Goal: Task Accomplishment & Management: Manage account settings

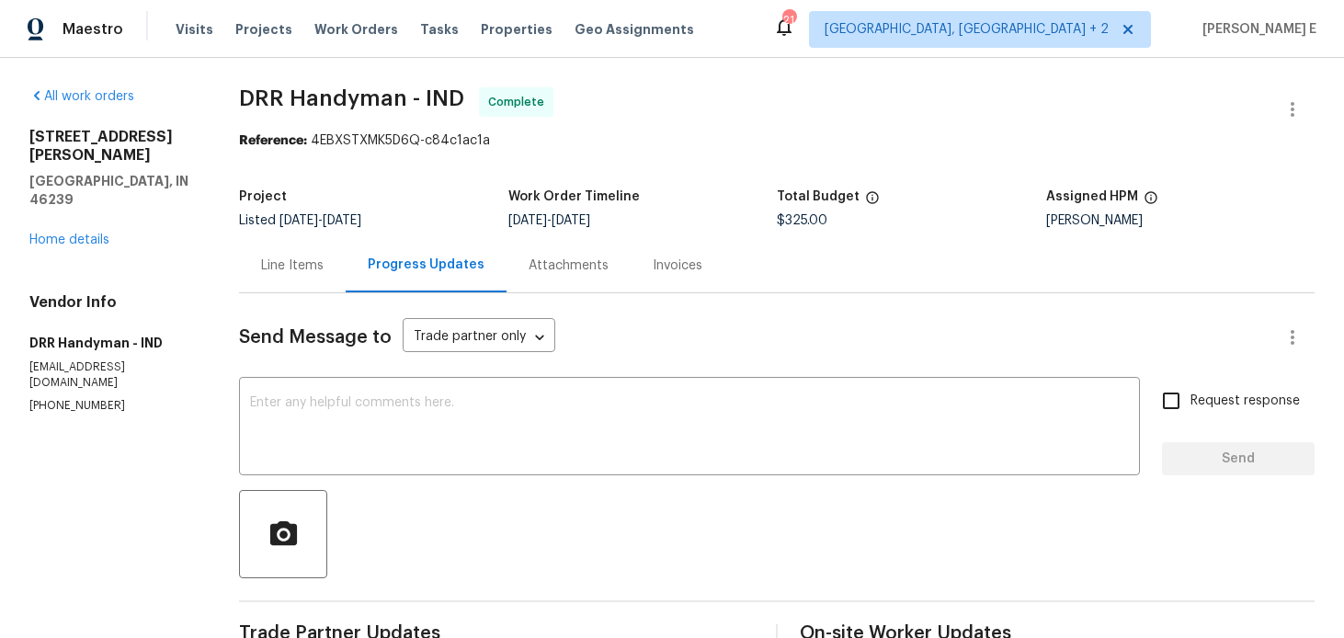
click at [321, 280] on div "Line Items" at bounding box center [292, 265] width 107 height 54
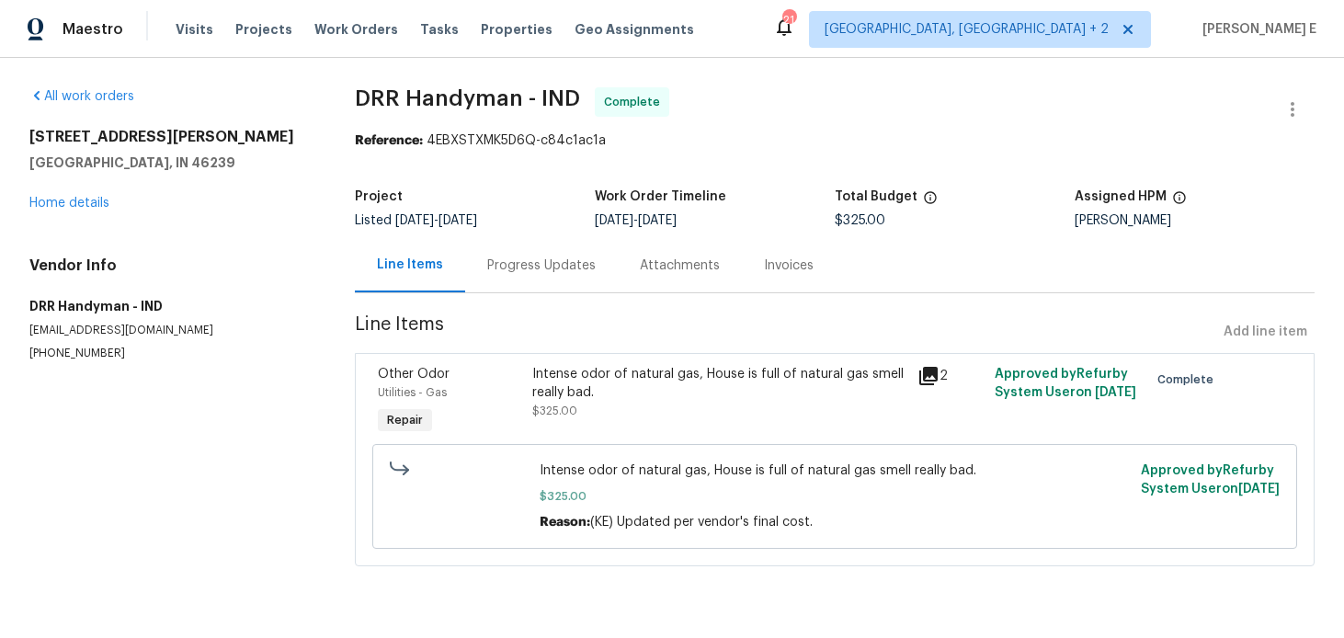
click at [540, 278] on div "Progress Updates" at bounding box center [541, 265] width 153 height 54
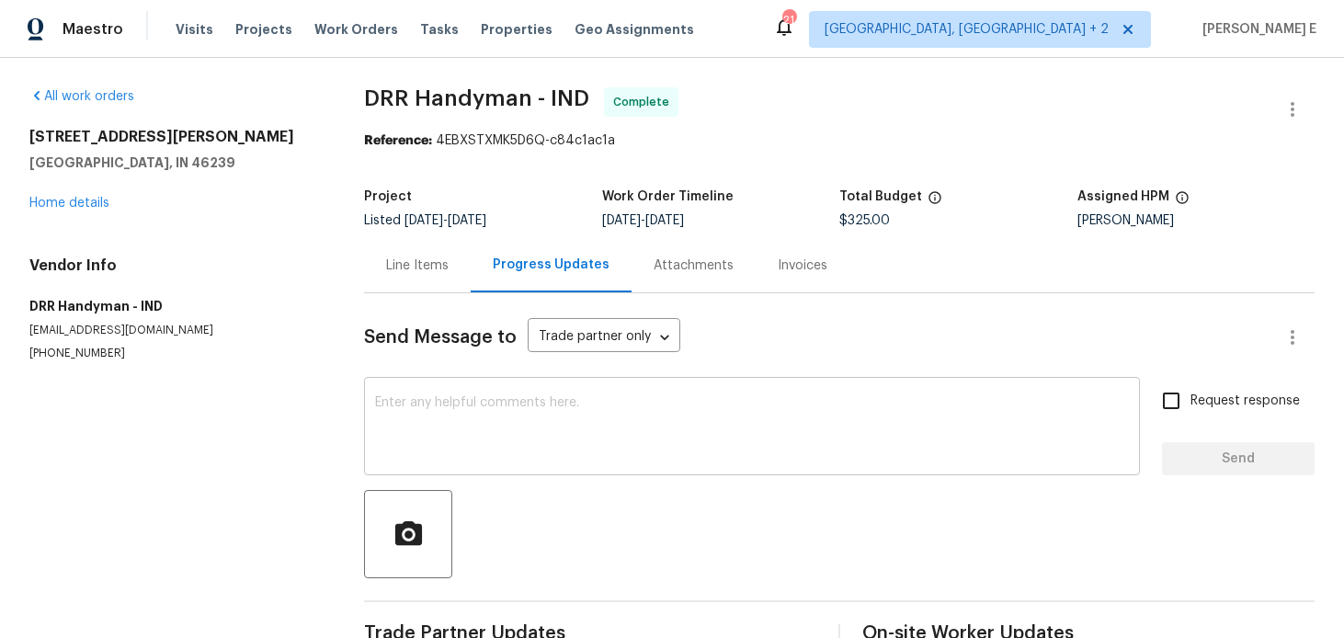
click at [541, 410] on textarea at bounding box center [752, 428] width 754 height 64
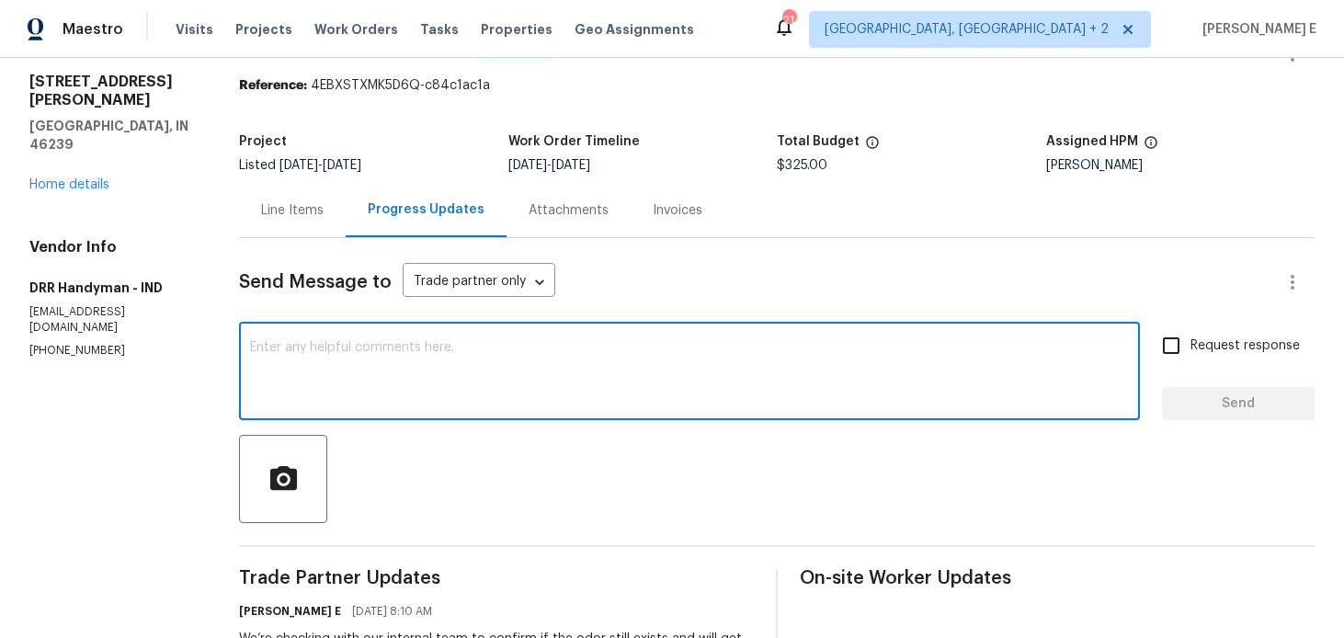
scroll to position [62, 0]
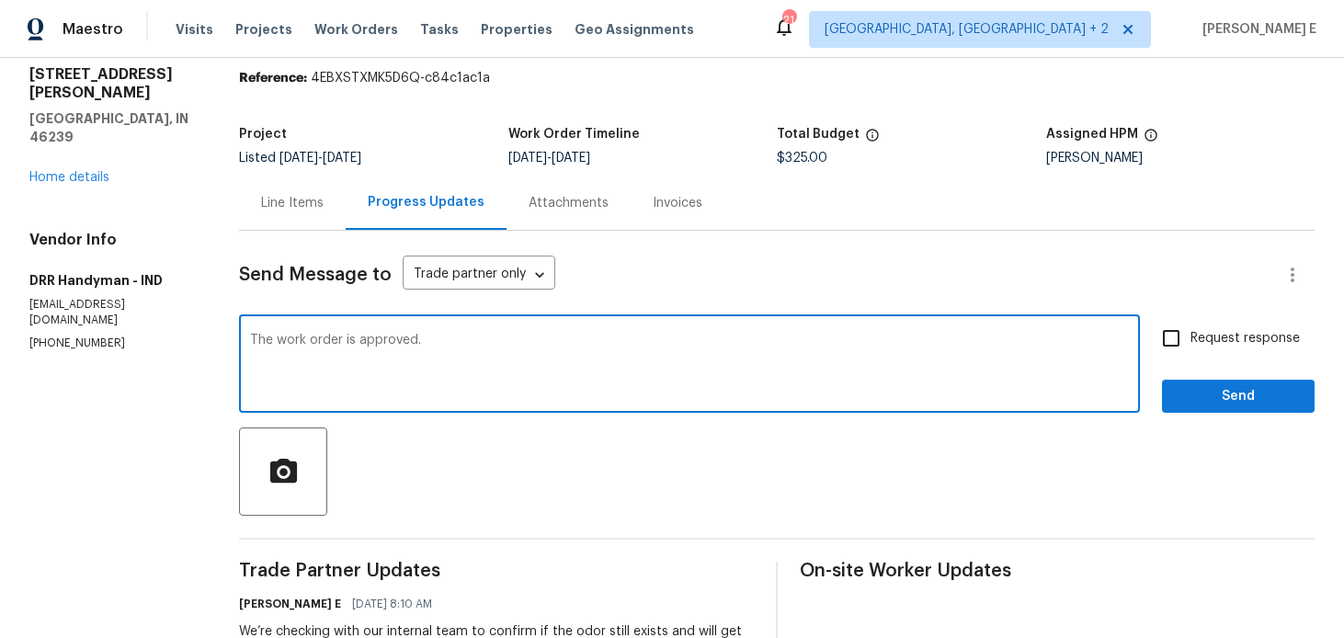
type textarea "The work order is approved."
click at [1194, 335] on span "Request response" at bounding box center [1244, 338] width 109 height 19
click at [1190, 335] on input "Request response" at bounding box center [1171, 338] width 39 height 39
checkbox input "true"
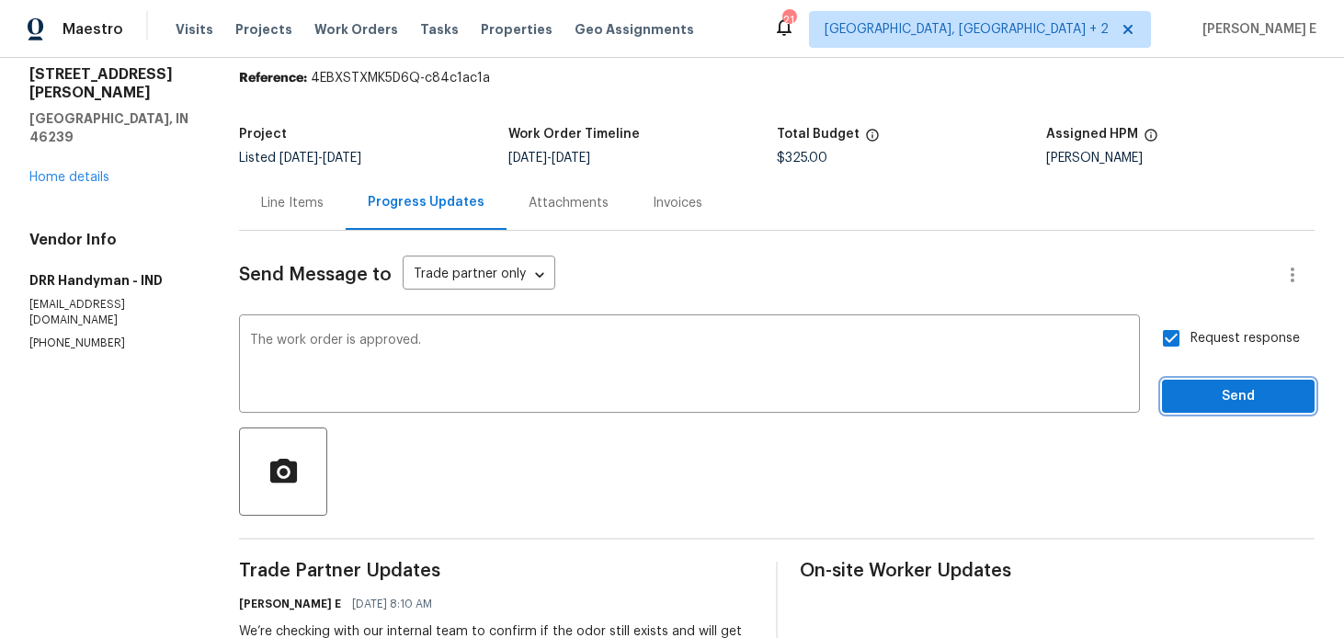
click at [1187, 391] on span "Send" at bounding box center [1237, 396] width 123 height 23
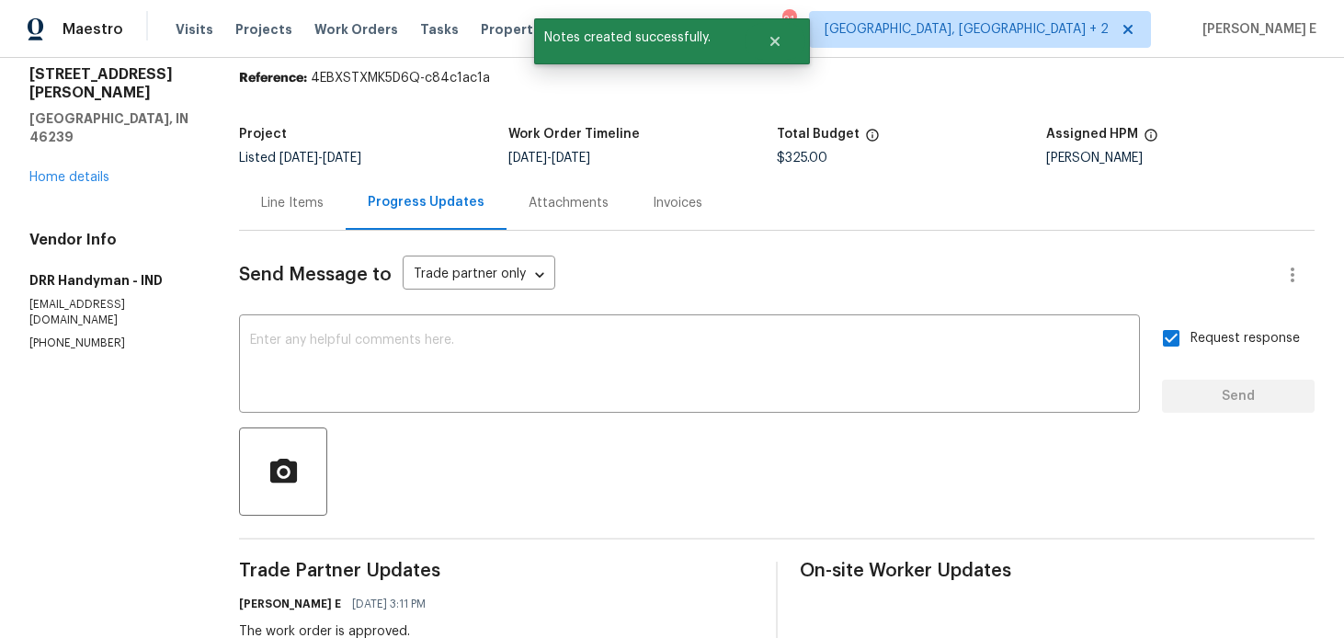
scroll to position [0, 0]
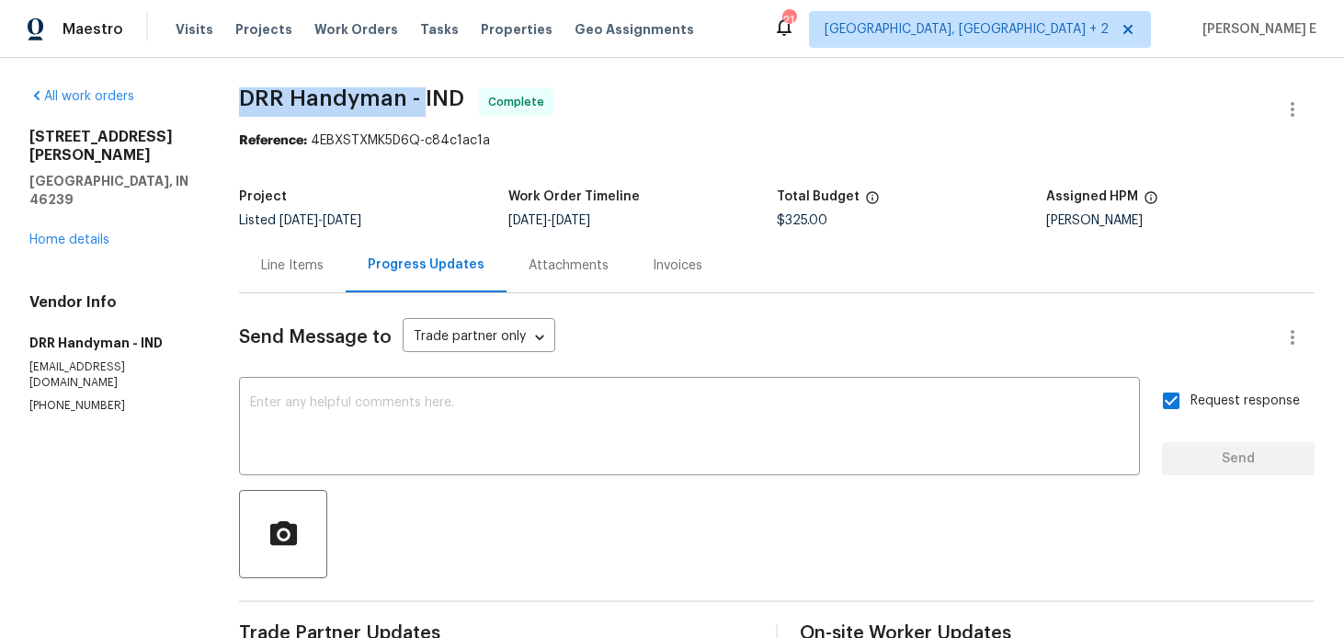
drag, startPoint x: 233, startPoint y: 95, endPoint x: 421, endPoint y: 107, distance: 187.9
copy span "DRR Handyman -"
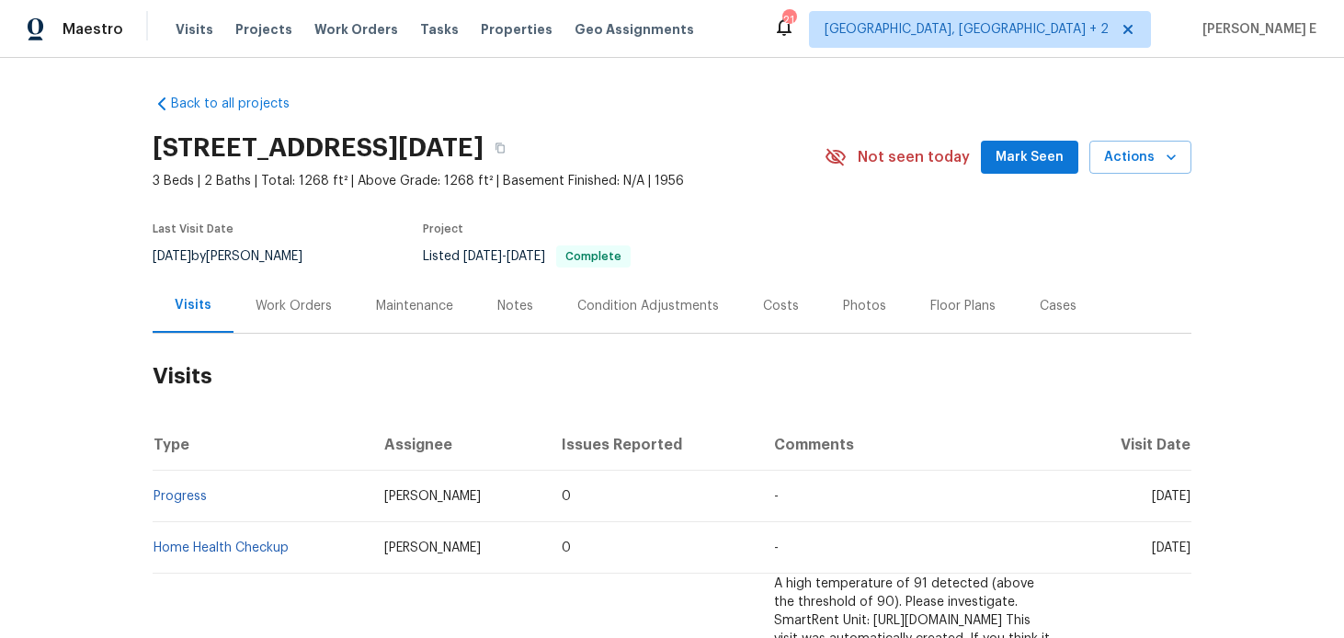
scroll to position [28, 0]
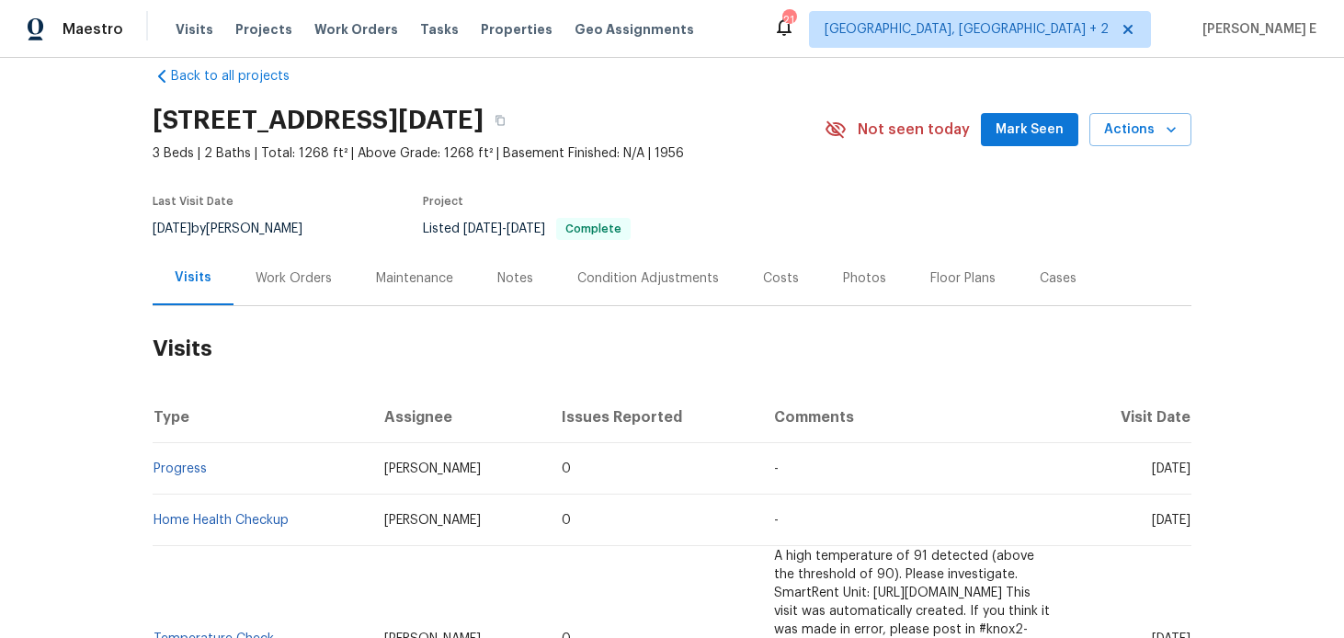
click at [277, 275] on div "Work Orders" at bounding box center [293, 278] width 76 height 18
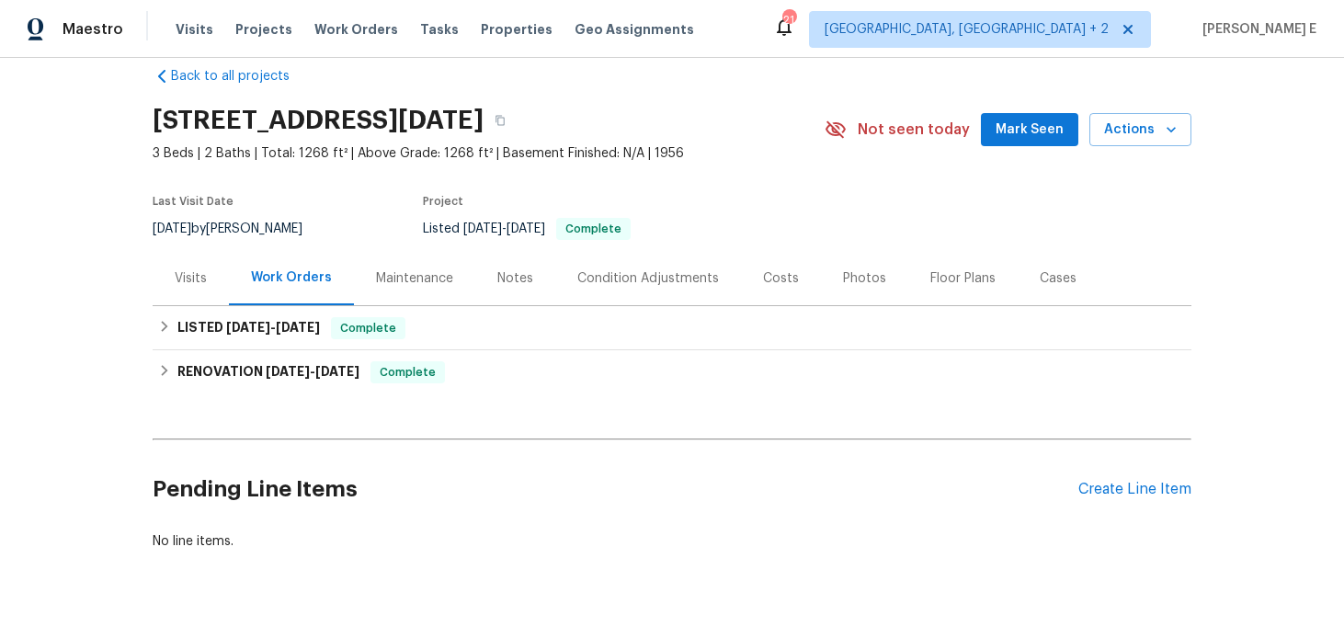
scroll to position [65, 0]
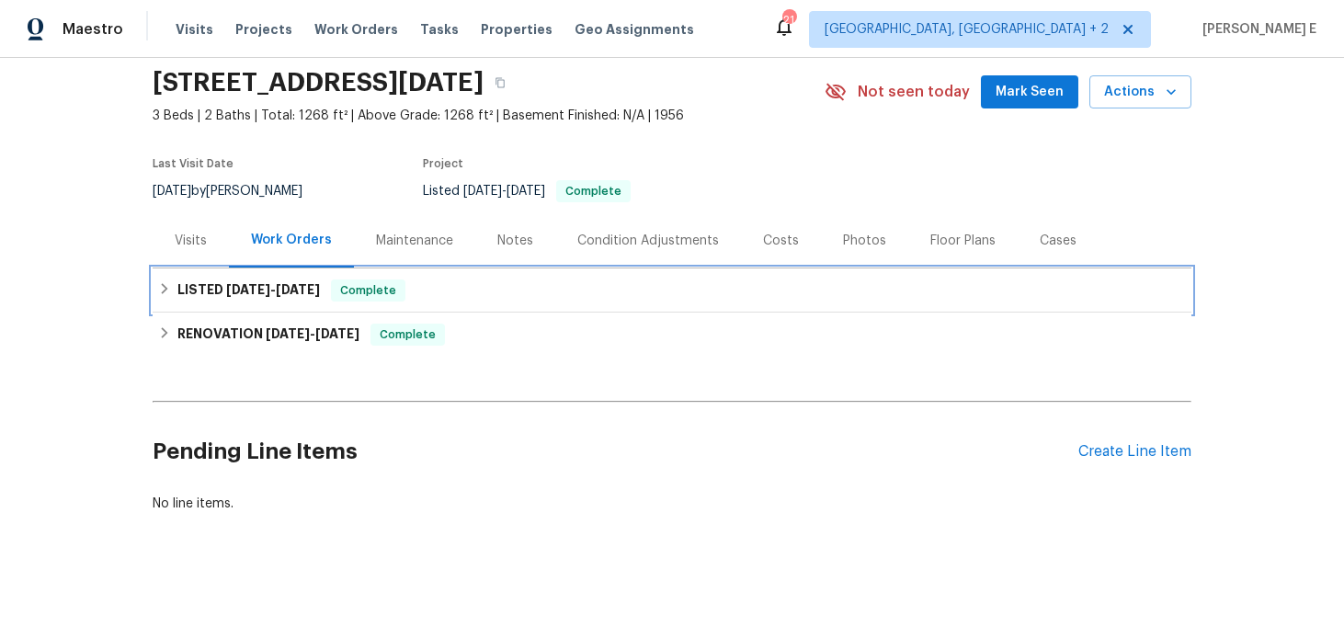
click at [242, 299] on h6 "LISTED 6/17/25 - 6/26/25" at bounding box center [248, 290] width 142 height 22
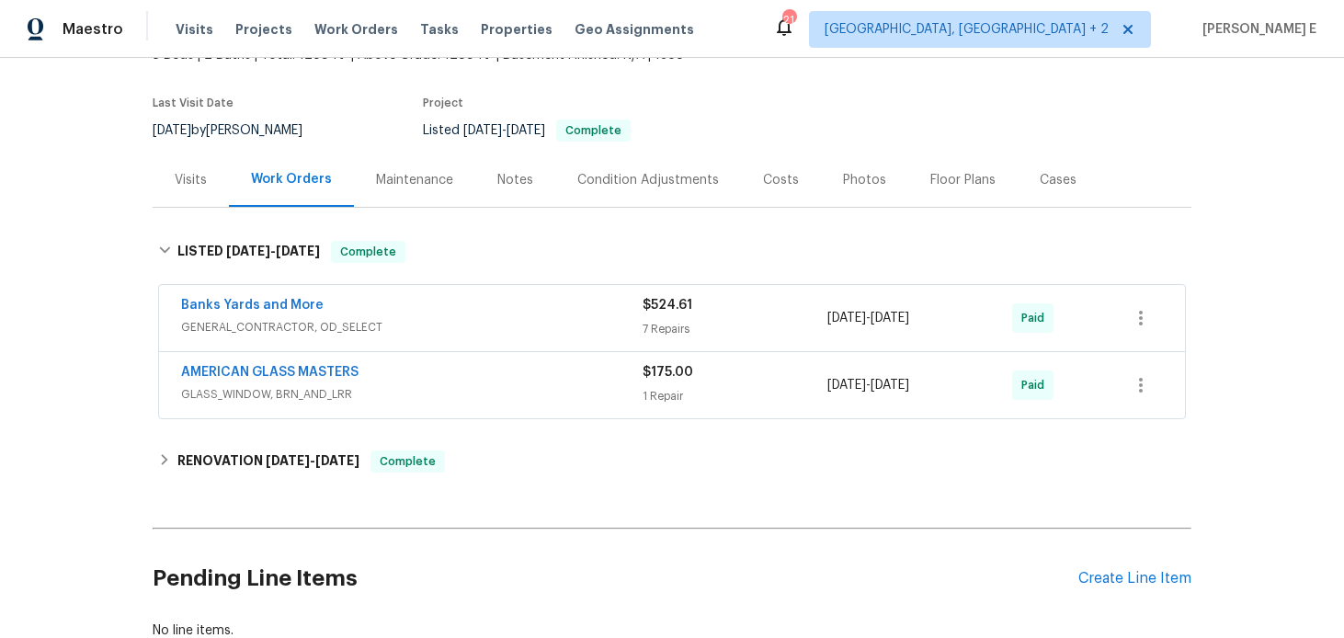
click at [328, 304] on div "Banks Yards and More" at bounding box center [411, 307] width 461 height 22
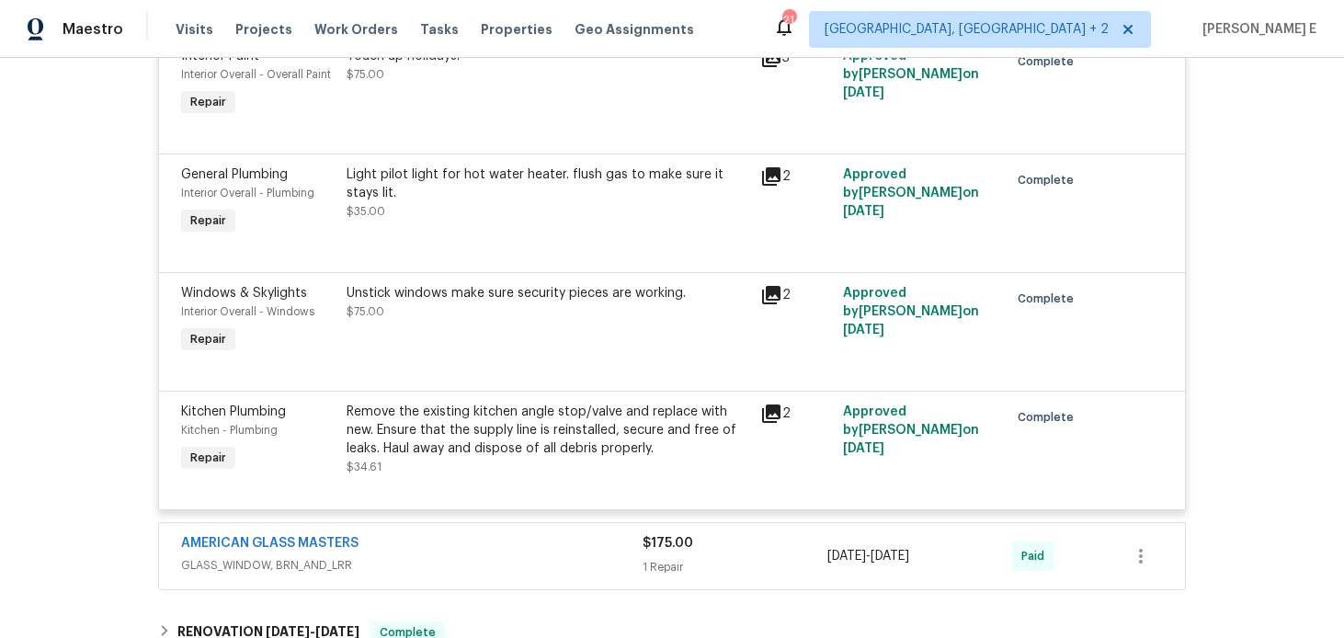
scroll to position [869, 0]
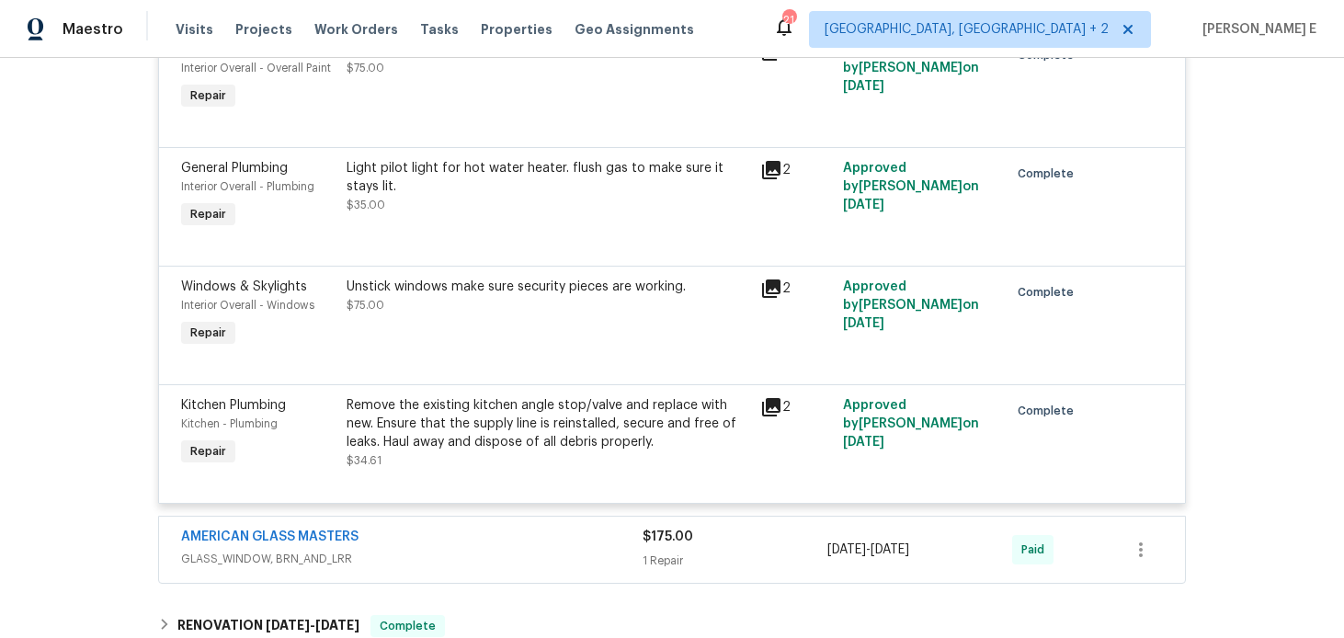
click at [328, 300] on div "Interior Overall - Windows" at bounding box center [258, 305] width 154 height 18
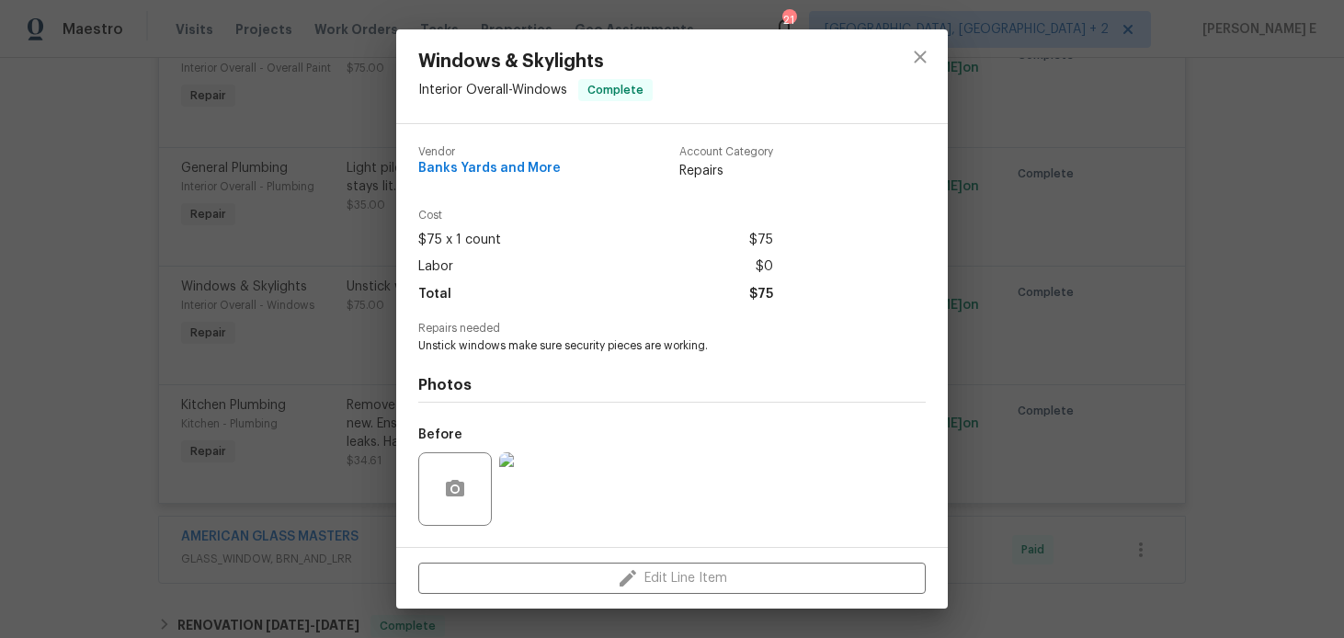
scroll to position [117, 0]
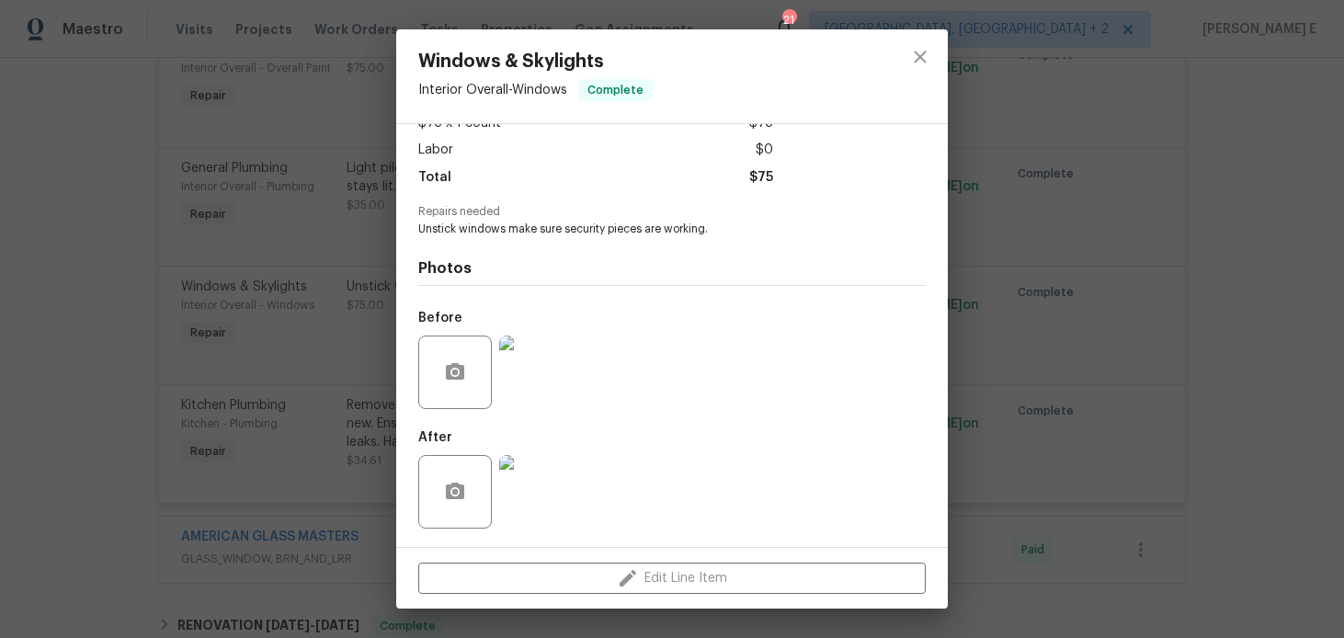
click at [536, 383] on img at bounding box center [536, 372] width 74 height 74
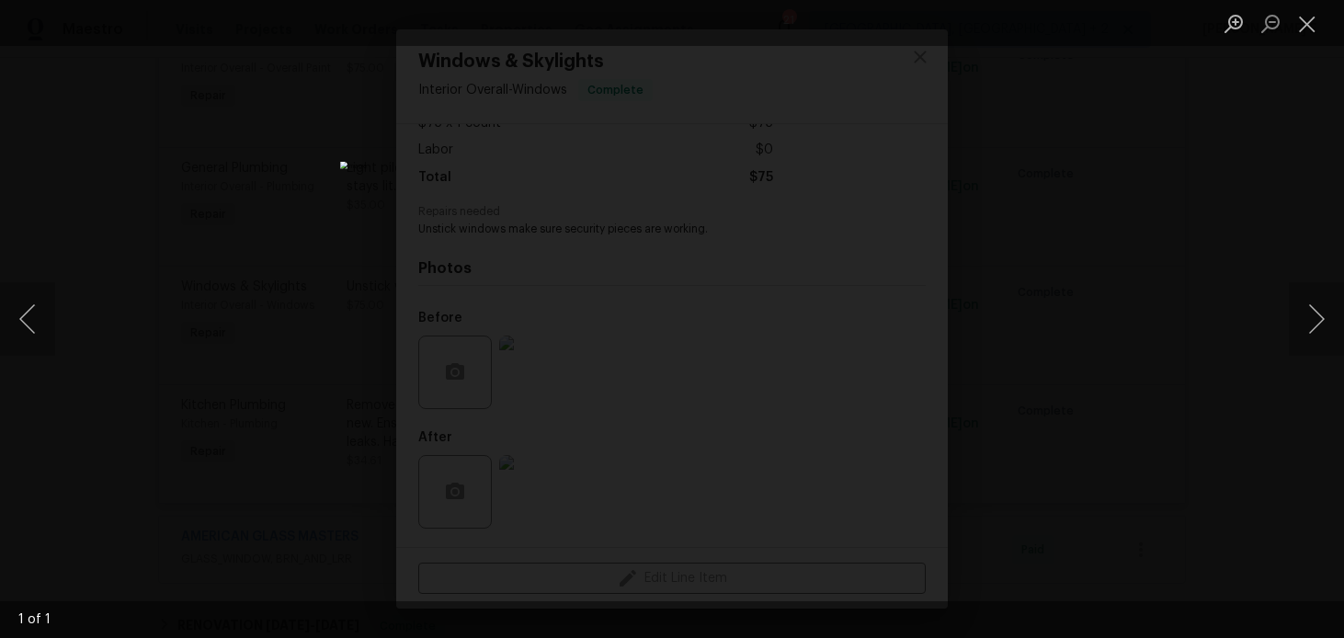
click at [1084, 294] on div "Lightbox" at bounding box center [672, 319] width 1344 height 638
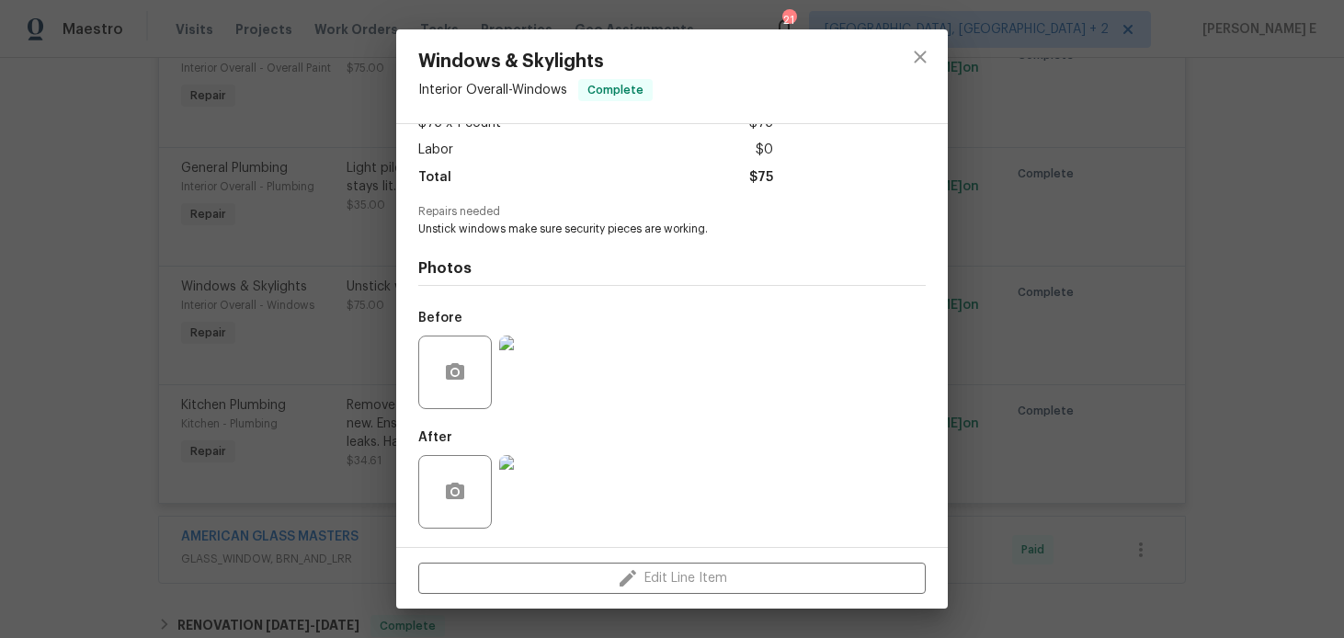
click at [543, 481] on img at bounding box center [536, 492] width 74 height 74
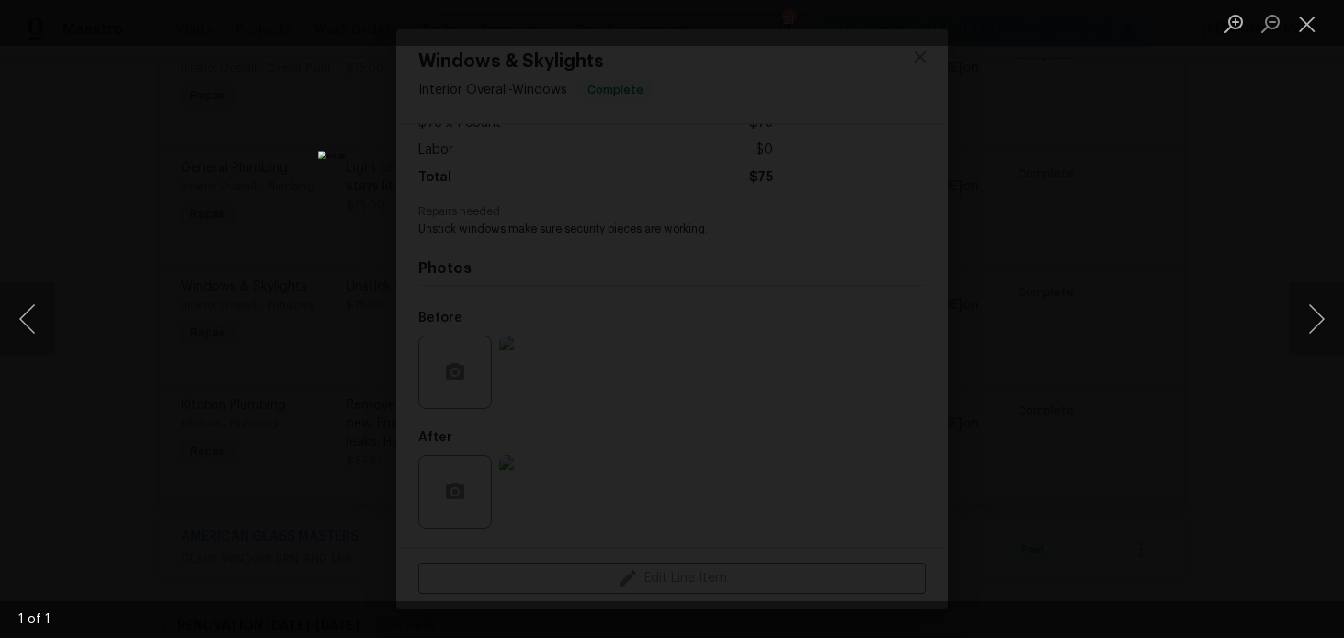
click at [1058, 277] on div "Lightbox" at bounding box center [672, 319] width 1344 height 638
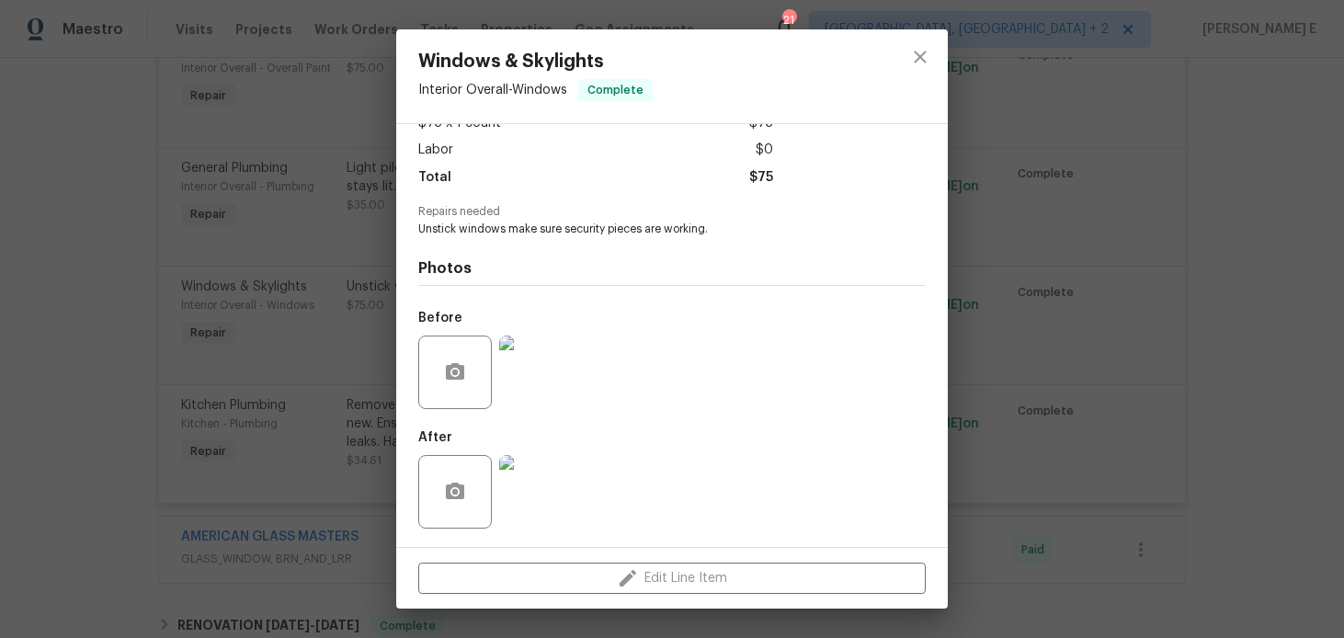
click at [1058, 277] on div "Windows & Skylights Interior Overall - Windows Complete Vendor Banks Yards and …" at bounding box center [672, 319] width 1344 height 638
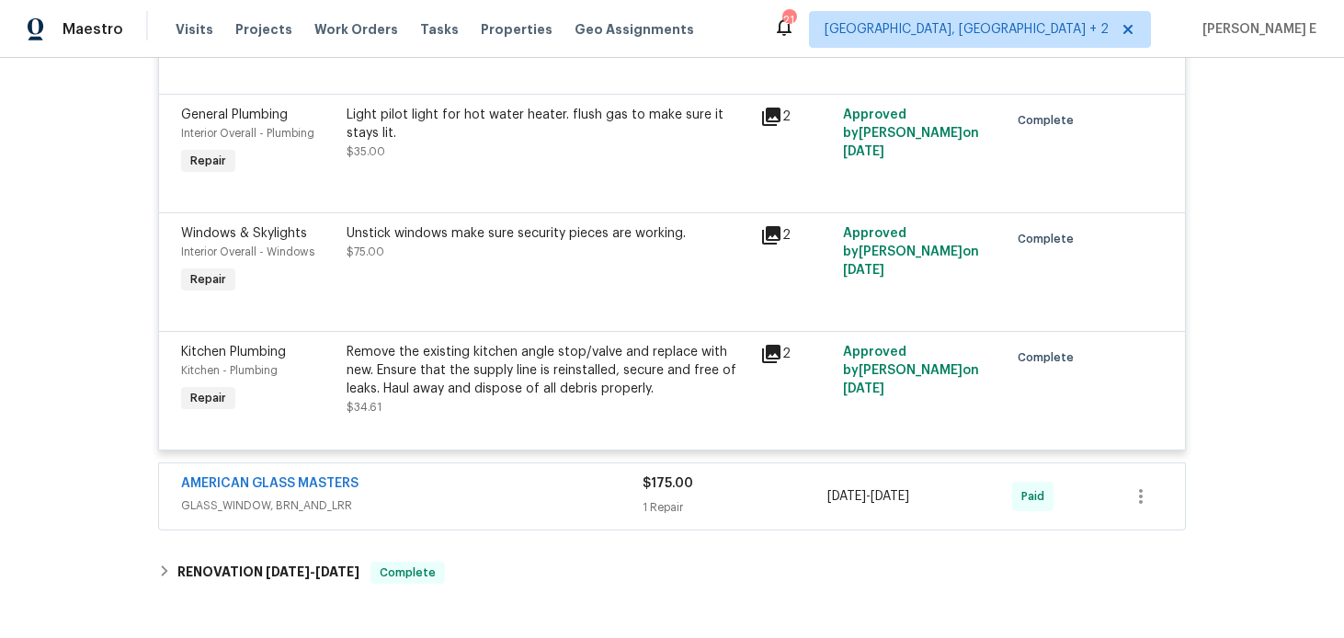
scroll to position [924, 0]
click at [643, 251] on div "Unstick windows make sure security pieces are working. $75.00" at bounding box center [547, 241] width 403 height 37
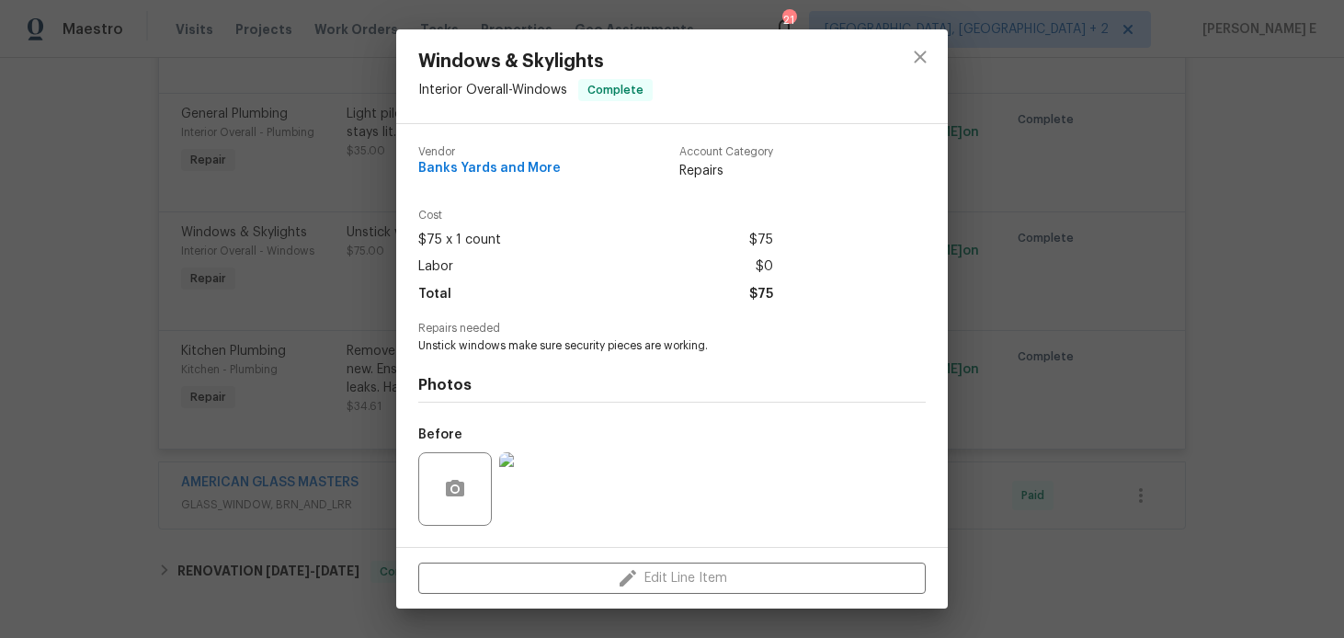
scroll to position [117, 0]
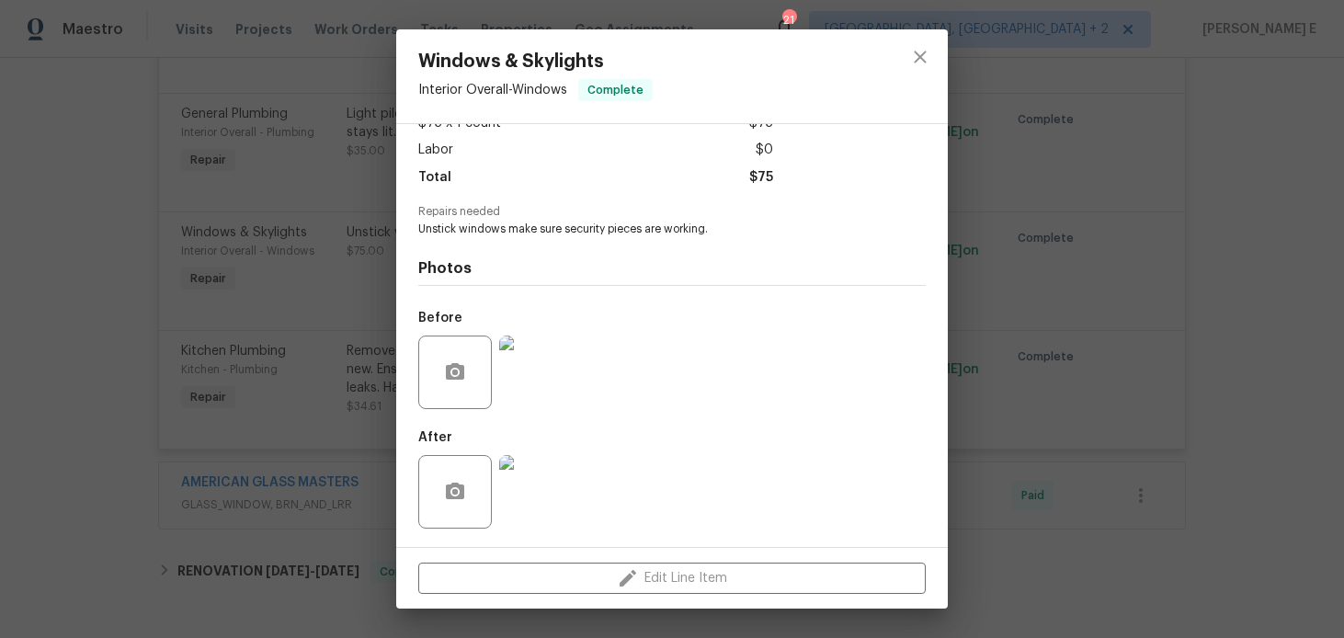
click at [519, 459] on img at bounding box center [536, 492] width 74 height 74
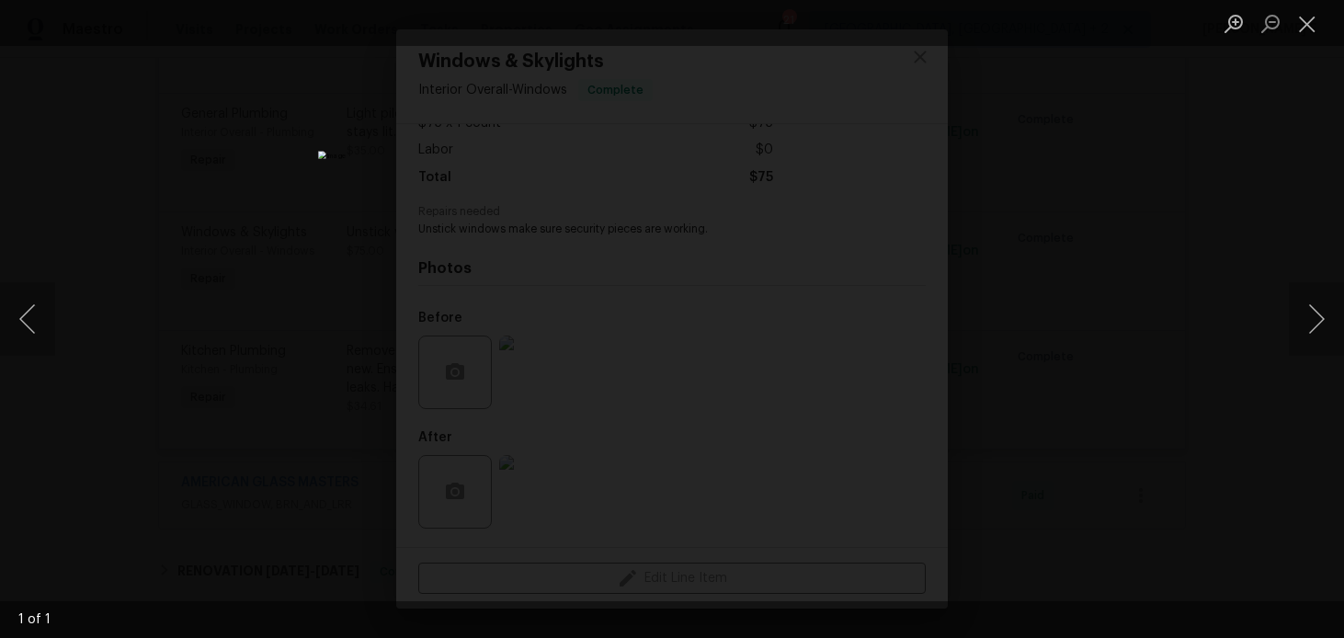
click at [600, 350] on img "Lightbox" at bounding box center [672, 318] width 708 height 335
click at [637, 205] on img "Lightbox" at bounding box center [832, 67] width 2190 height 1039
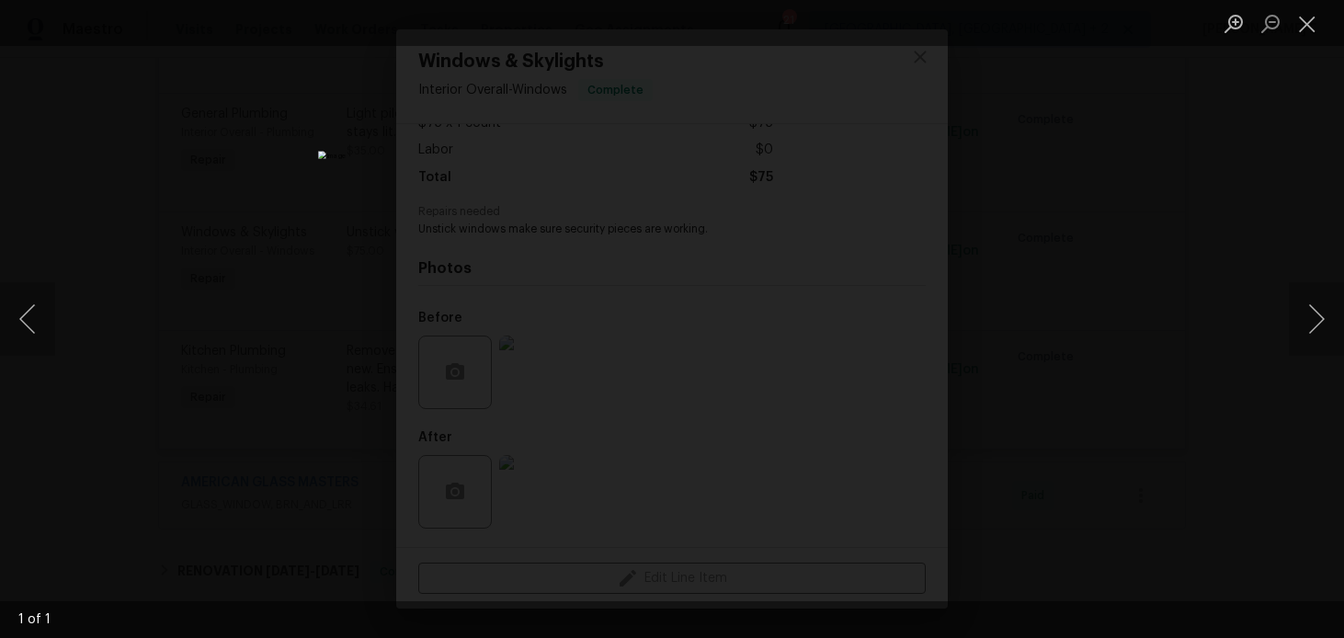
click at [1041, 300] on div "Lightbox" at bounding box center [672, 319] width 1344 height 638
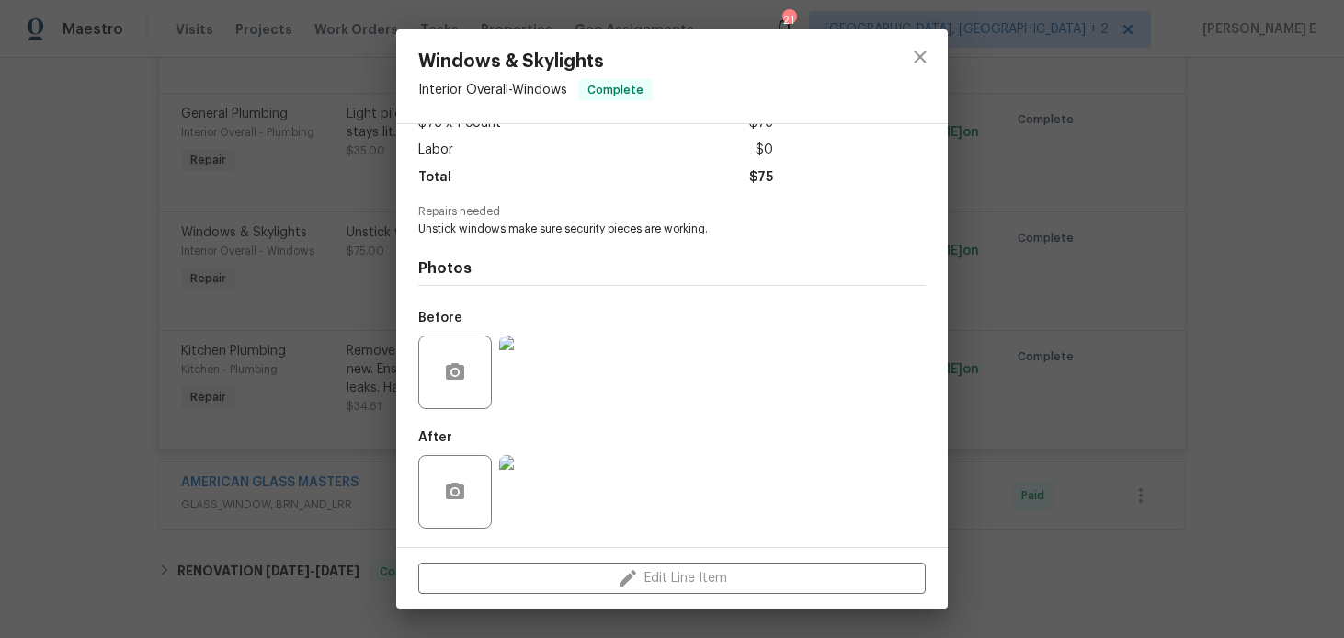
click at [550, 393] on img at bounding box center [536, 372] width 74 height 74
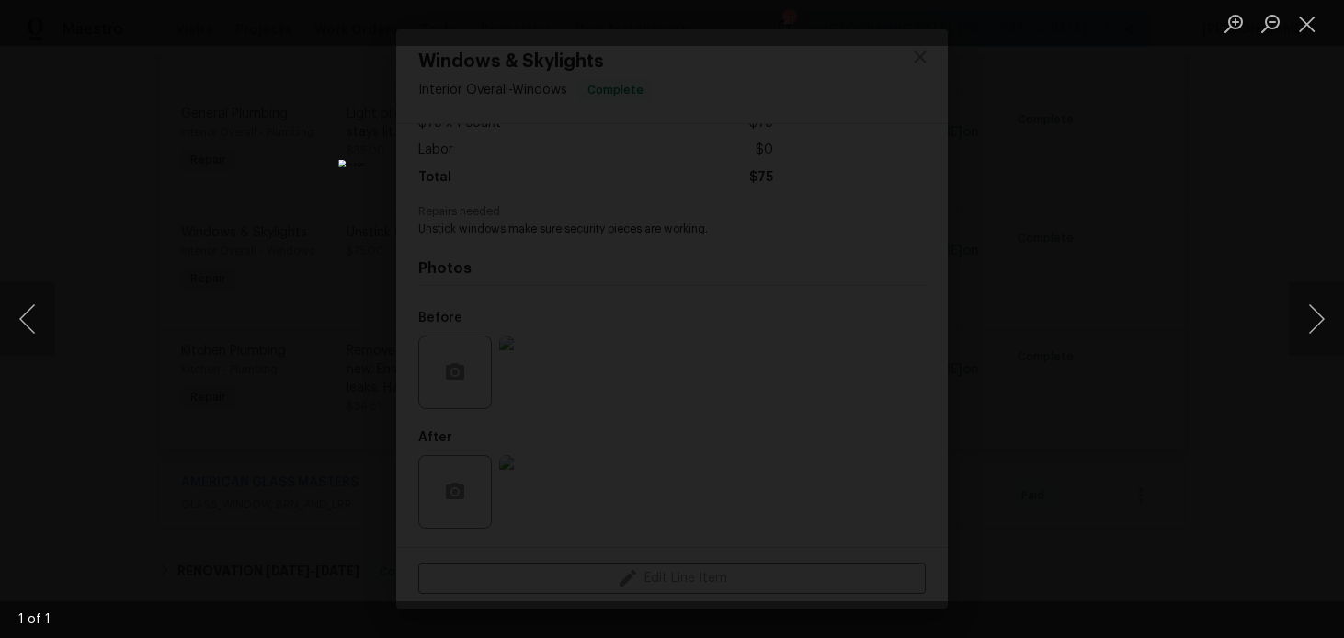
click at [1148, 382] on div "Lightbox" at bounding box center [672, 319] width 1344 height 638
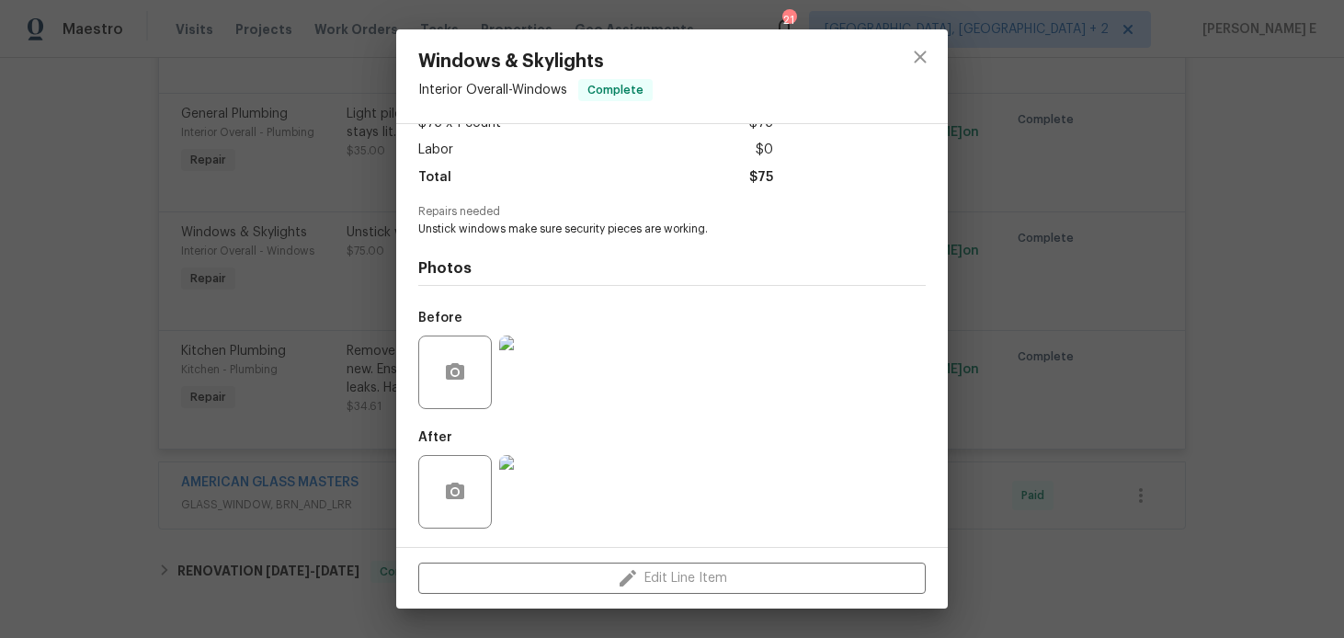
click at [569, 497] on img at bounding box center [536, 492] width 74 height 74
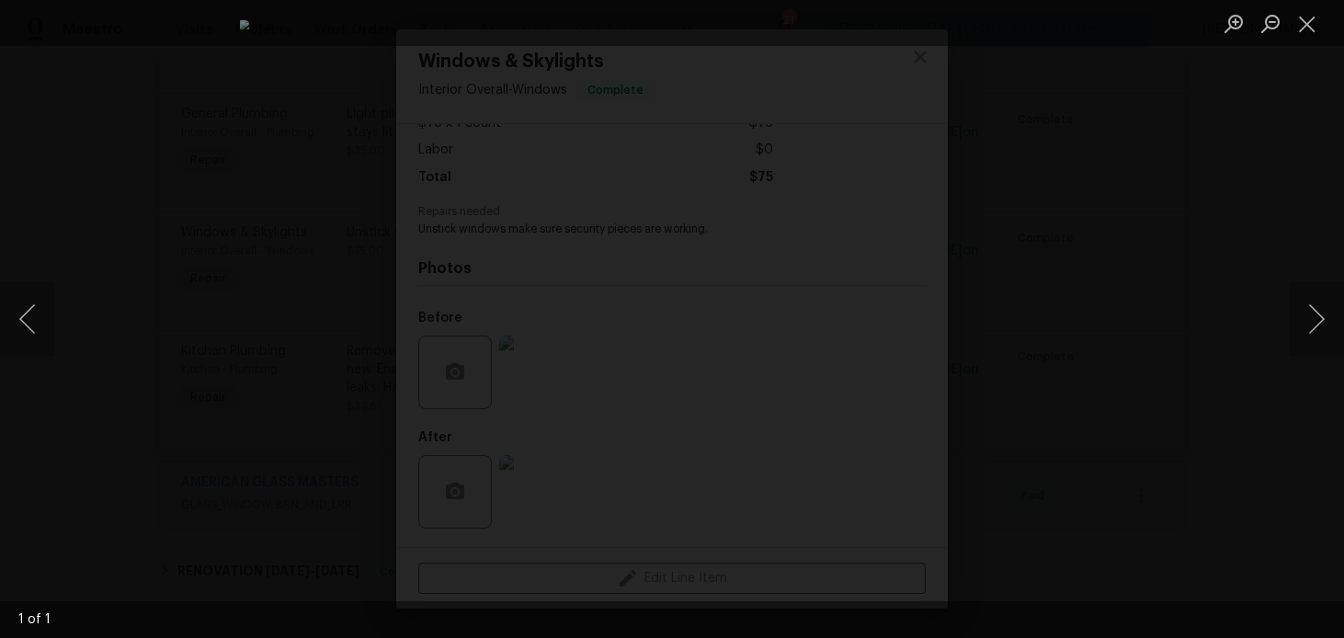
click at [743, 389] on img "Lightbox" at bounding box center [682, 230] width 884 height 420
click at [869, 389] on img "Lightbox" at bounding box center [779, 107] width 1186 height 562
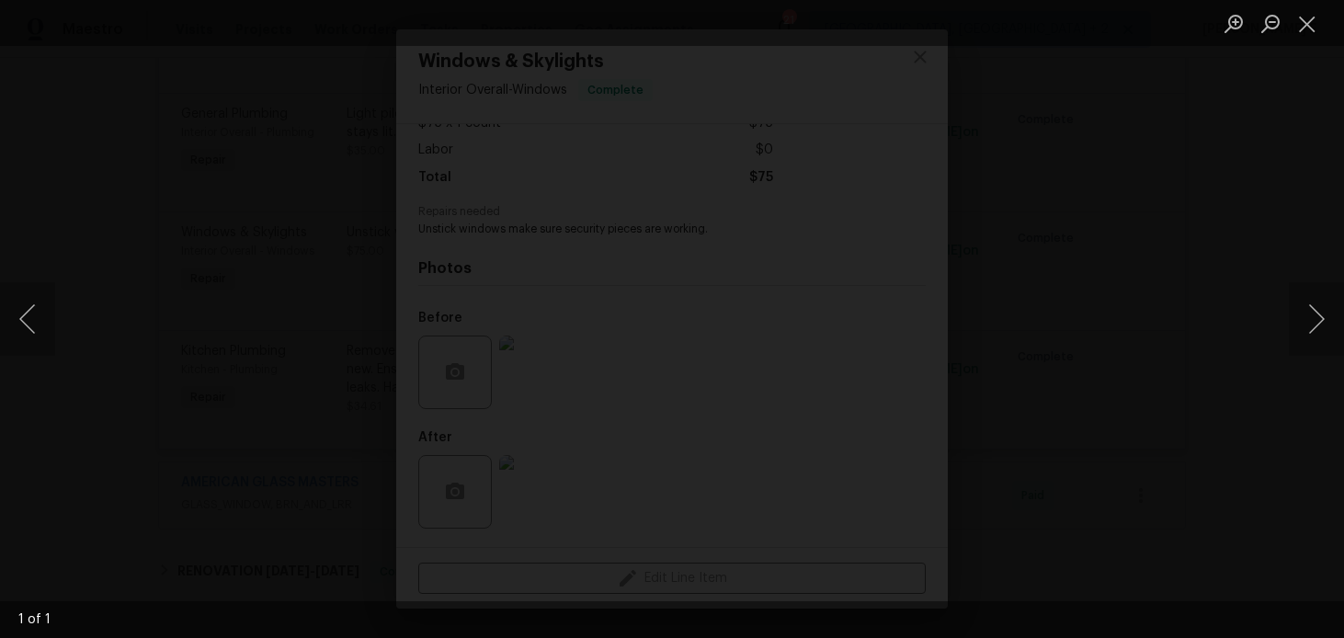
click at [1142, 309] on div "Lightbox" at bounding box center [672, 319] width 1344 height 638
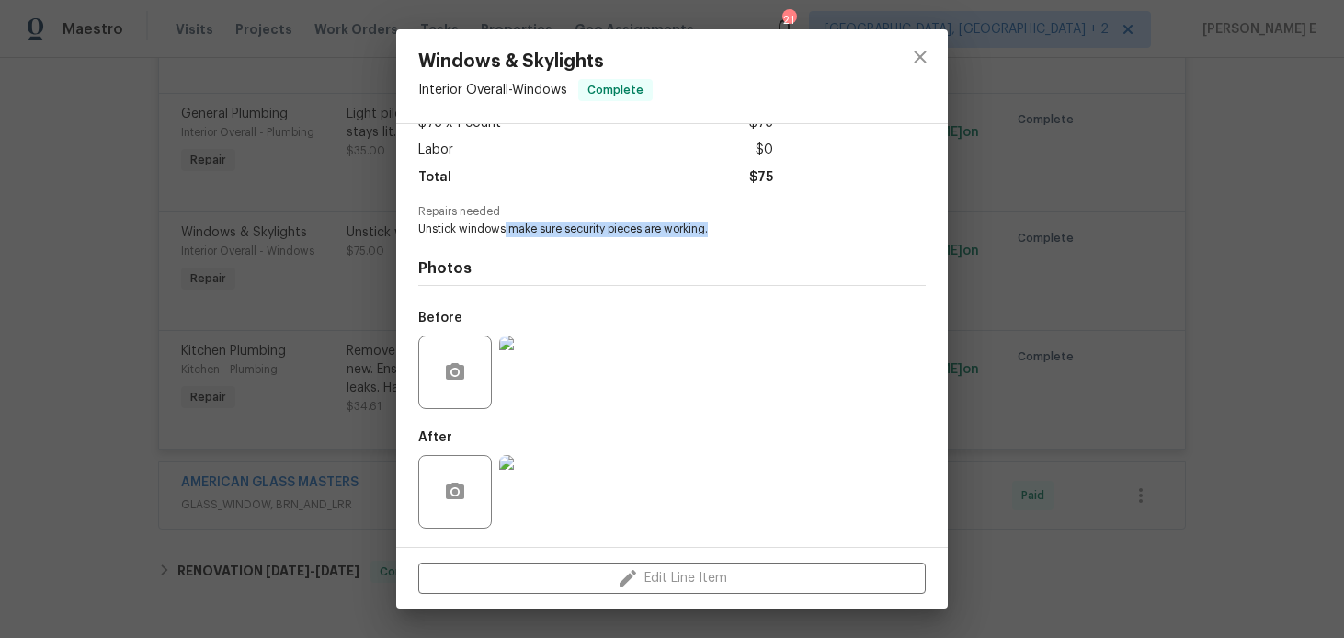
drag, startPoint x: 505, startPoint y: 227, endPoint x: 747, endPoint y: 231, distance: 241.7
click at [747, 231] on span "Unstick windows make sure security pieces are working." at bounding box center [646, 229] width 457 height 16
click at [958, 371] on div "Windows & Skylights Interior Overall - Windows Complete Vendor Banks Yards and …" at bounding box center [672, 319] width 1344 height 638
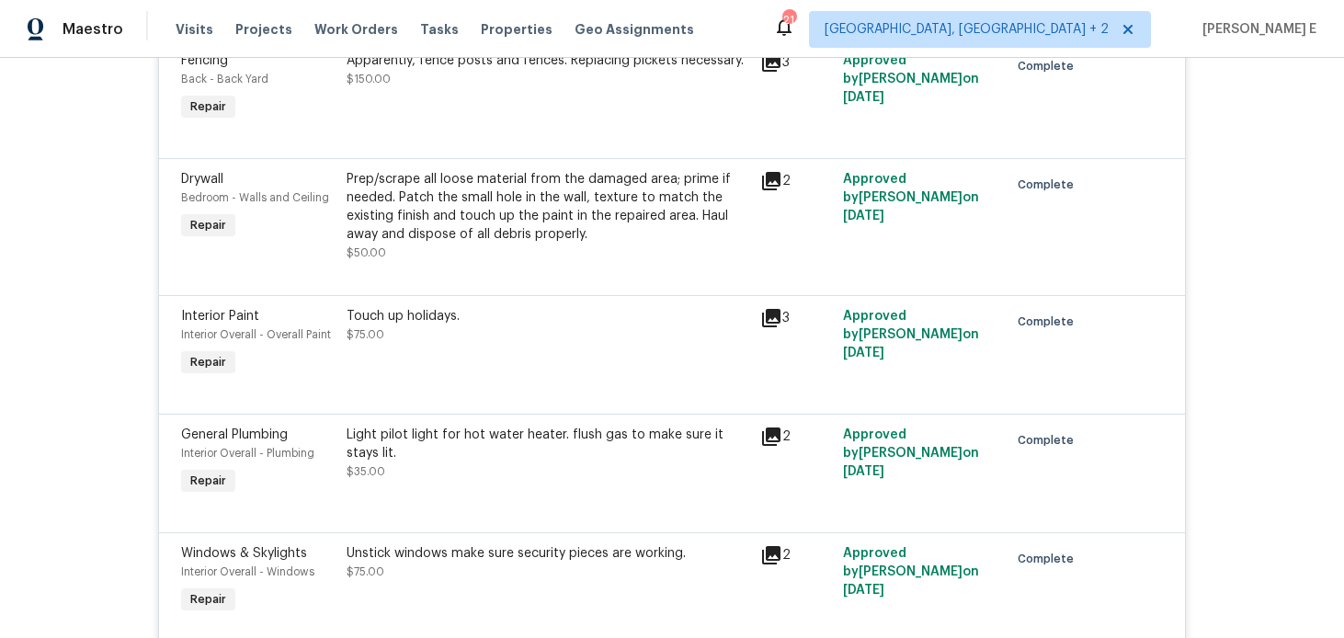
scroll to position [1163, 0]
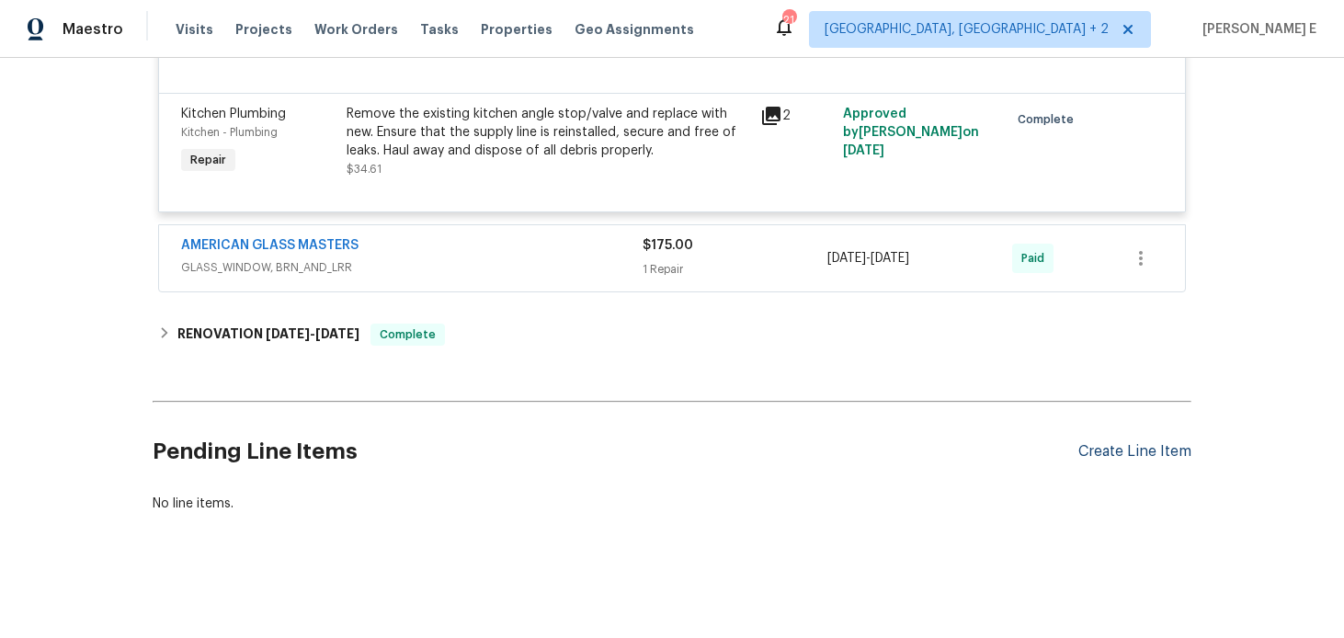
click at [1157, 458] on div "Create Line Item" at bounding box center [1134, 451] width 113 height 17
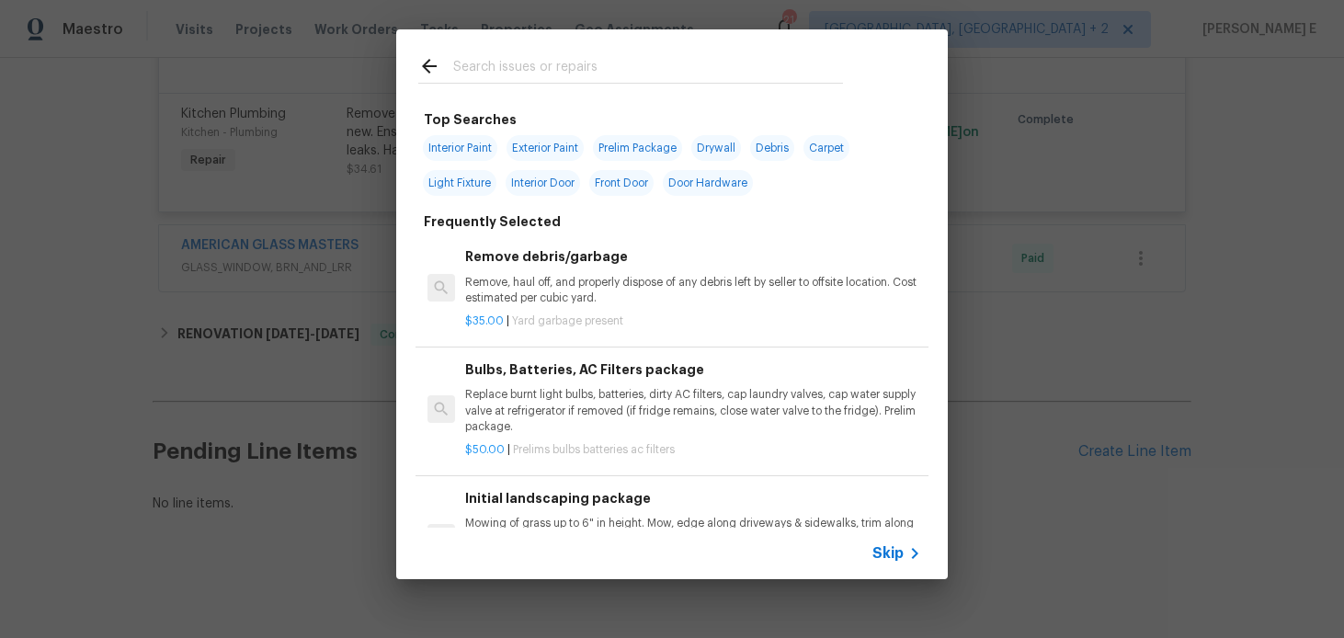
click at [896, 542] on div "Skip" at bounding box center [898, 553] width 53 height 22
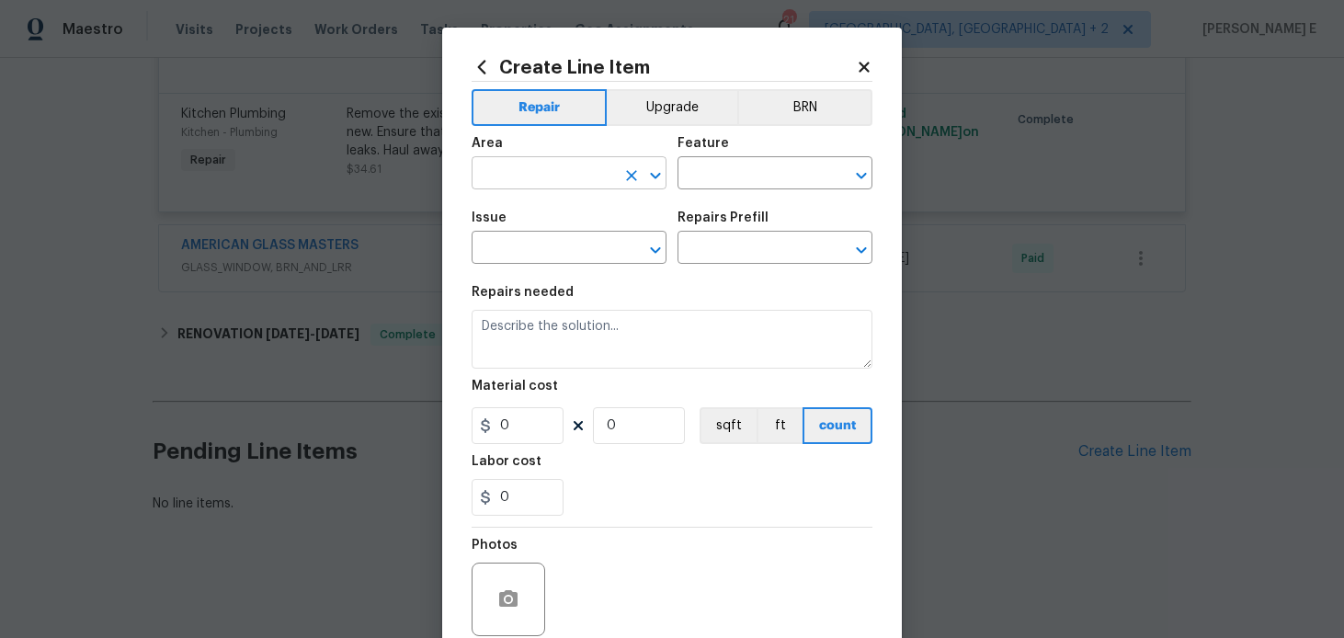
click at [538, 186] on input "text" at bounding box center [542, 175] width 143 height 28
type input "int"
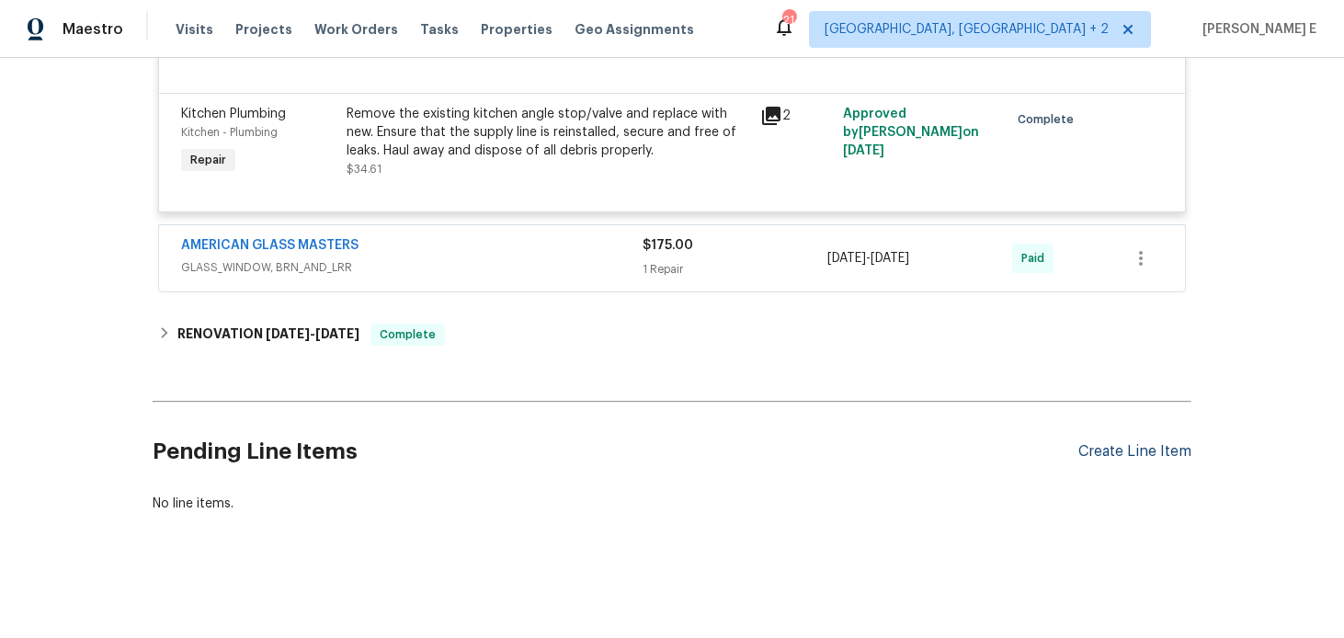
click at [1084, 458] on div "Create Line Item" at bounding box center [1134, 451] width 113 height 17
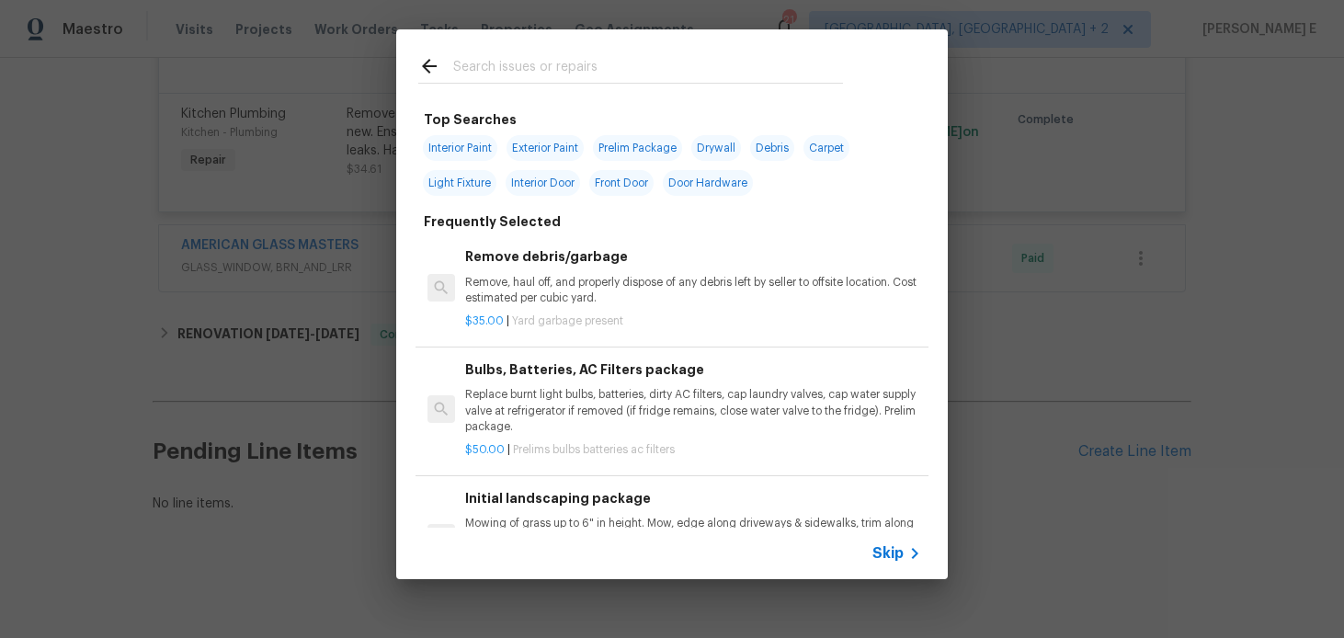
click at [524, 73] on input "text" at bounding box center [648, 69] width 390 height 28
type input "windows"
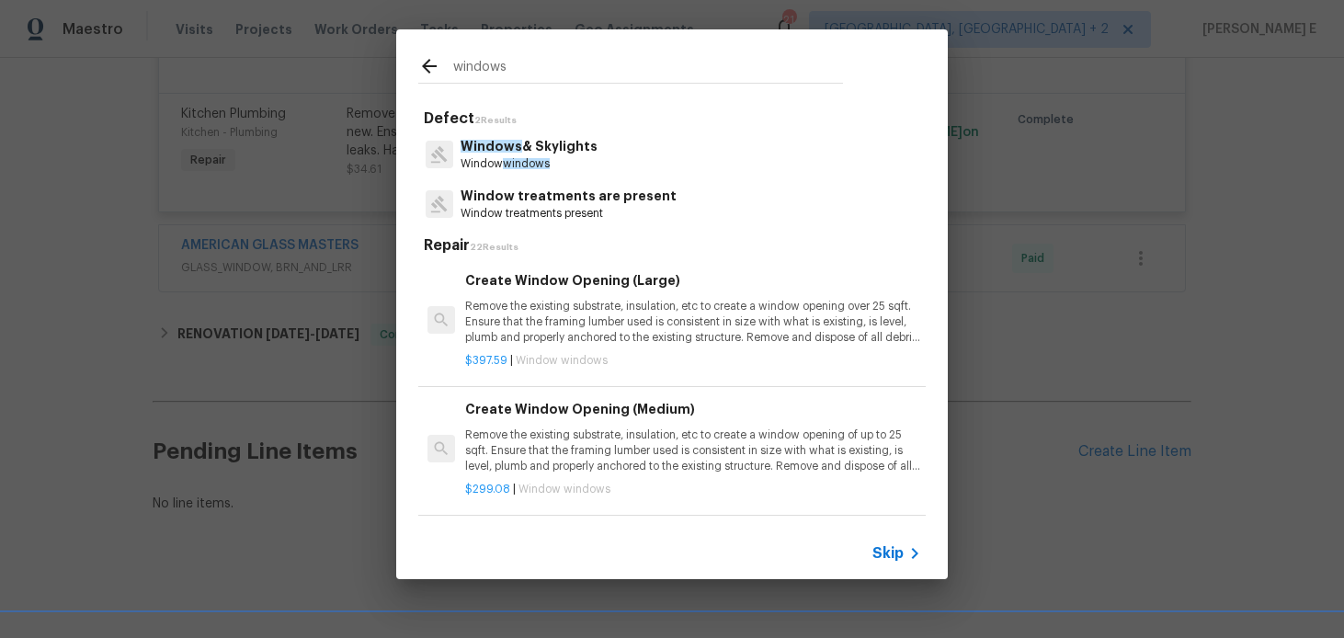
click at [550, 161] on span "windows" at bounding box center [526, 163] width 47 height 11
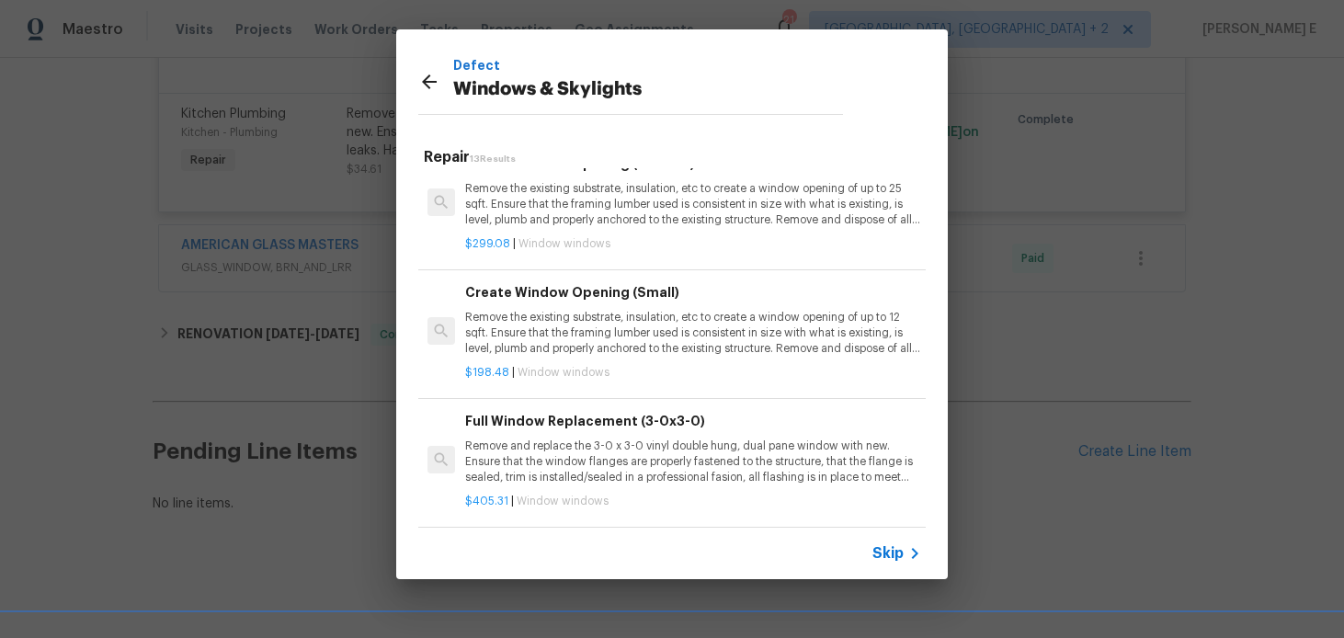
scroll to position [154, 0]
click at [517, 303] on h6 "Create Window Opening (Small)" at bounding box center [693, 296] width 456 height 20
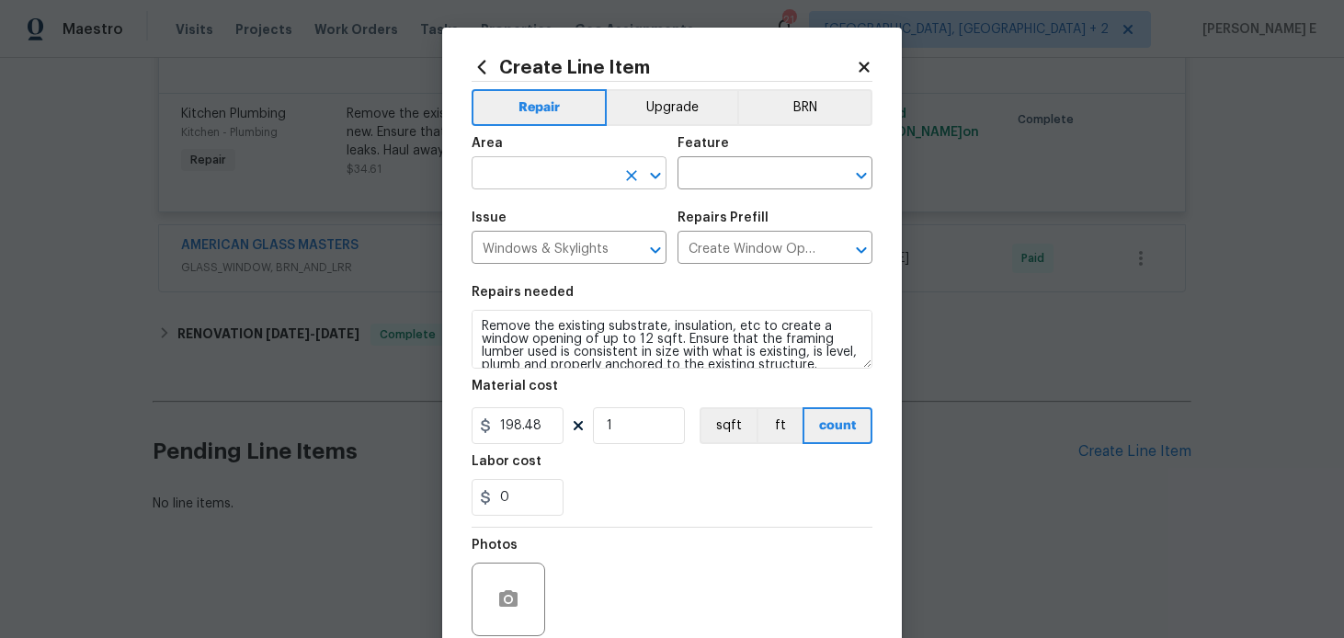
click at [563, 174] on input "text" at bounding box center [542, 175] width 143 height 28
type input "Interior Overall"
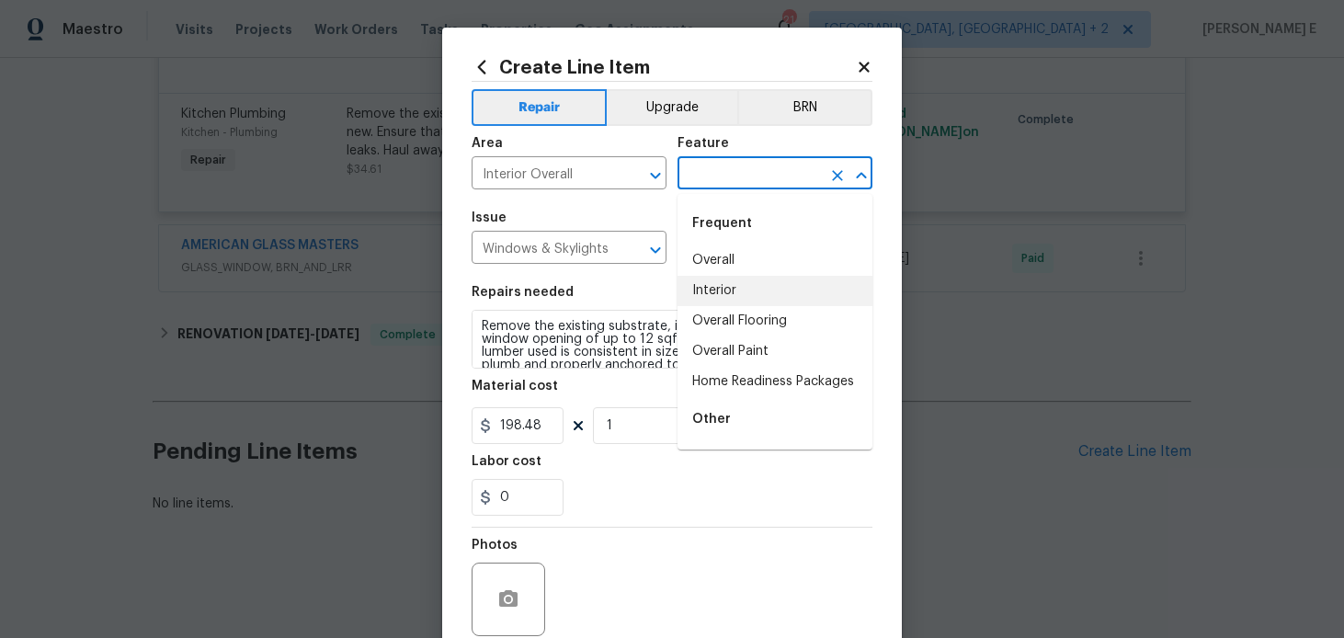
click at [706, 291] on li "Interior" at bounding box center [774, 291] width 195 height 30
type input "Interior"
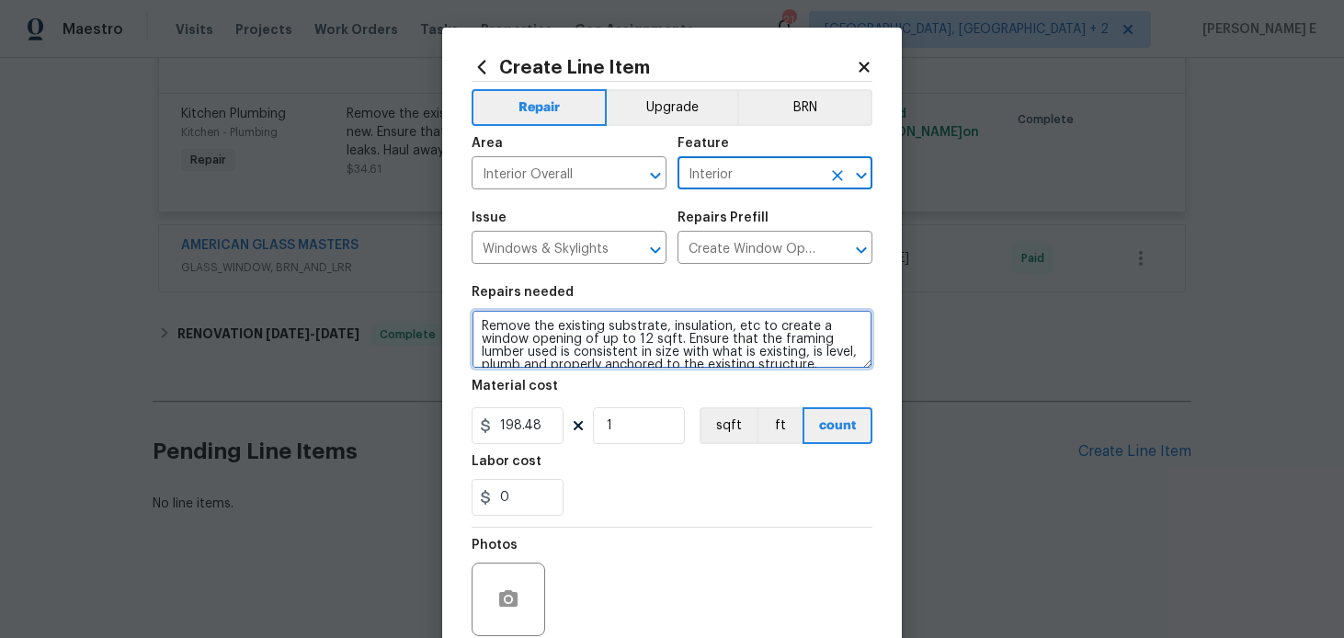
click at [538, 338] on textarea "Remove the existing substrate, insulation, etc to create a window opening of up…" at bounding box center [671, 339] width 401 height 59
paste textarea "work: The windows are stuck. Please unstick all windows, ensure they open and c…"
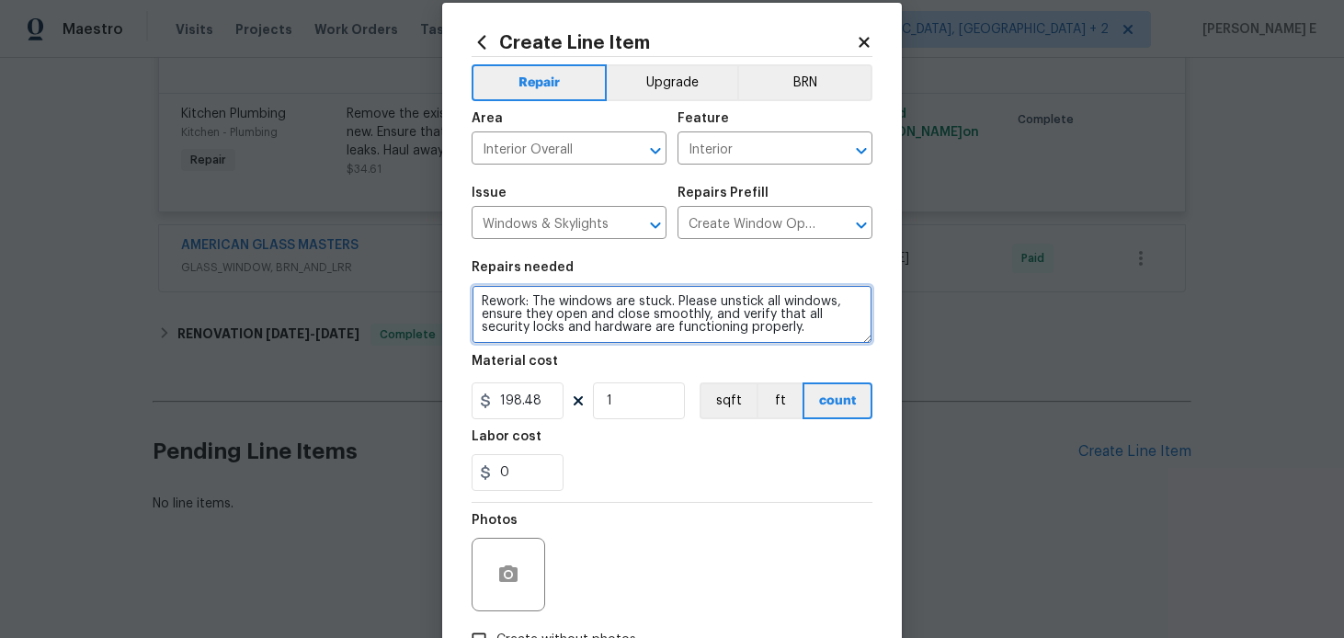
scroll to position [27, 0]
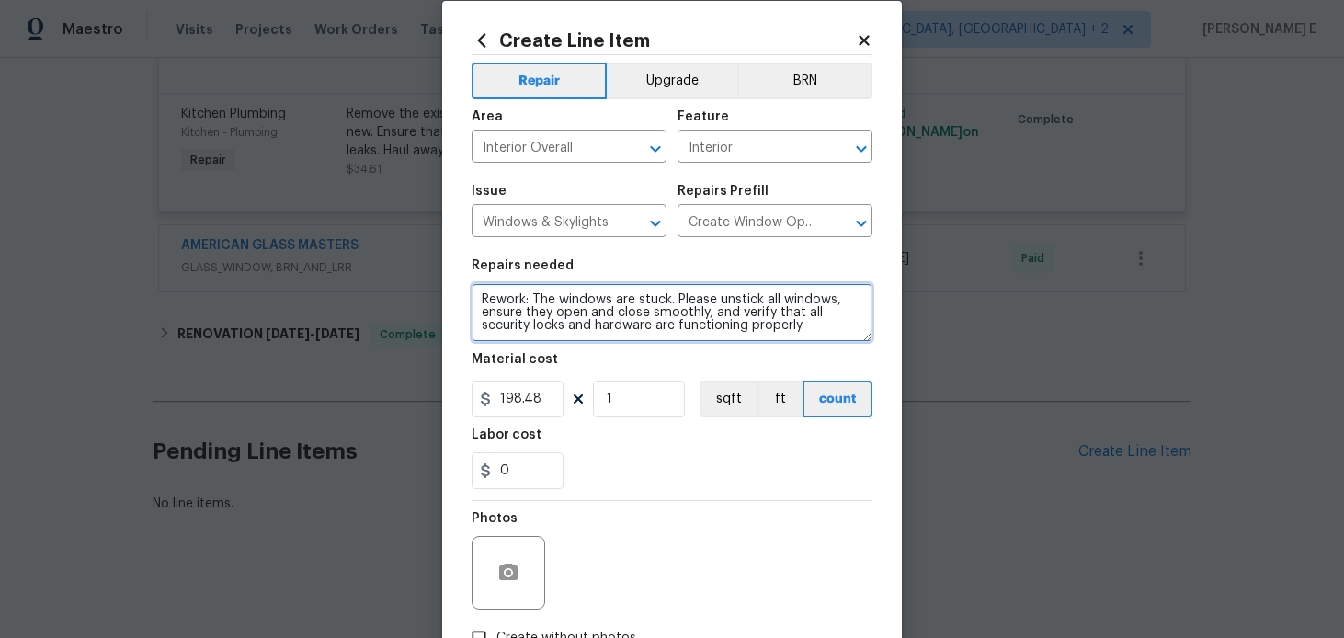
type textarea "Rework: The windows are stuck. Please unstick all windows, ensure they open and…"
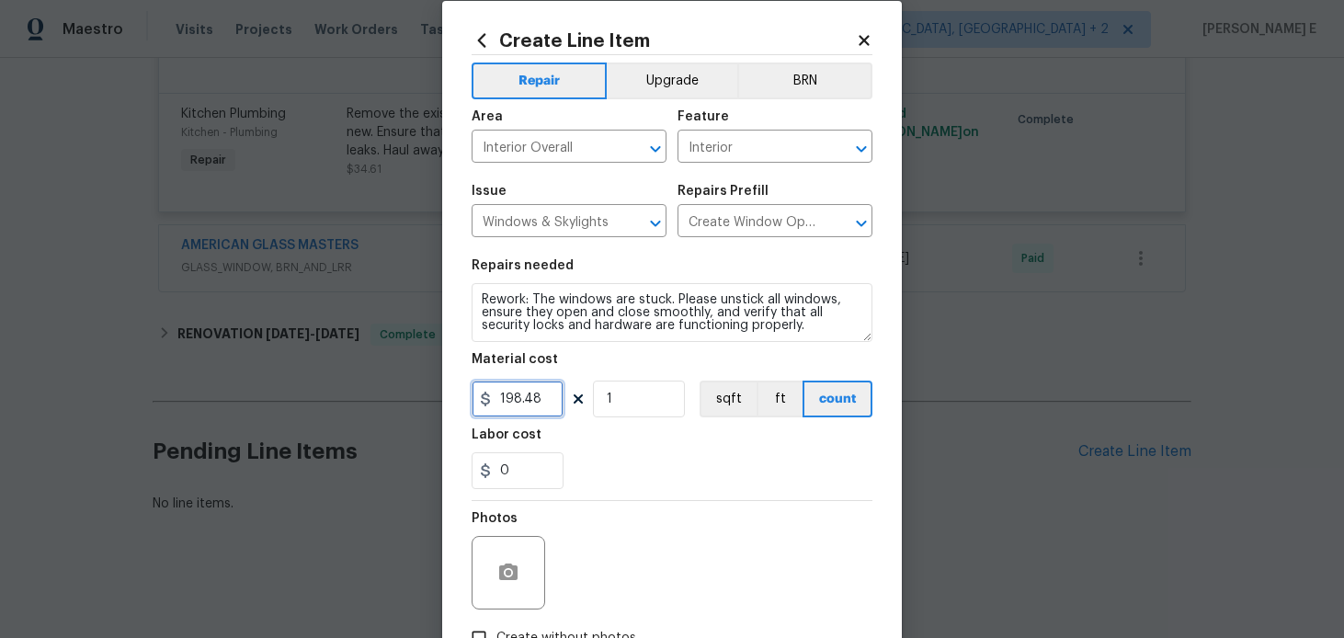
click at [524, 398] on input "198.48" at bounding box center [517, 398] width 92 height 37
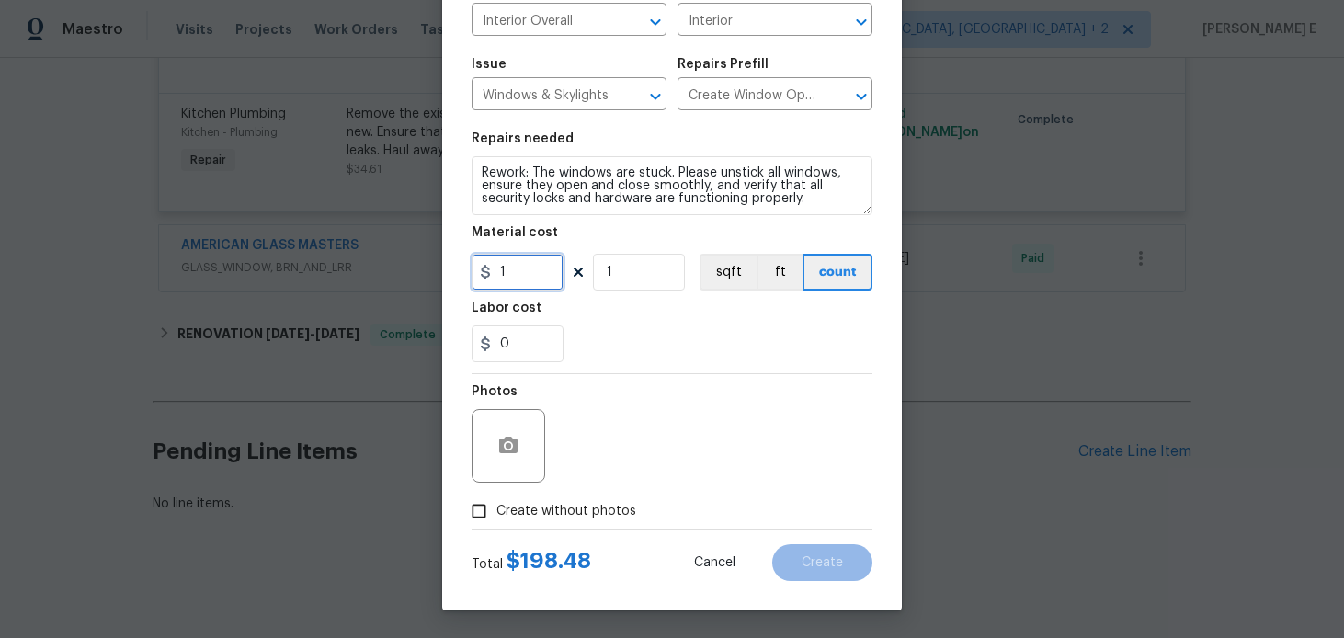
type input "1"
click at [507, 518] on span "Create without photos" at bounding box center [566, 511] width 140 height 19
click at [496, 518] on input "Create without photos" at bounding box center [478, 511] width 35 height 35
checkbox input "true"
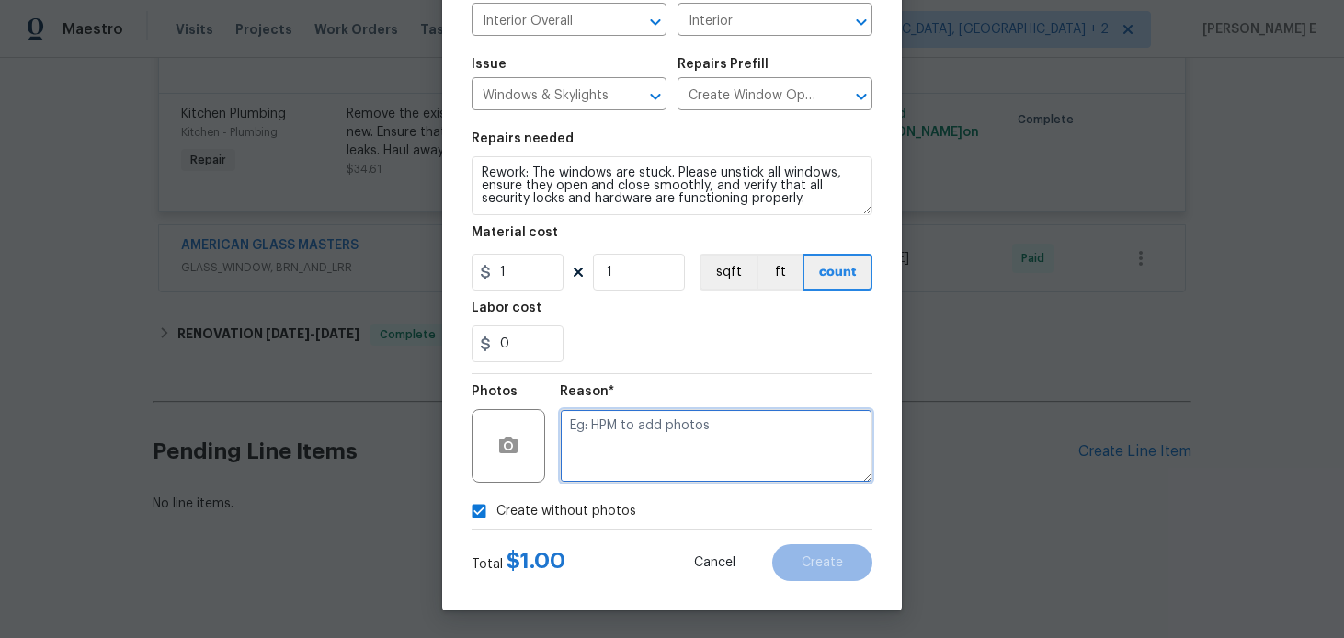
click at [618, 429] on textarea at bounding box center [716, 446] width 312 height 74
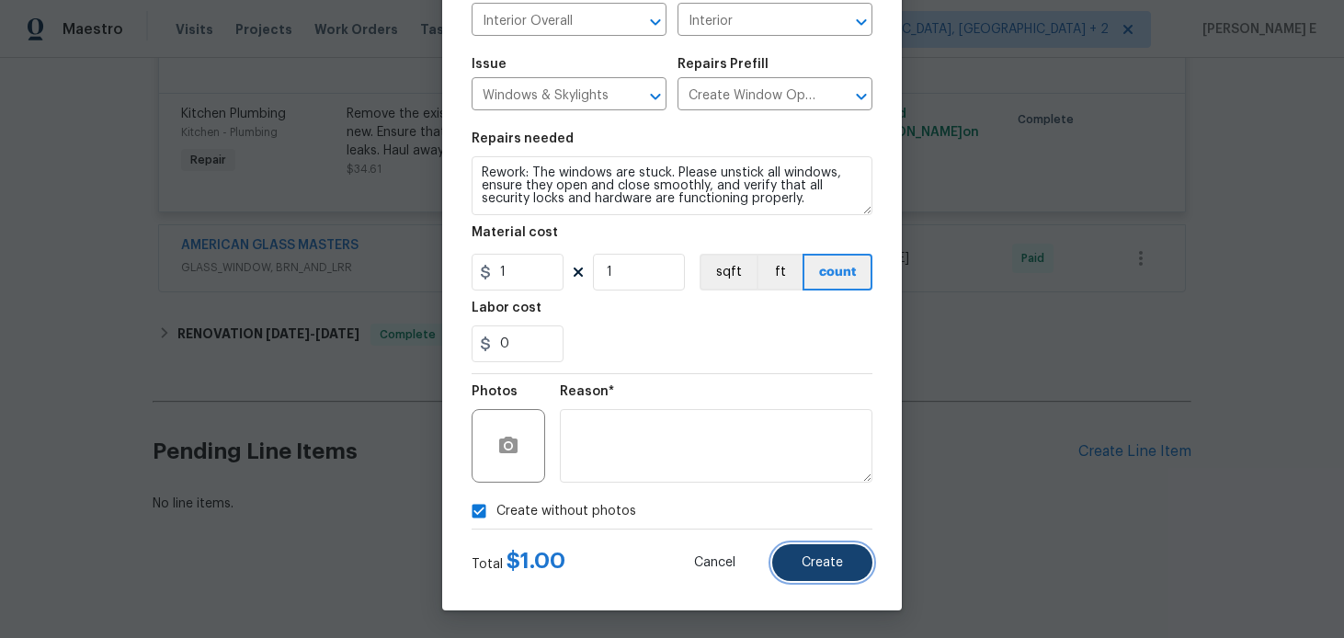
click at [824, 546] on button "Create" at bounding box center [822, 562] width 100 height 37
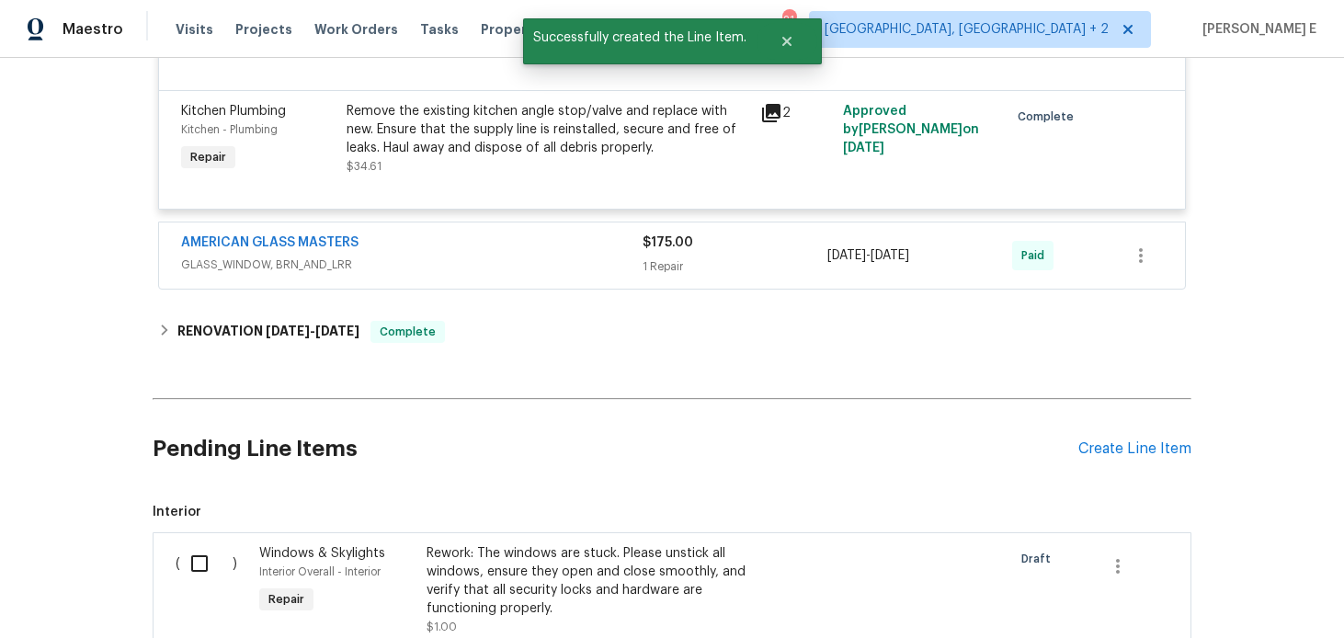
scroll to position [1411, 0]
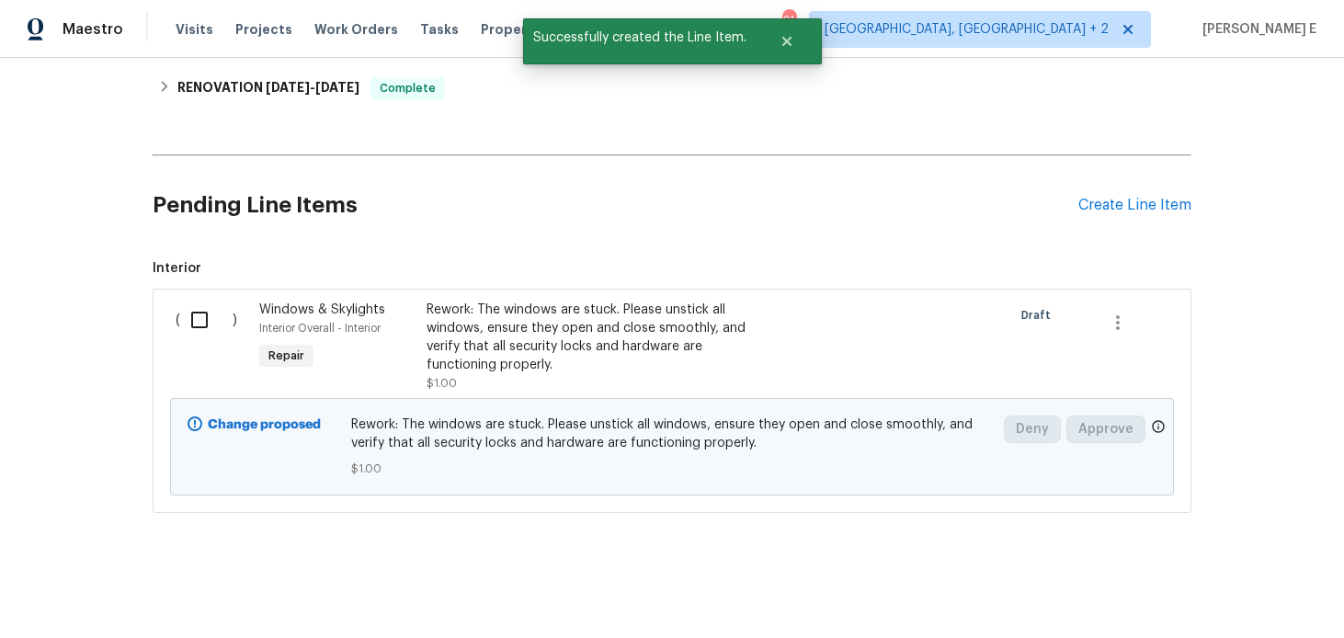
click at [198, 323] on input "checkbox" at bounding box center [206, 320] width 52 height 39
checkbox input "true"
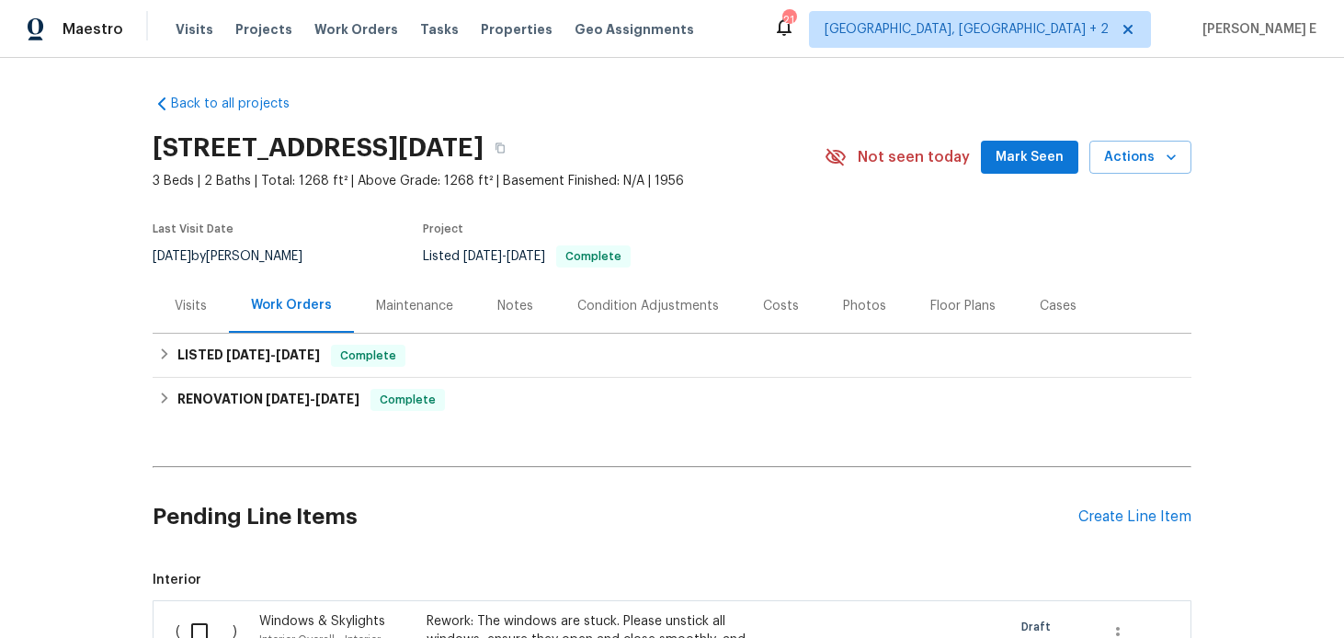
scroll to position [312, 0]
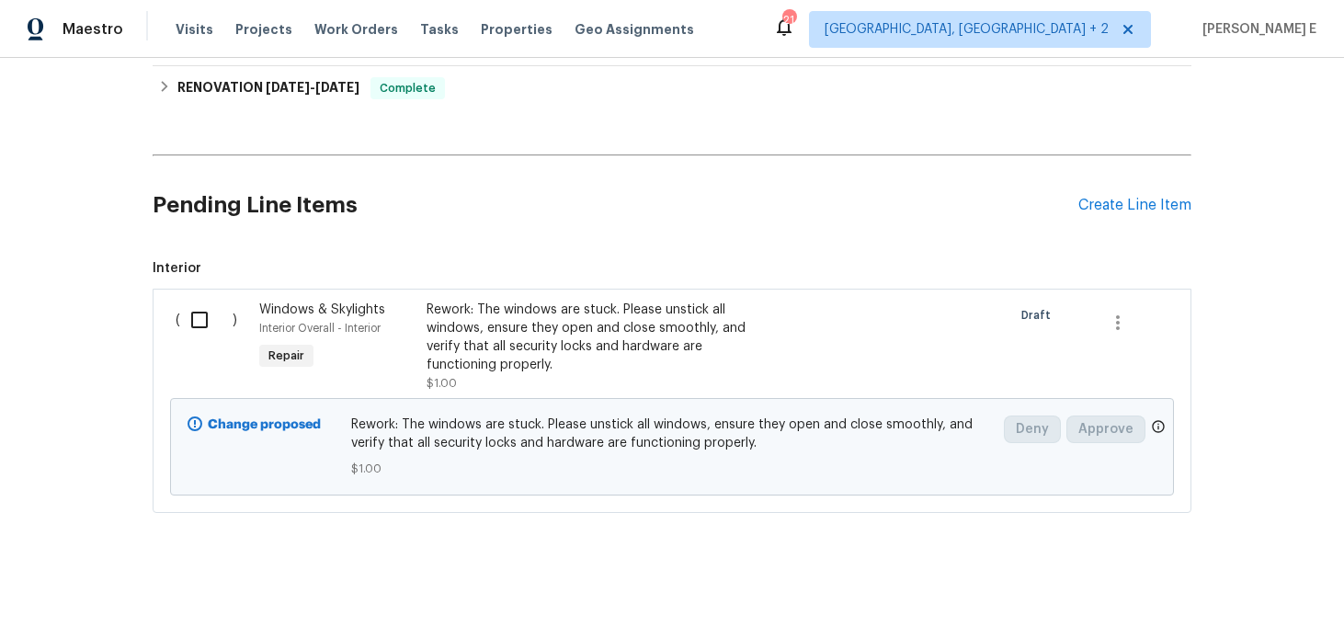
click at [202, 335] on input "checkbox" at bounding box center [206, 320] width 52 height 39
checkbox input "true"
click at [1211, 581] on span "Create Work Order" at bounding box center [1238, 592] width 122 height 23
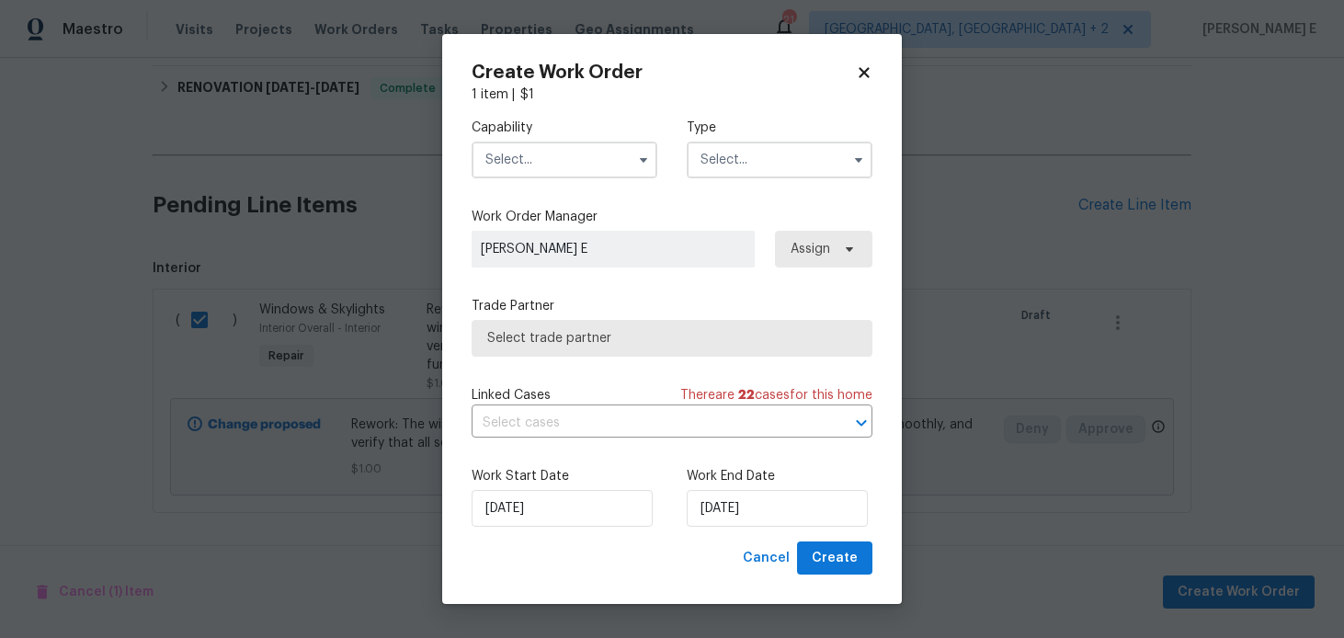
click at [522, 158] on input "text" at bounding box center [564, 160] width 186 height 37
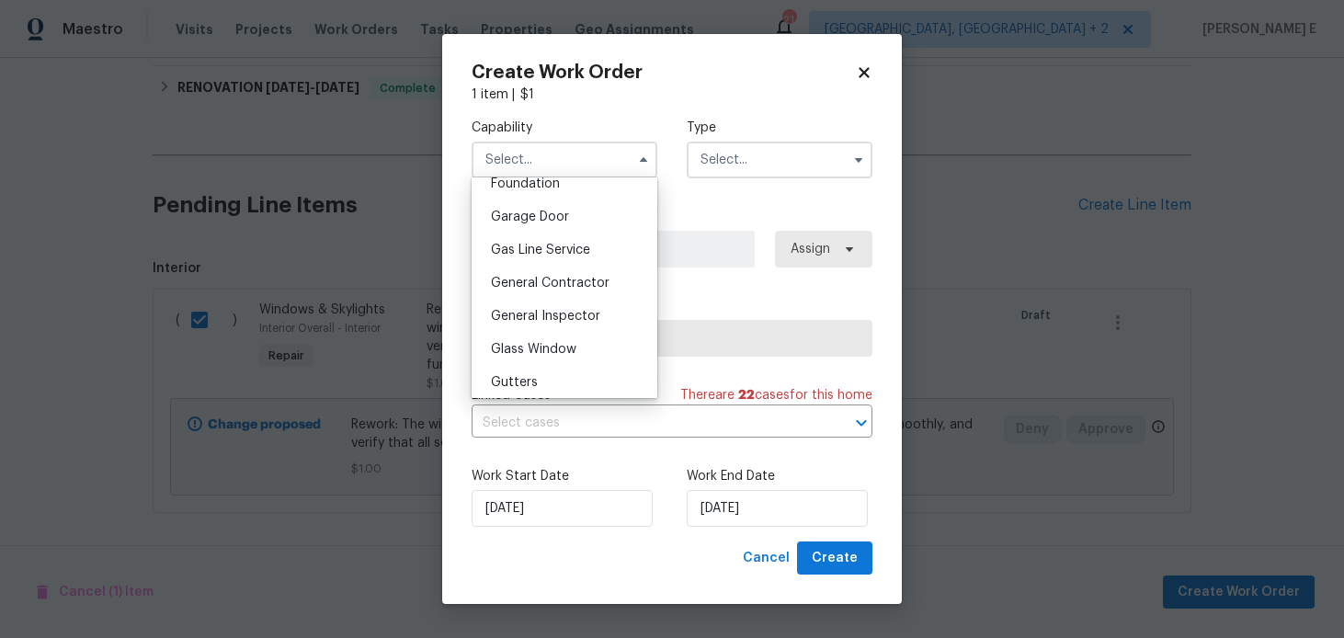
scroll to position [799, 0]
click at [561, 269] on div "General Contractor" at bounding box center [564, 278] width 176 height 33
type input "General Contractor"
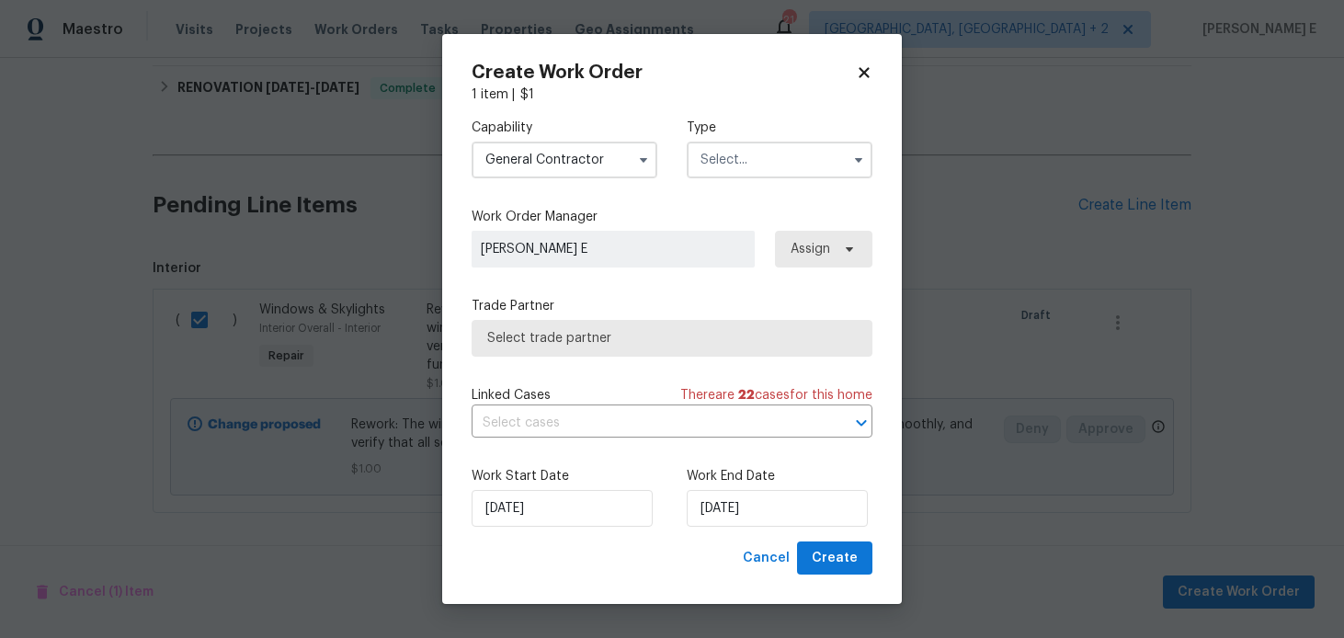
click at [687, 158] on input "text" at bounding box center [779, 160] width 186 height 37
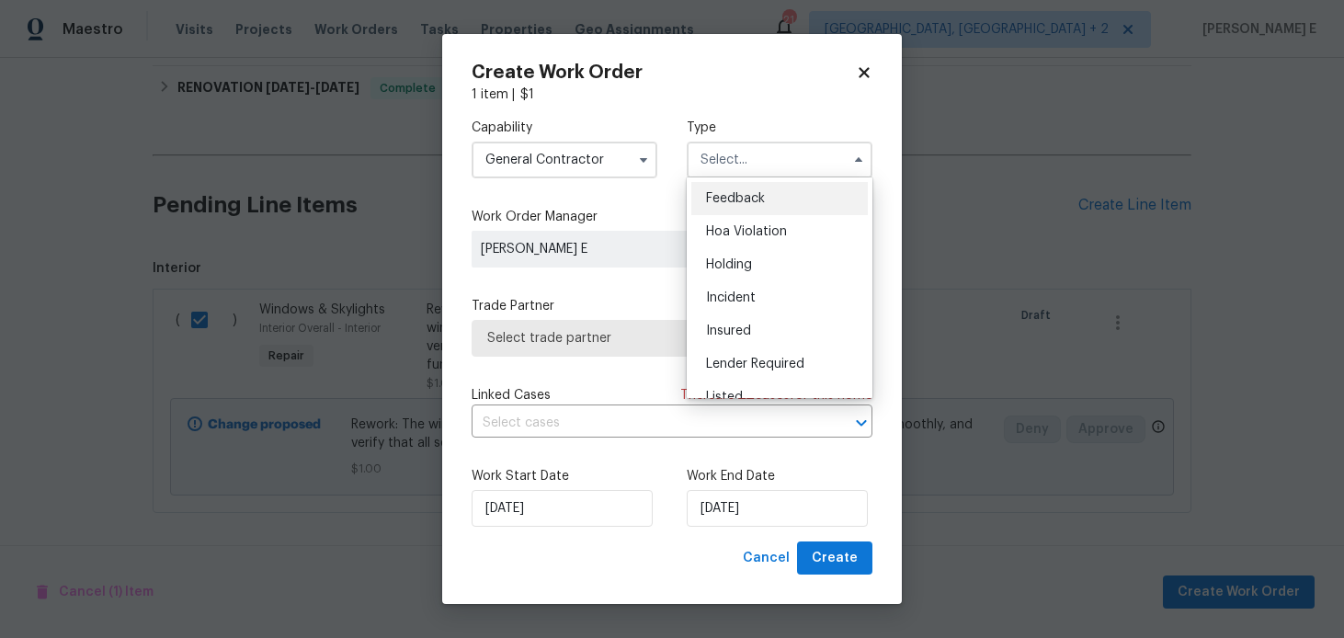
click at [704, 201] on div "Feedback" at bounding box center [779, 198] width 176 height 33
type input "Feedback"
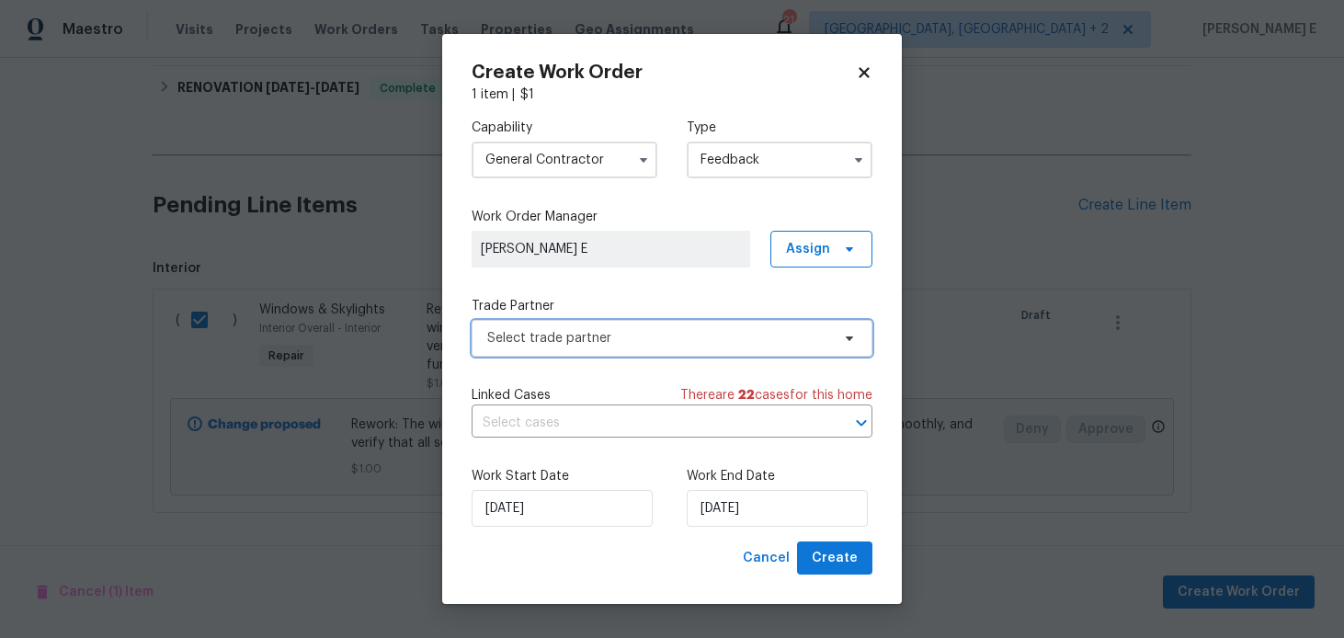
click at [583, 320] on span "Select trade partner" at bounding box center [671, 338] width 401 height 37
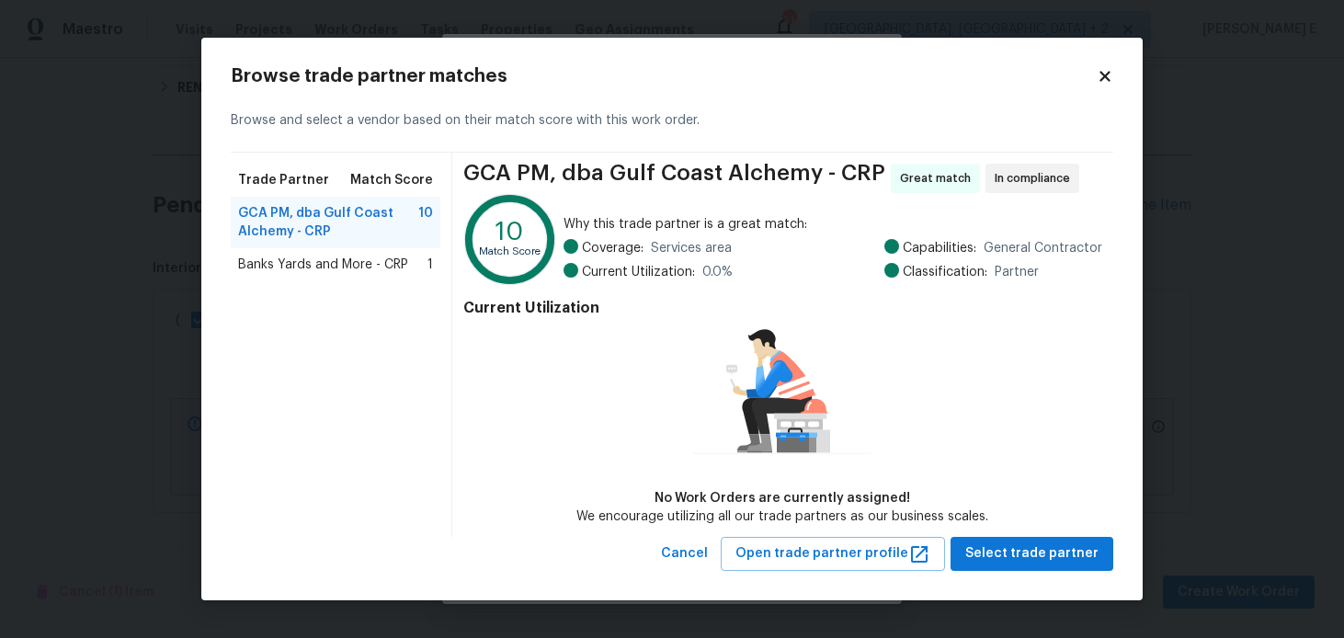
click at [311, 255] on div "Banks Yards and More - CRP 1" at bounding box center [336, 264] width 210 height 33
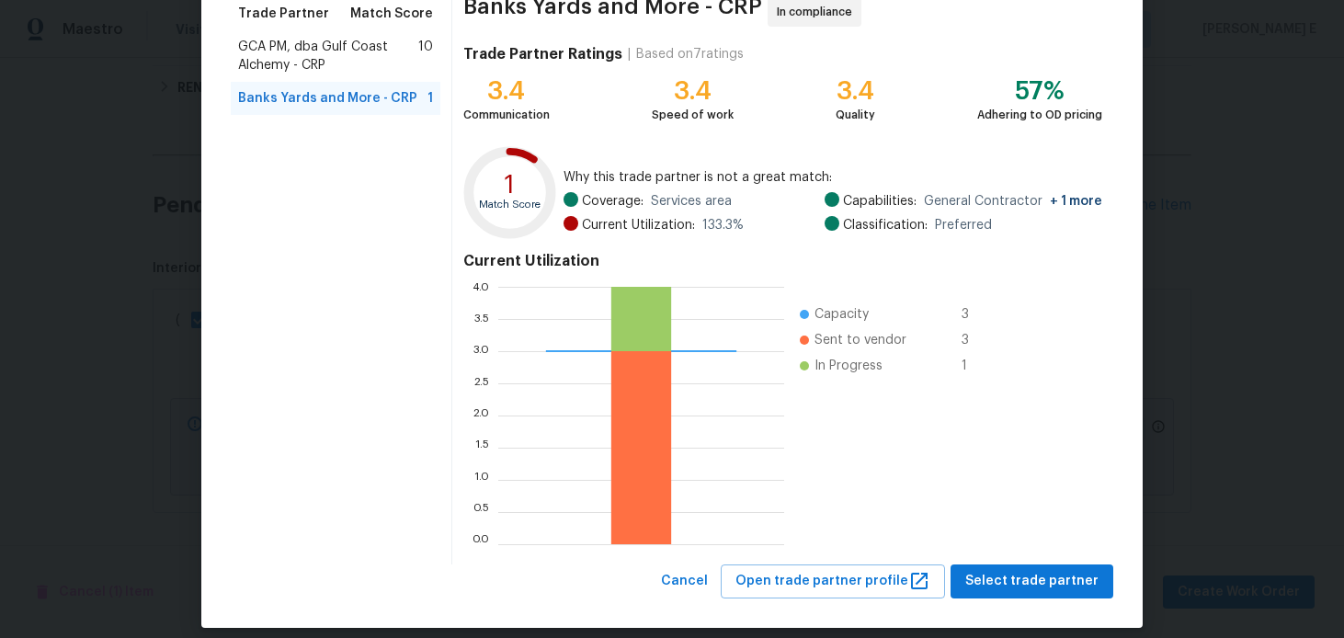
scroll to position [173, 0]
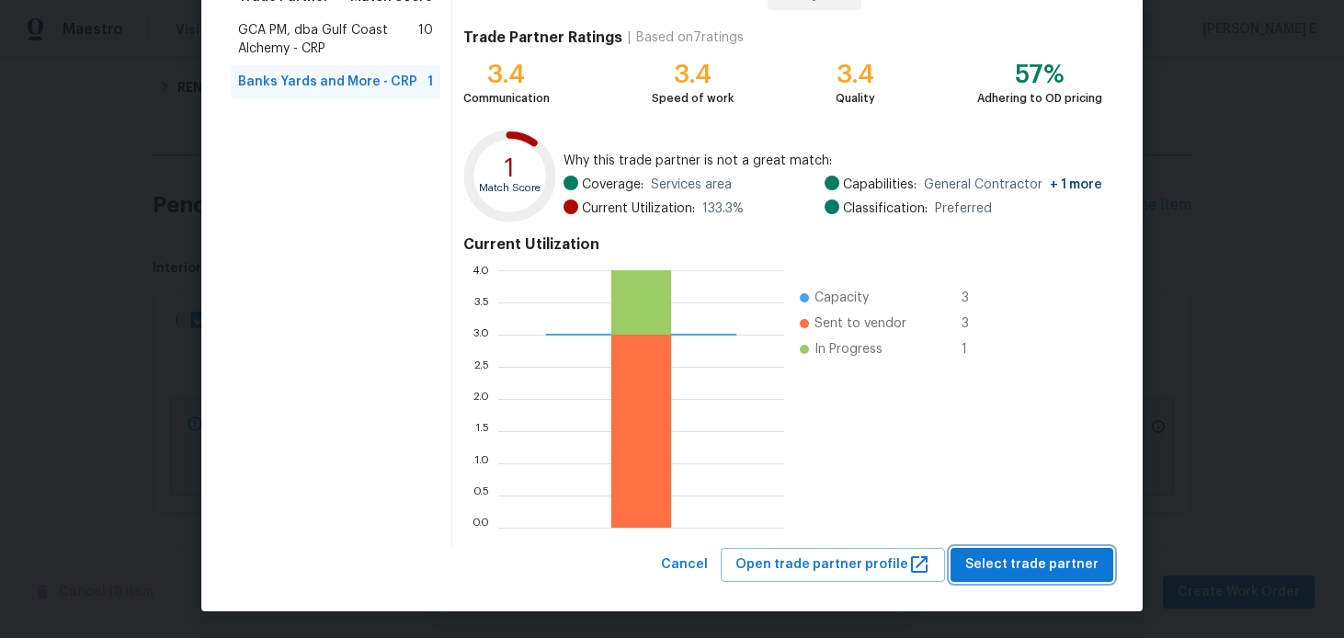
click at [998, 553] on span "Select trade partner" at bounding box center [1031, 564] width 133 height 23
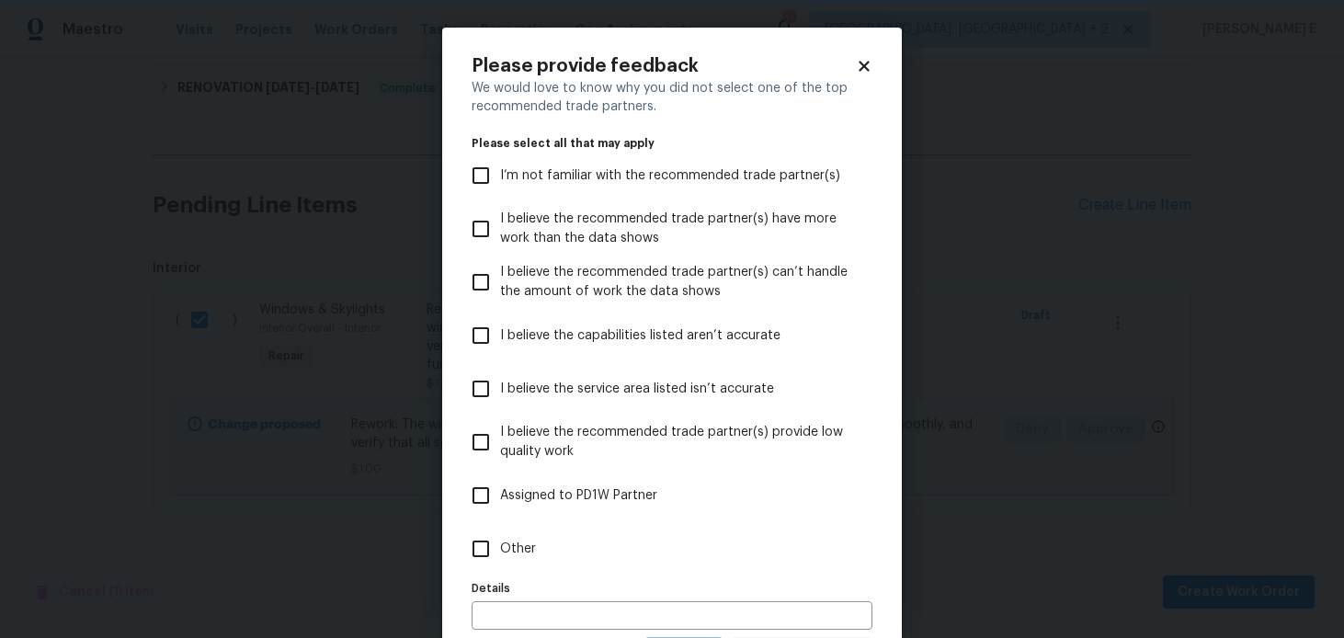
scroll to position [0, 0]
click at [687, 547] on label "Other" at bounding box center [659, 548] width 396 height 53
click at [500, 547] on input "Other" at bounding box center [480, 548] width 39 height 39
checkbox input "true"
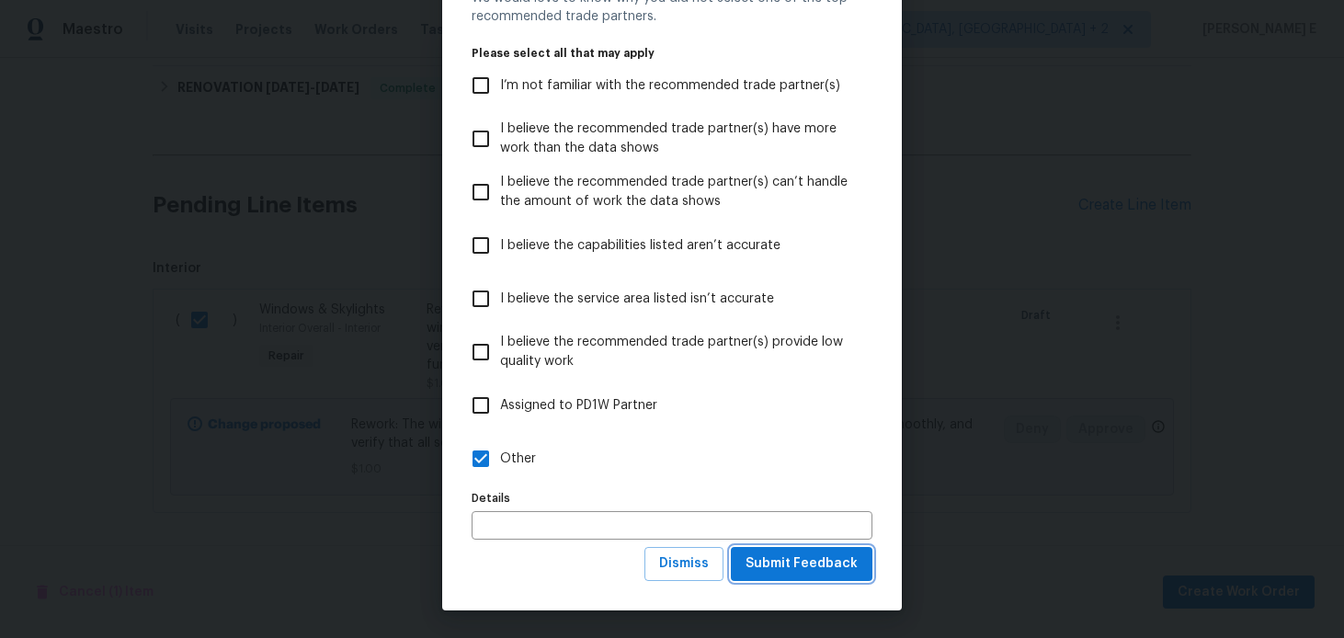
click at [756, 566] on span "Submit Feedback" at bounding box center [801, 563] width 112 height 23
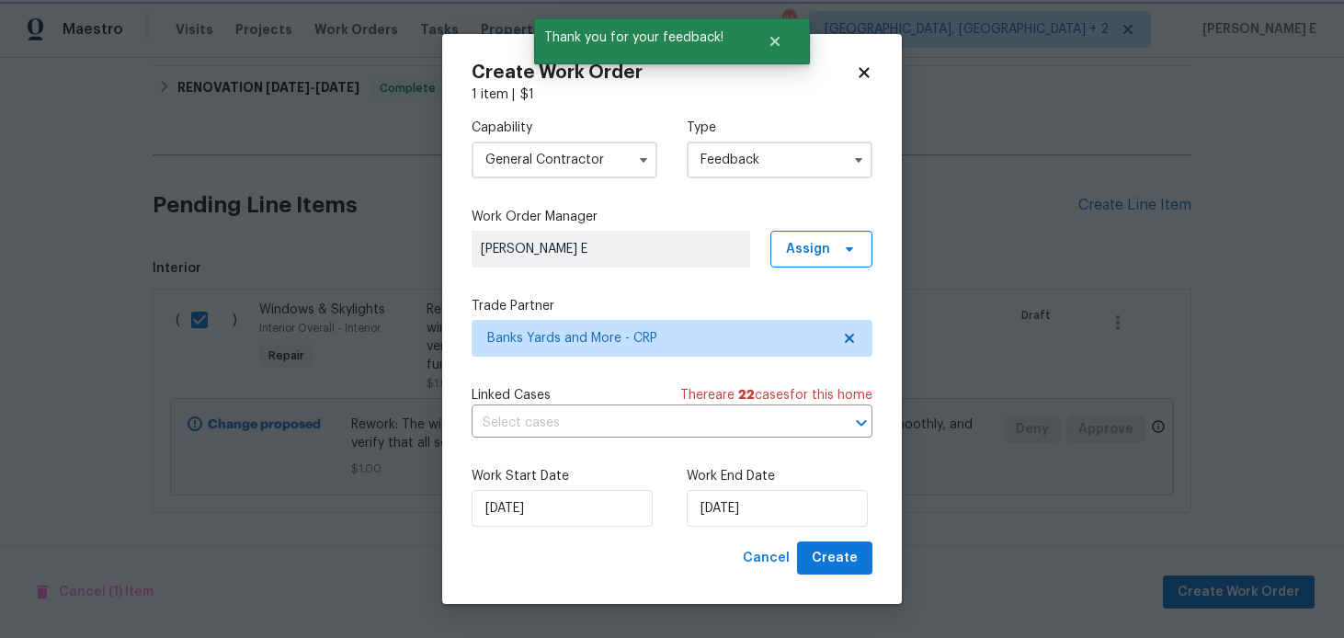
scroll to position [0, 0]
click at [692, 510] on input "02/09/2025" at bounding box center [776, 508] width 181 height 37
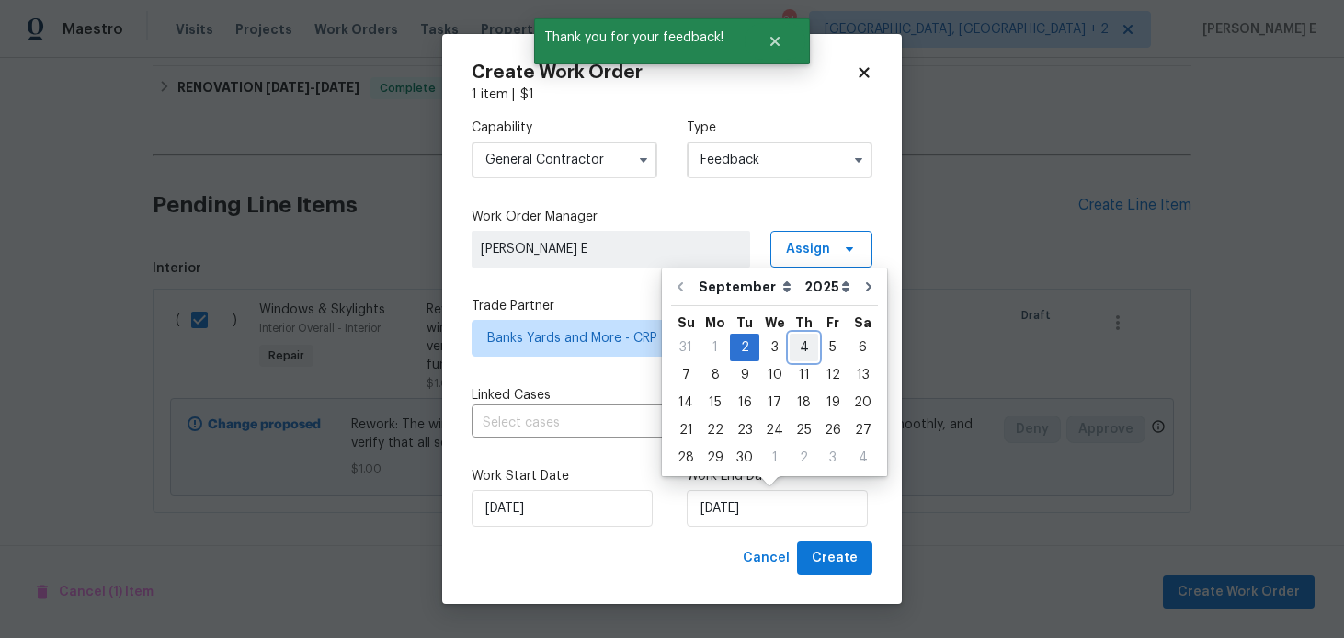
click at [792, 345] on div "4" at bounding box center [803, 348] width 28 height 26
type input "04/09/2025"
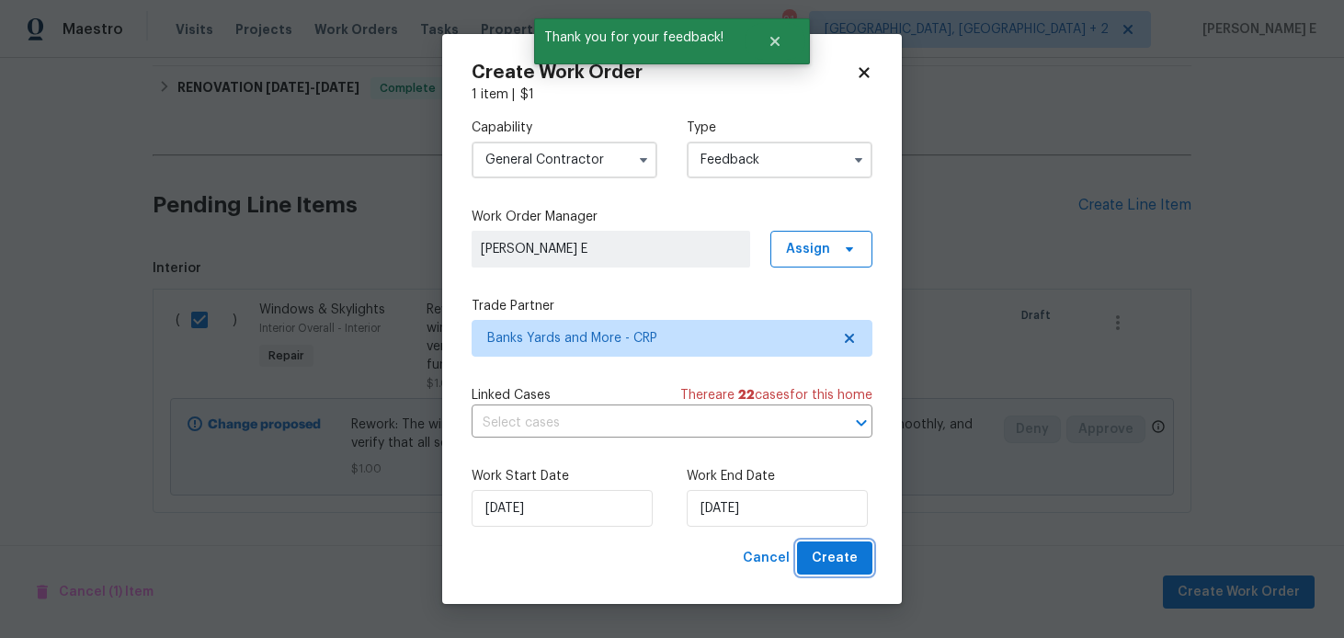
click at [845, 548] on span "Create" at bounding box center [834, 558] width 46 height 23
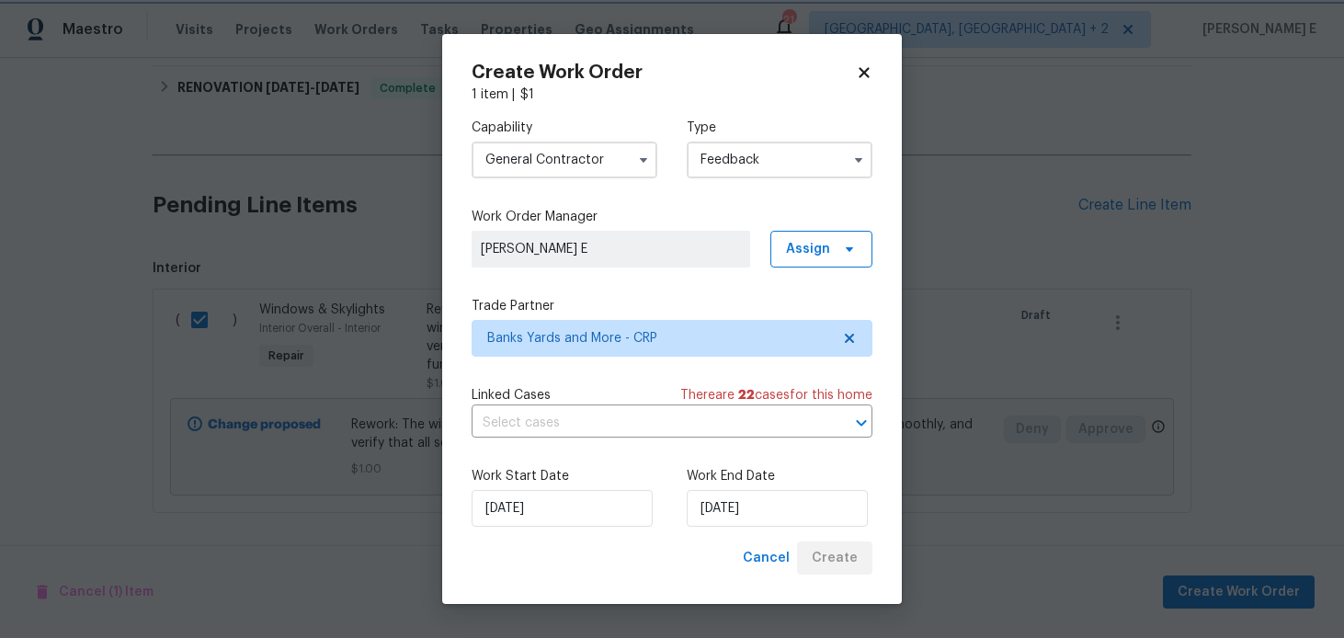
checkbox input "false"
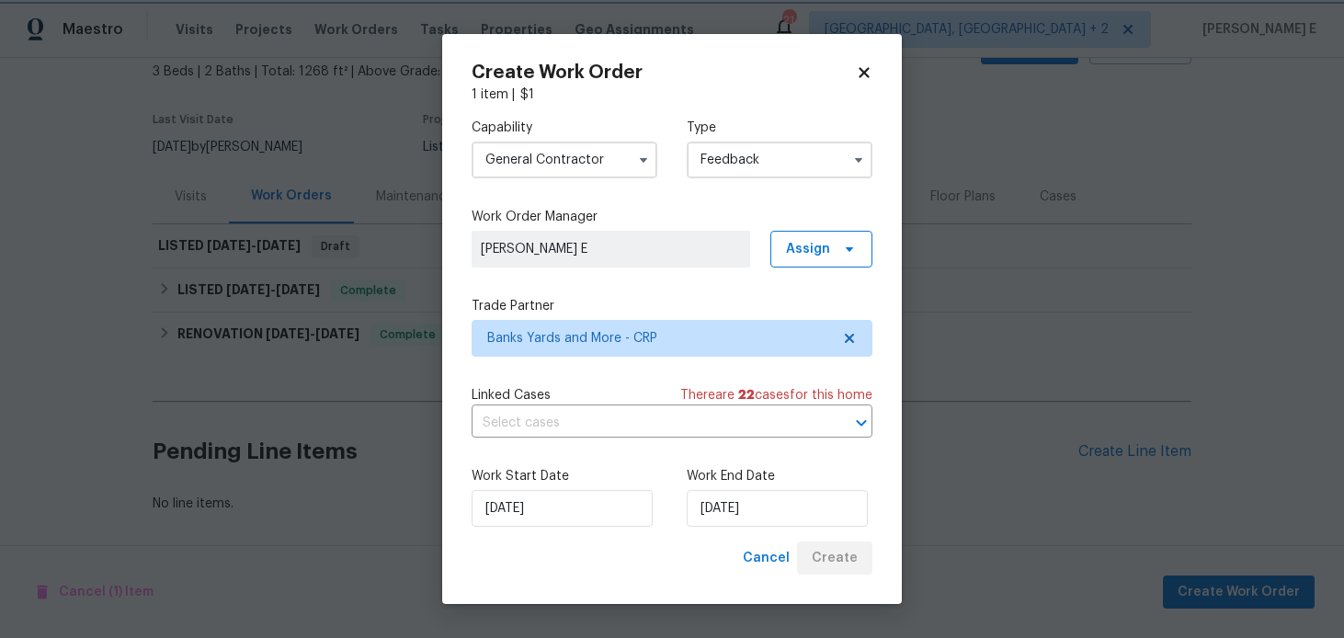
scroll to position [109, 0]
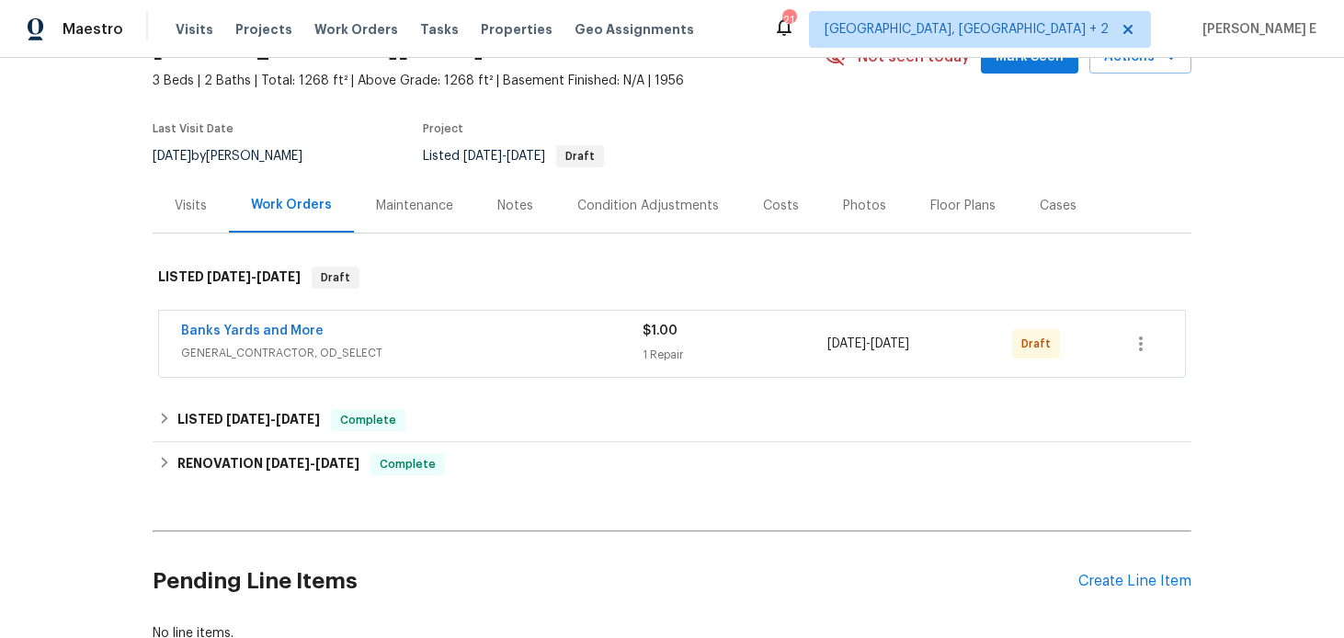
scroll to position [101, 0]
click at [267, 329] on link "Banks Yards and More" at bounding box center [252, 329] width 142 height 13
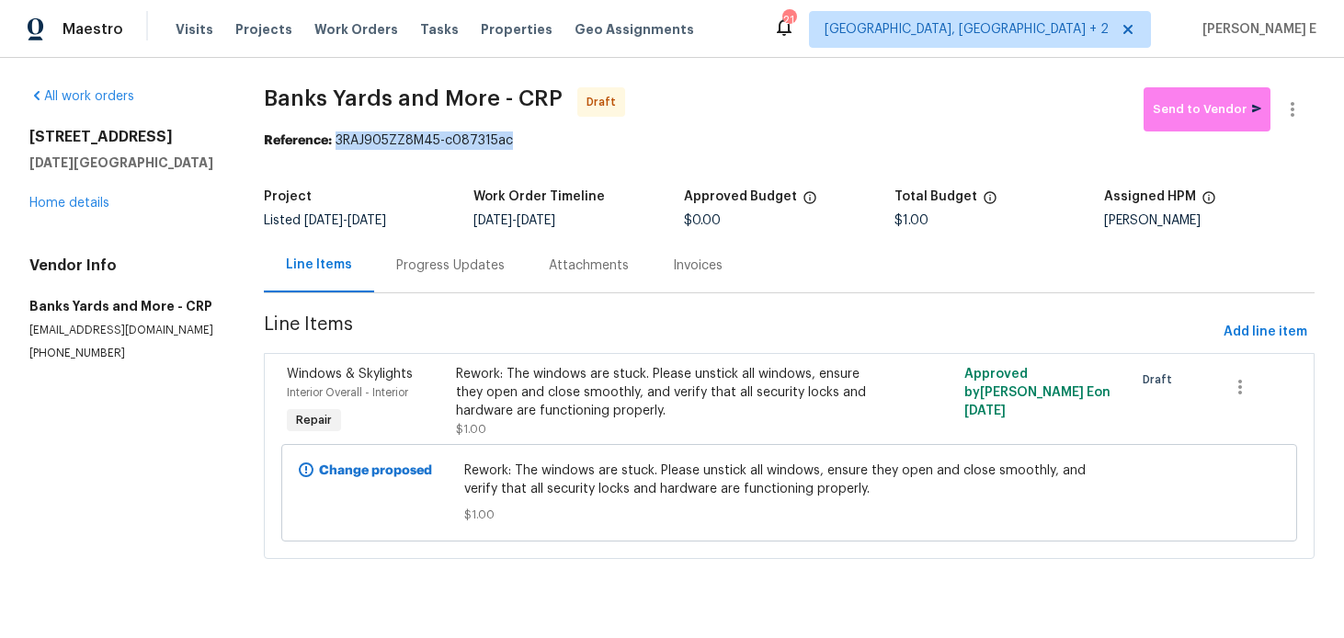
drag, startPoint x: 339, startPoint y: 142, endPoint x: 534, endPoint y: 142, distance: 194.8
click at [534, 141] on div "Reference: 3RAJ905ZZ8M45-c087315ac" at bounding box center [789, 140] width 1050 height 18
copy div "3RAJ905ZZ8M45-c087315ac"
click at [432, 271] on div "Progress Updates" at bounding box center [450, 265] width 108 height 18
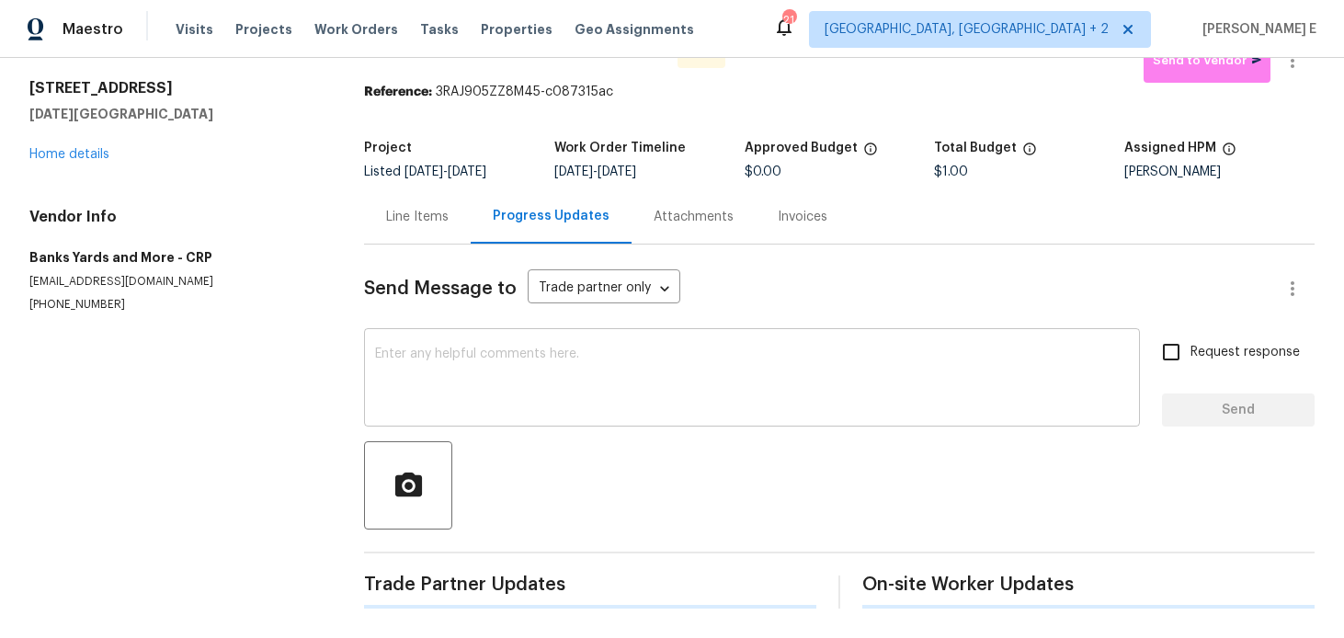
scroll to position [45, 0]
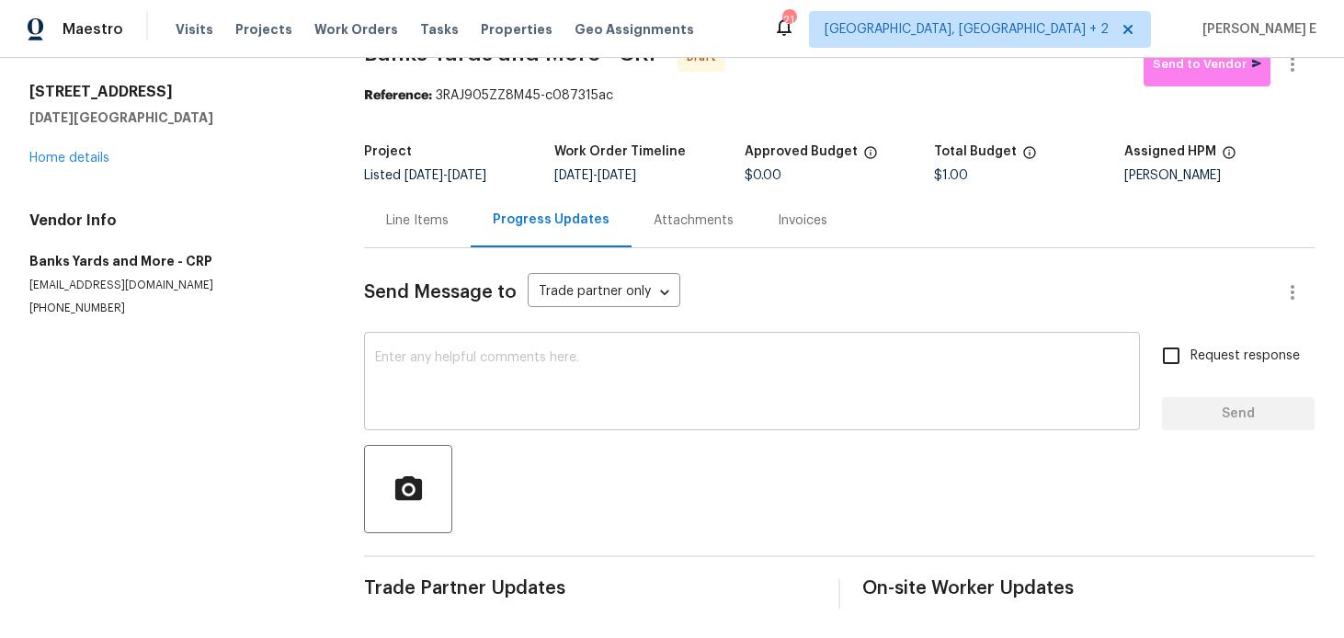
click at [534, 391] on textarea at bounding box center [752, 383] width 754 height 64
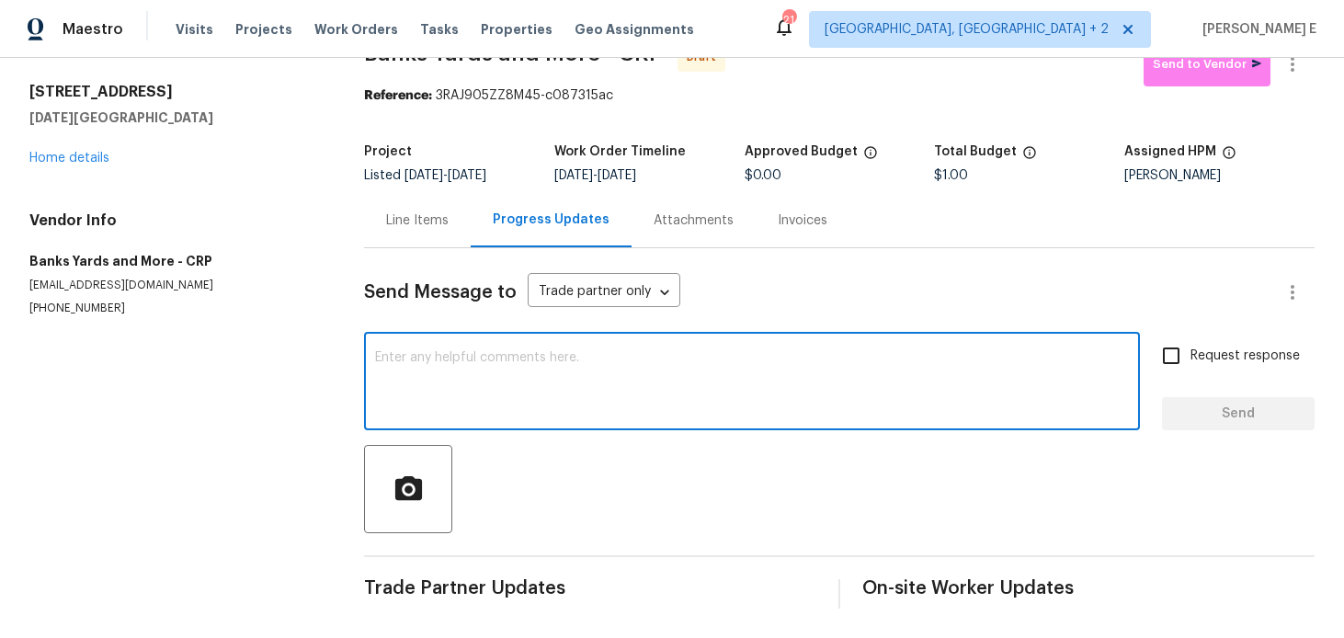
paste textarea "Hi this is Keerthana with Opendoor. I’m confirming you received the WO for the …"
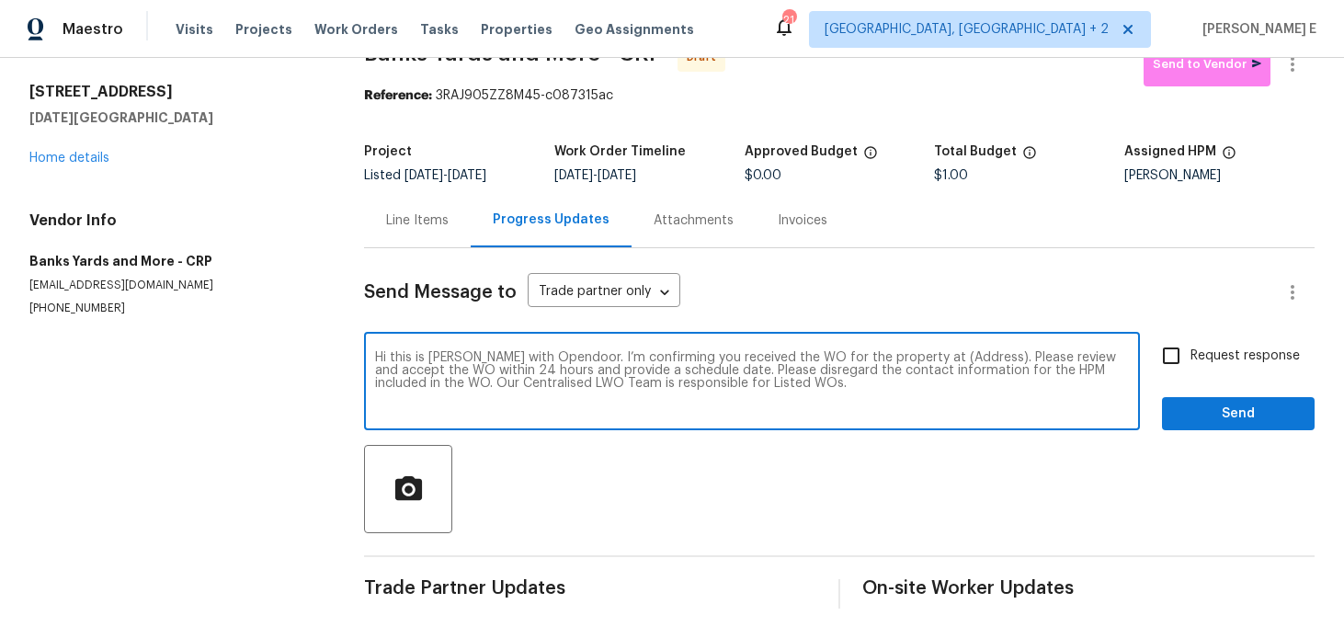
scroll to position [0, 0]
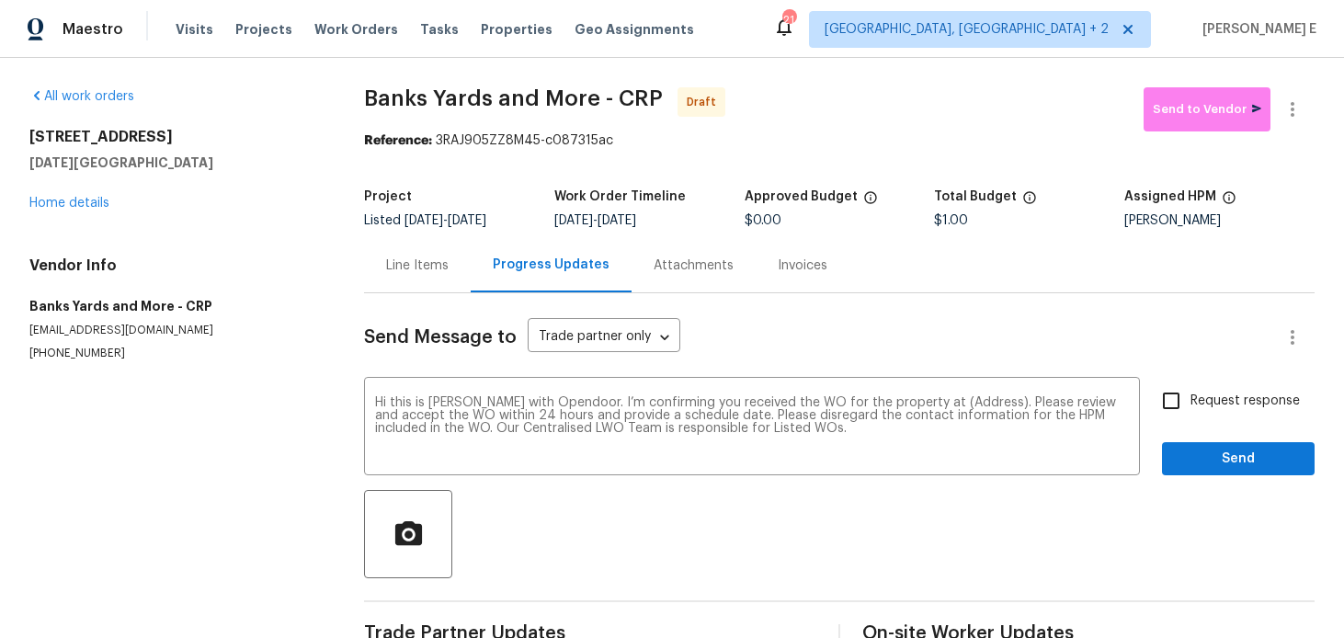
drag, startPoint x: 28, startPoint y: 134, endPoint x: 200, endPoint y: 167, distance: 175.0
click at [200, 167] on div "All work orders 6042 Hugo Dr Corpus Christi, TX 78412 Home details Vendor Info …" at bounding box center [672, 370] width 1344 height 625
copy div "6042 Hugo Dr Corpus Christi, TX 78412"
click at [970, 405] on textarea "Hi this is Keerthana with Opendoor. I’m confirming you received the WO for the …" at bounding box center [752, 428] width 754 height 64
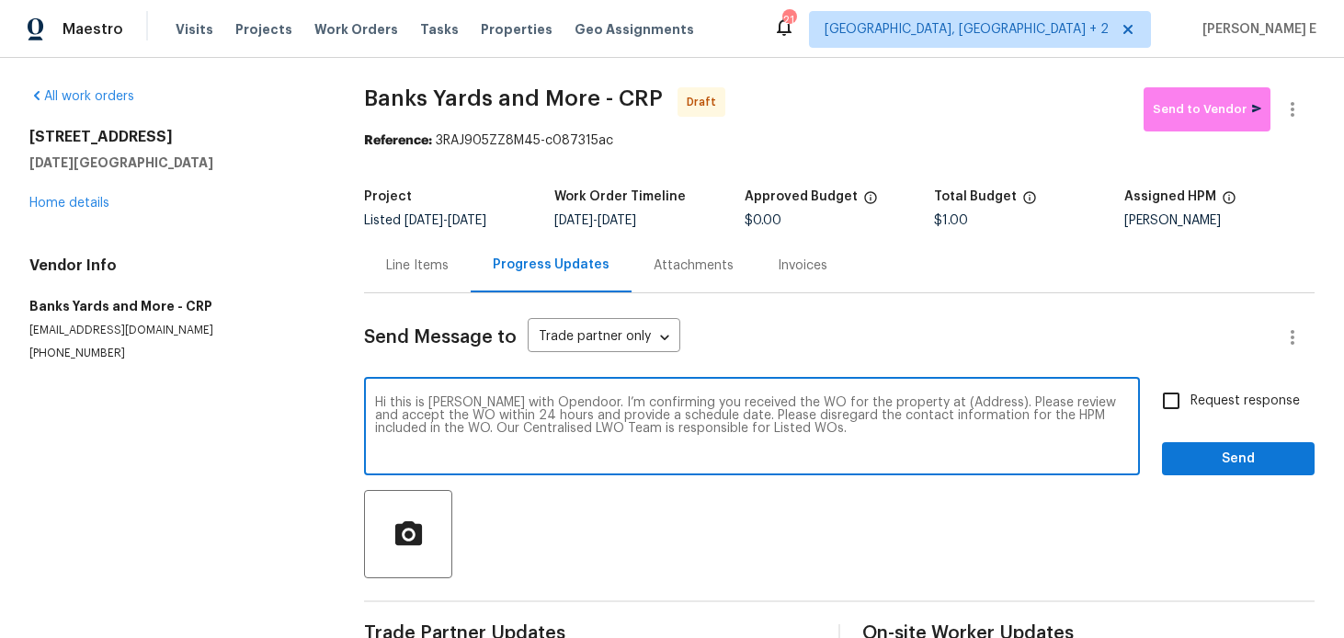
click at [970, 405] on textarea "Hi this is Keerthana with Opendoor. I’m confirming you received the WO for the …" at bounding box center [752, 428] width 754 height 64
paste textarea "6042 Hugo Dr Corpus Christi, TX 78412"
type textarea "Hi this is Keerthana with Opendoor. I’m confirming you received the WO for the …"
click at [1186, 406] on input "Request response" at bounding box center [1171, 400] width 39 height 39
checkbox input "true"
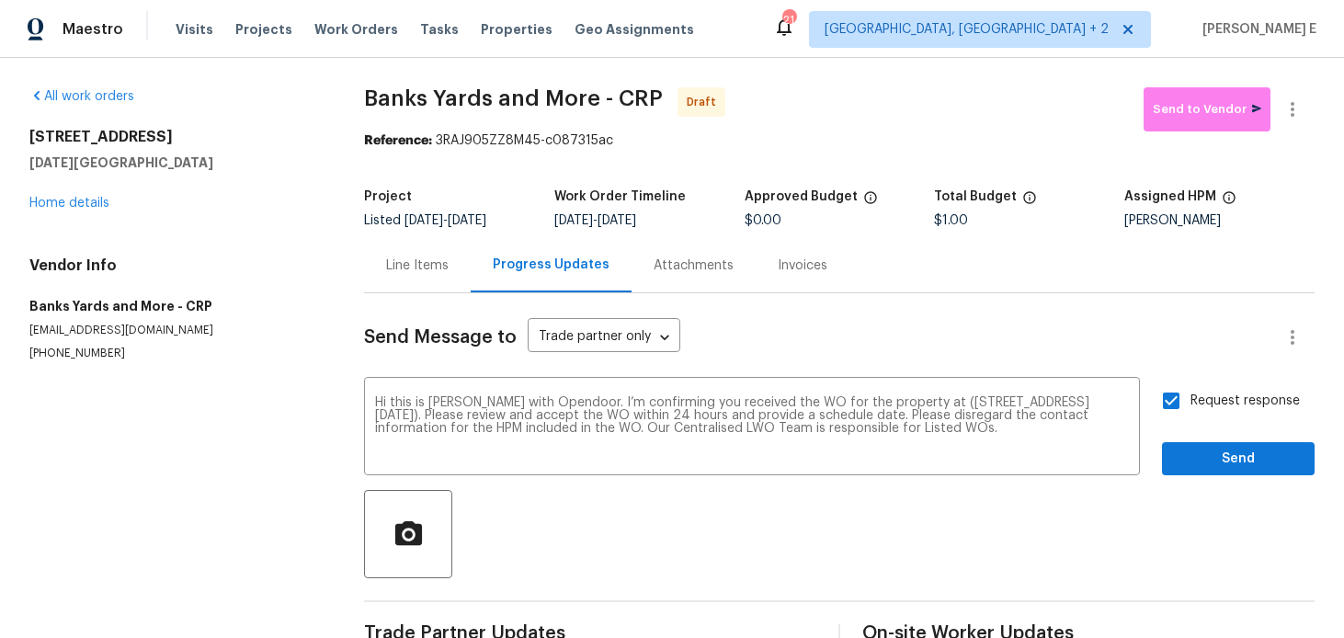
click at [1234, 482] on div "Send Message to Trade partner only Trade partner only ​ Hi this is Keerthana wi…" at bounding box center [839, 473] width 950 height 360
click at [1254, 466] on span "Send" at bounding box center [1237, 459] width 123 height 23
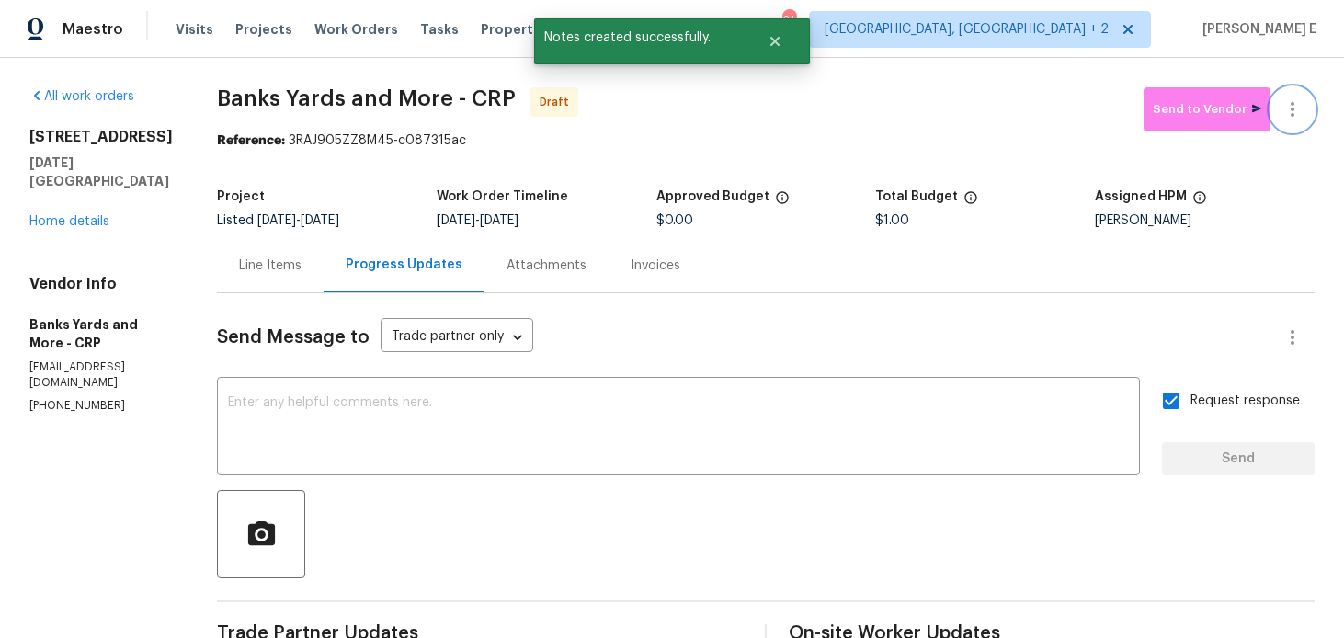
click at [1294, 121] on button "button" at bounding box center [1292, 109] width 44 height 44
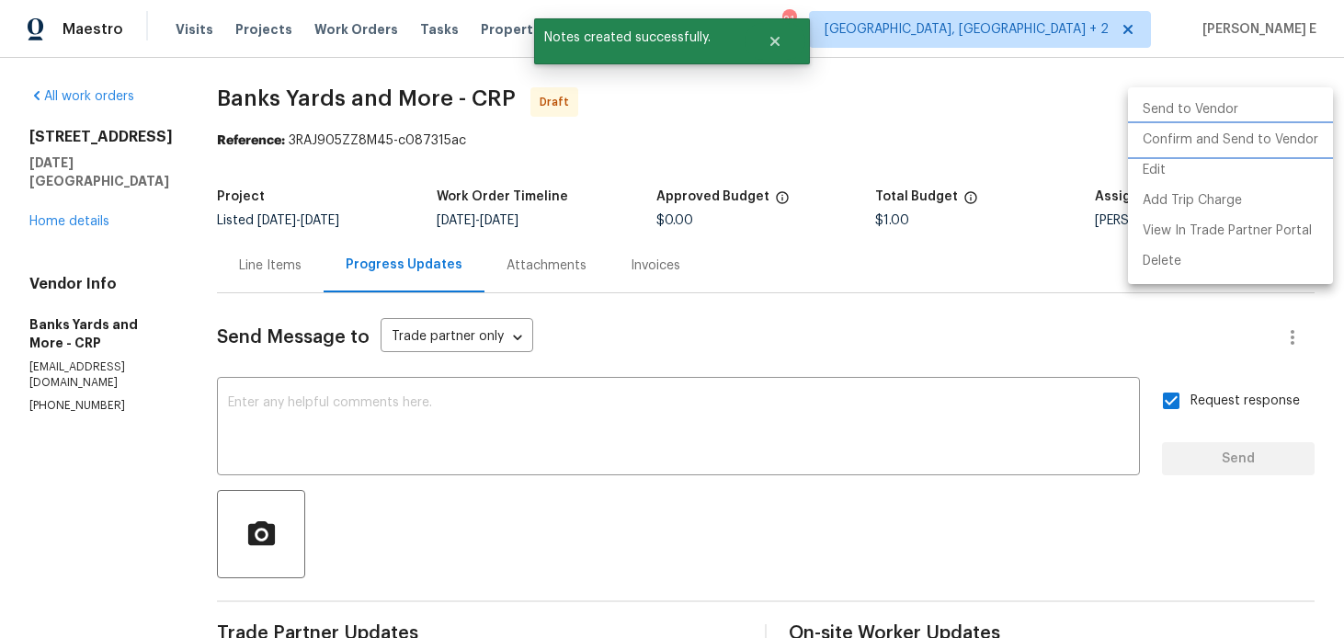
click at [1175, 143] on li "Confirm and Send to Vendor" at bounding box center [1230, 140] width 205 height 30
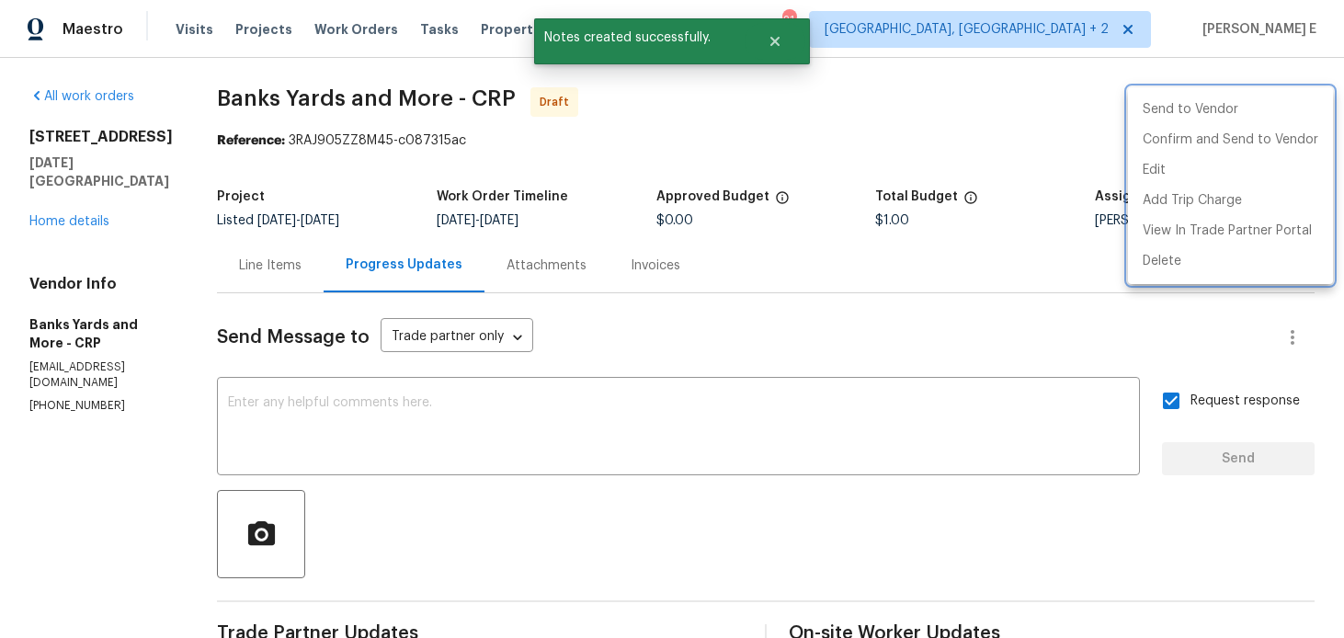
click at [596, 221] on div at bounding box center [672, 319] width 1344 height 638
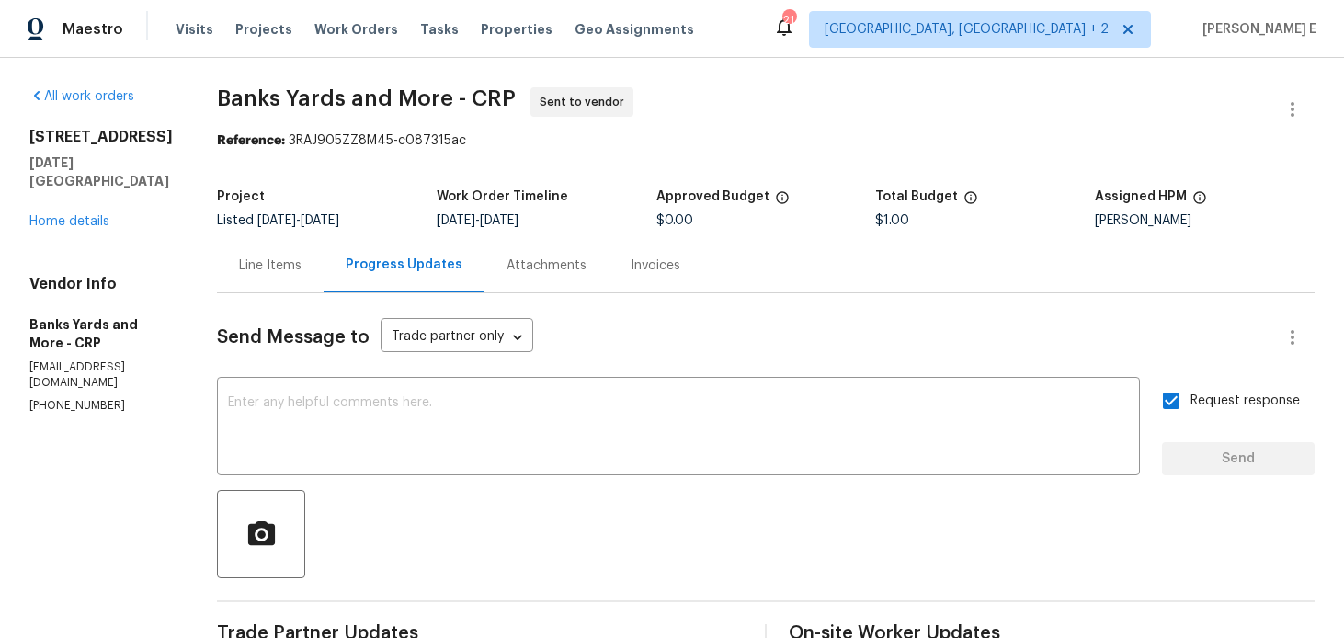
click at [335, 183] on div "Project Listed 9/2/2025 - 9/4/2025 Work Order Timeline 9/2/2025 - 9/4/2025 Appr…" at bounding box center [765, 208] width 1097 height 59
drag, startPoint x: 218, startPoint y: 98, endPoint x: 438, endPoint y: 100, distance: 220.6
click at [438, 100] on span "Banks Yards and More - CRP" at bounding box center [366, 98] width 299 height 22
copy span "Banks Yards and More"
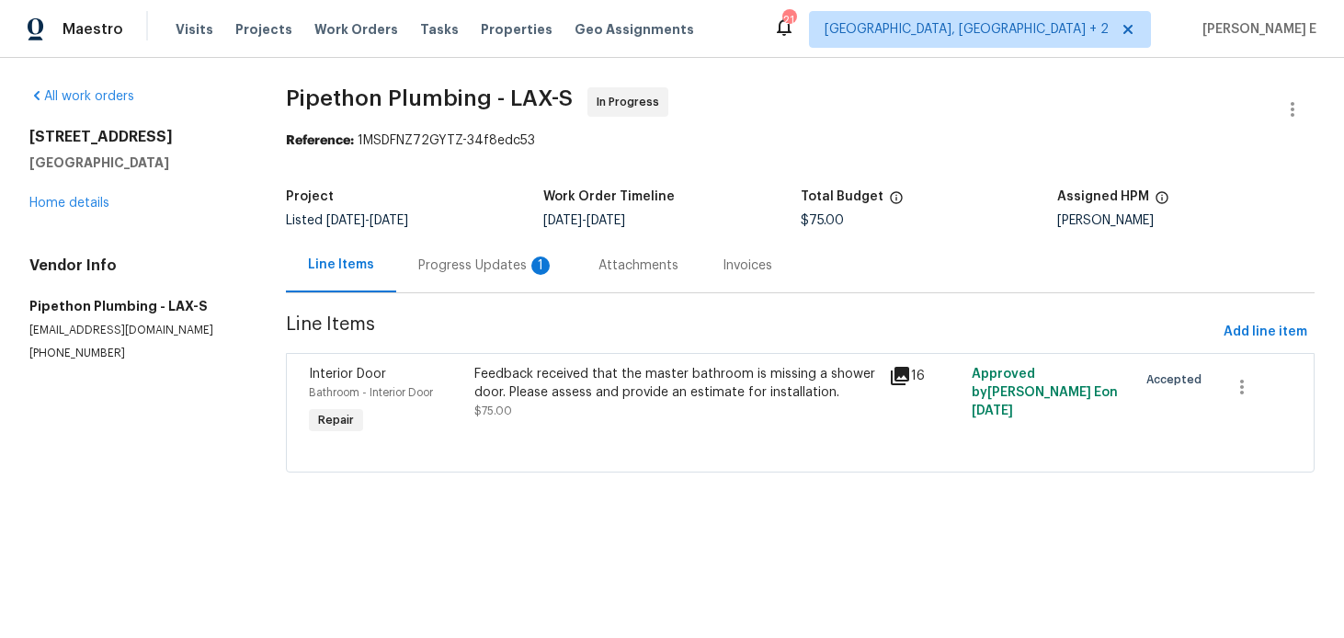
click at [468, 268] on div "Progress Updates 1" at bounding box center [486, 265] width 136 height 18
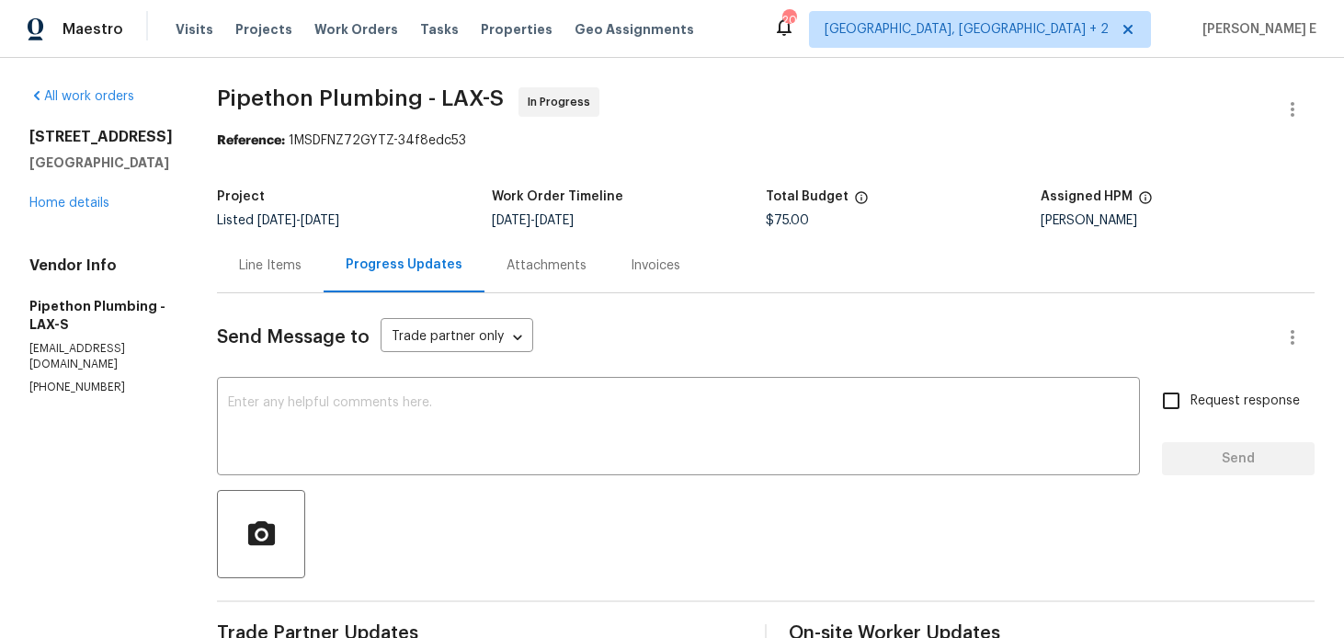
click at [282, 268] on div "Line Items" at bounding box center [270, 265] width 62 height 18
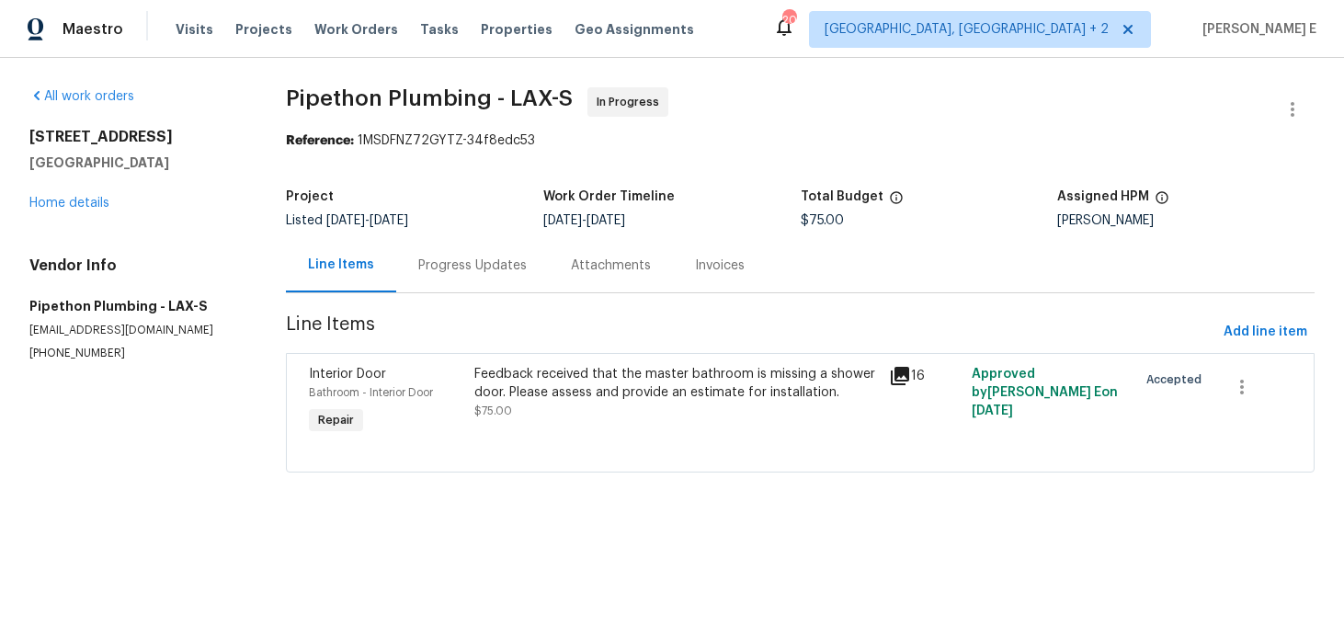
click at [509, 396] on div "Feedback received that the master bathroom is missing a shower door. Please ass…" at bounding box center [675, 383] width 403 height 37
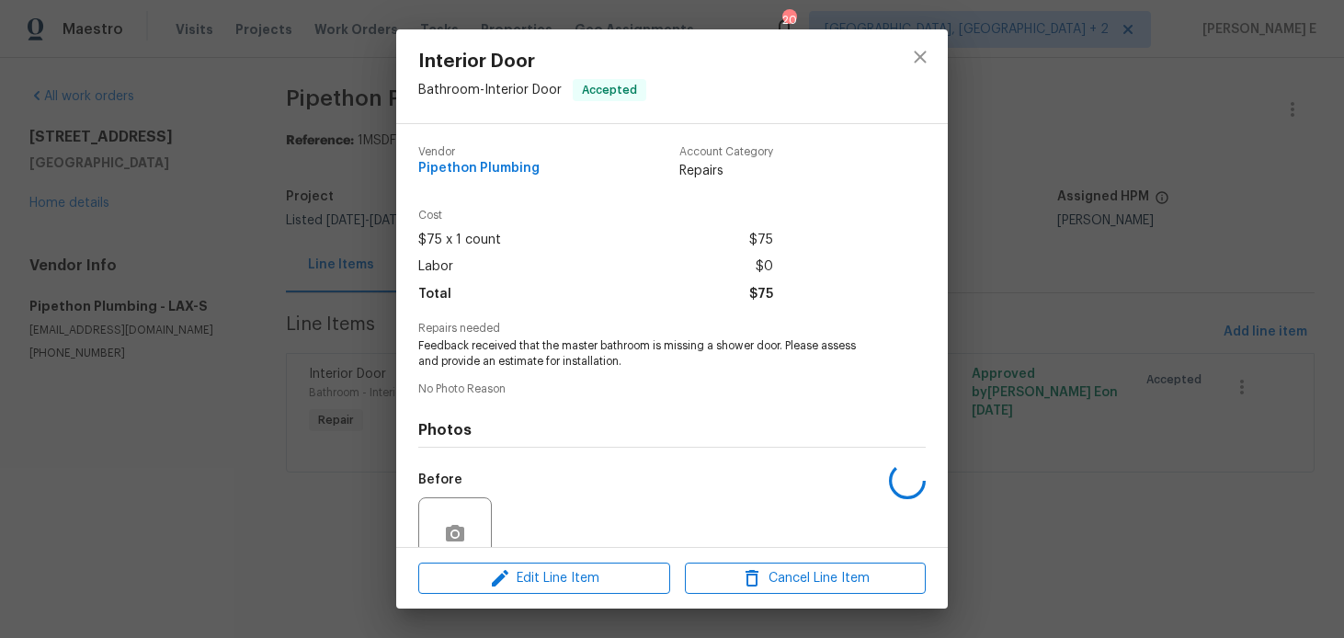
scroll to position [162, 0]
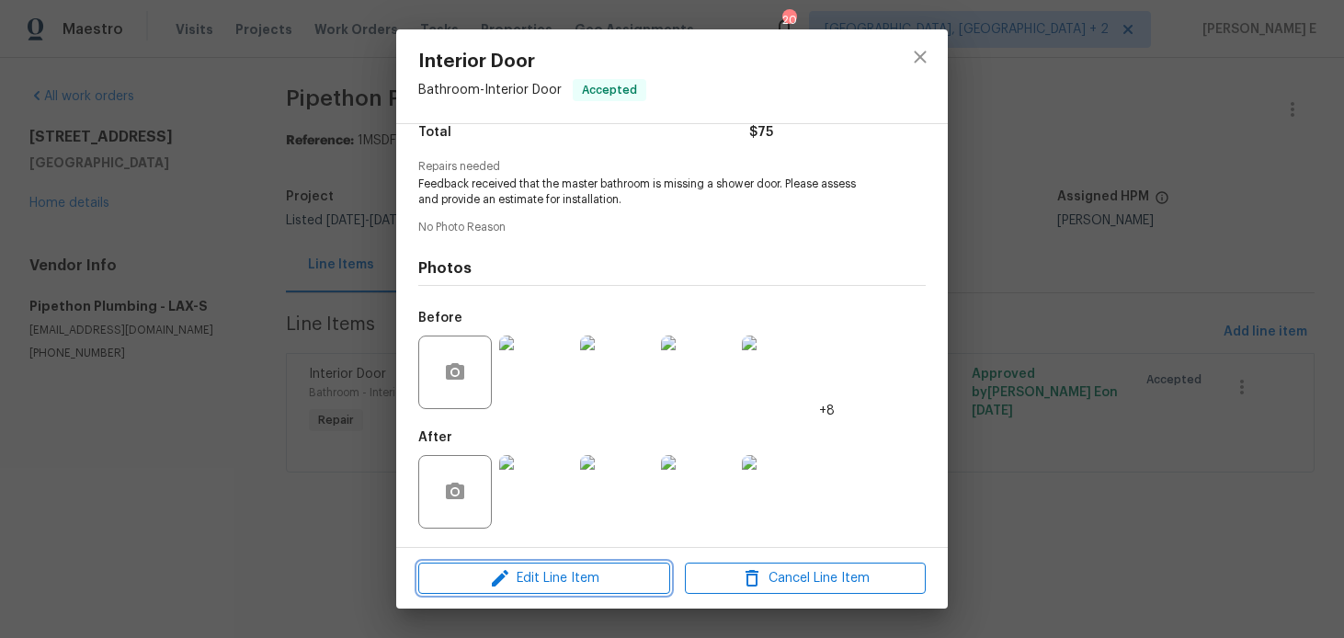
click at [500, 574] on icon "button" at bounding box center [500, 578] width 17 height 17
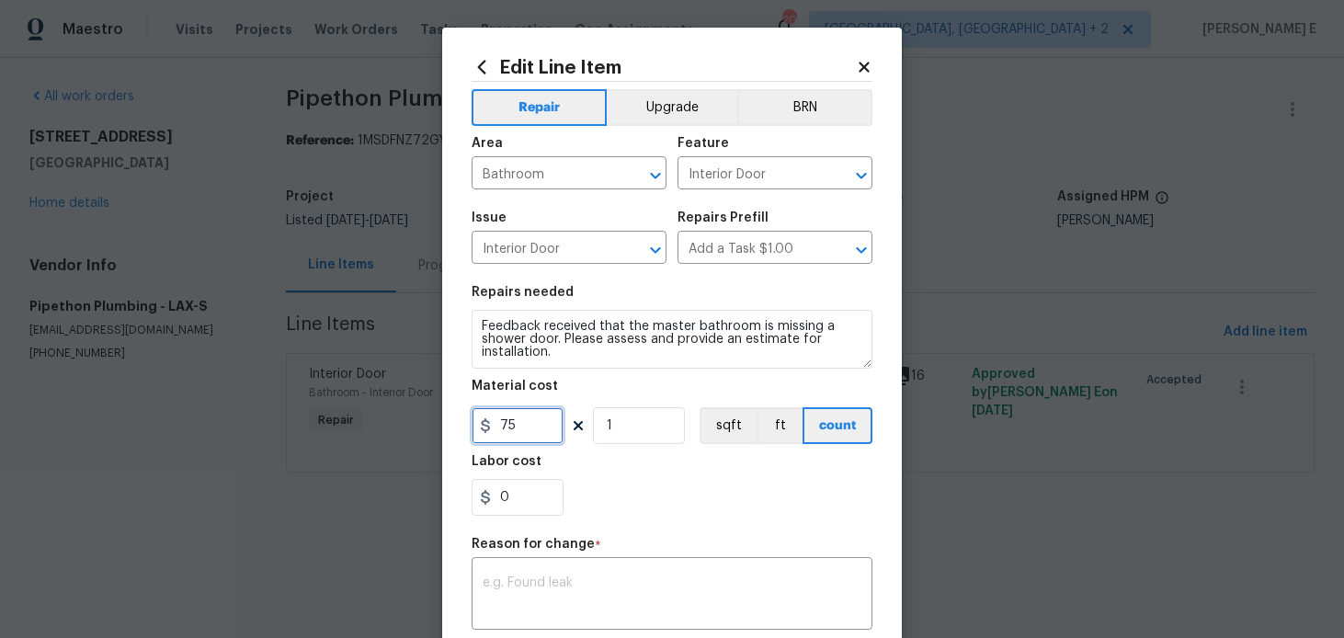
click at [501, 431] on input "75" at bounding box center [517, 425] width 92 height 37
type input "875"
click at [502, 618] on div "x ​" at bounding box center [671, 596] width 401 height 68
paste textarea "(KE) Updated cost per BR team approval."
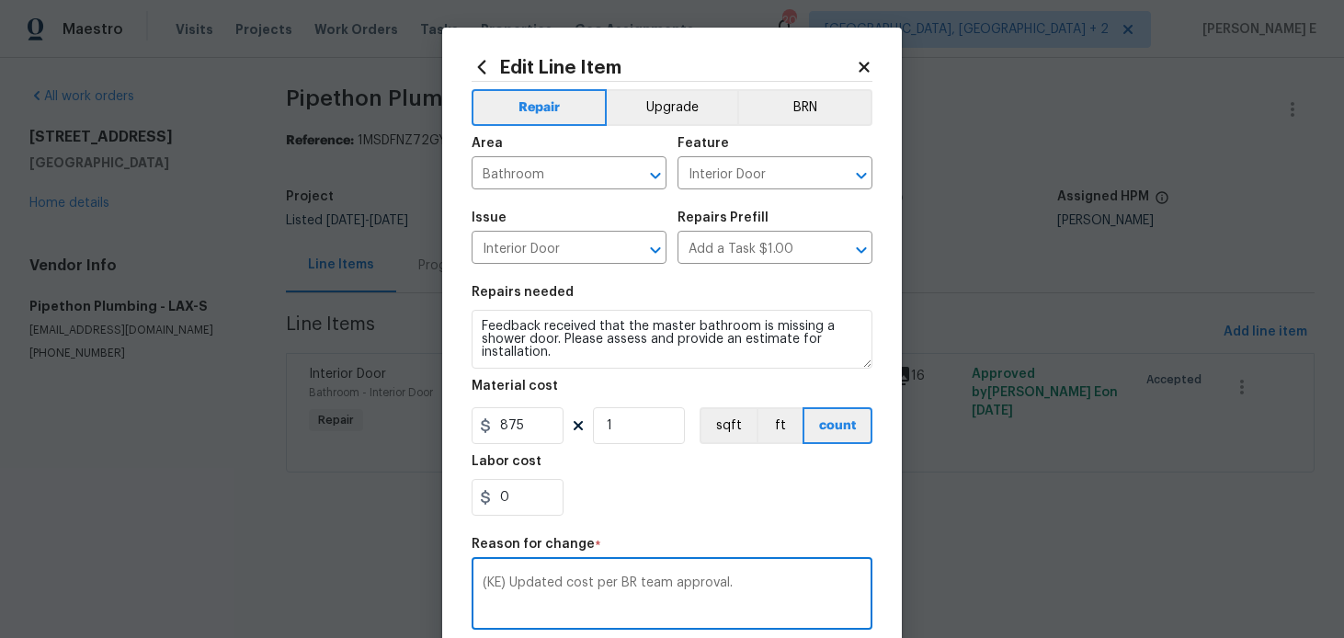
scroll to position [287, 0]
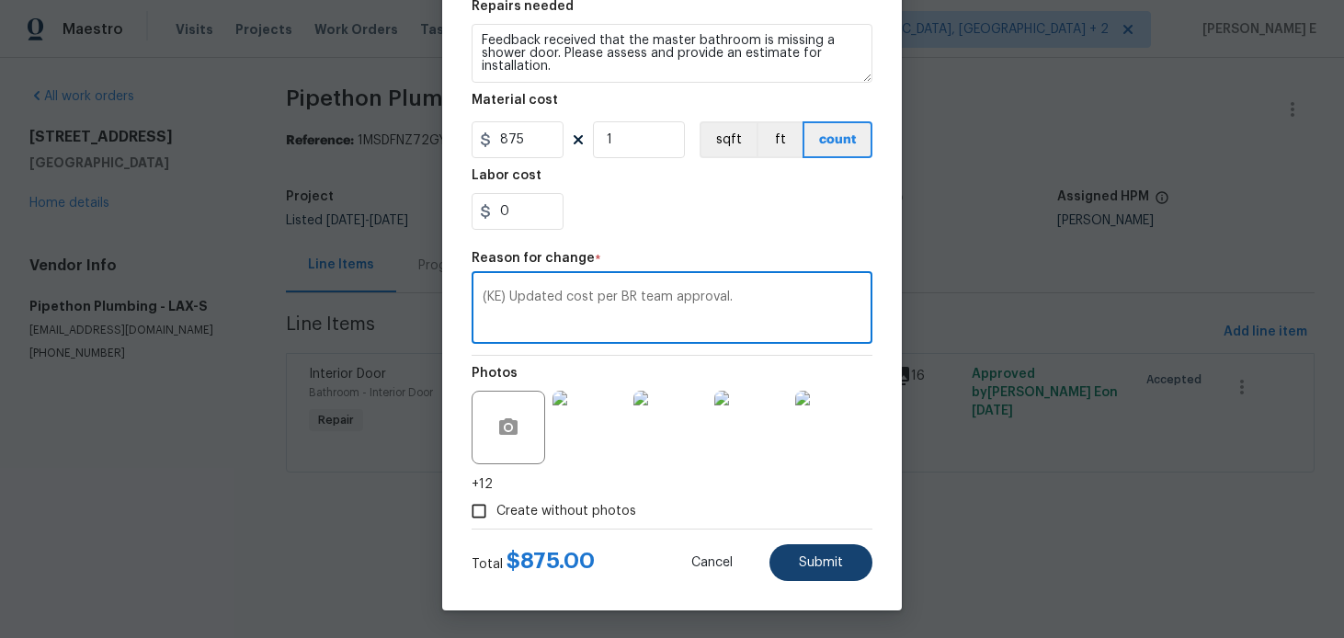
type textarea "(KE) Updated cost per BR team approval."
click at [798, 568] on button "Submit" at bounding box center [820, 562] width 103 height 37
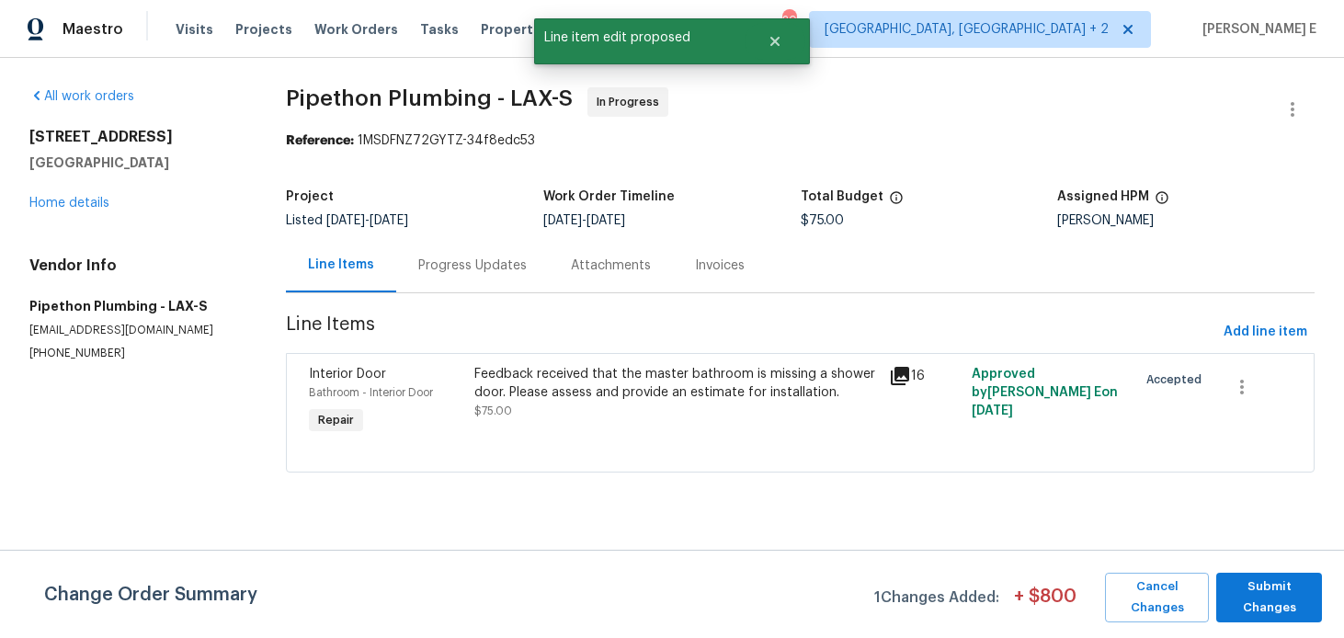
scroll to position [0, 0]
click at [1265, 605] on span "Submit Changes" at bounding box center [1268, 597] width 87 height 42
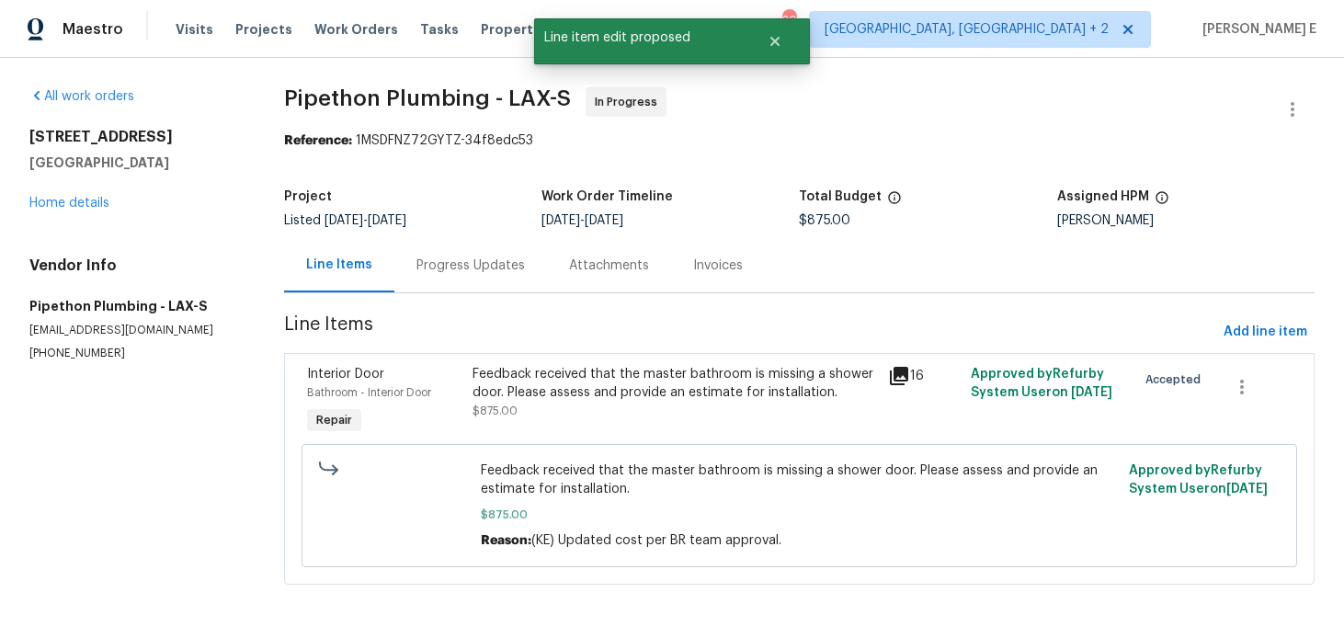
click at [476, 282] on div "Progress Updates" at bounding box center [470, 265] width 153 height 54
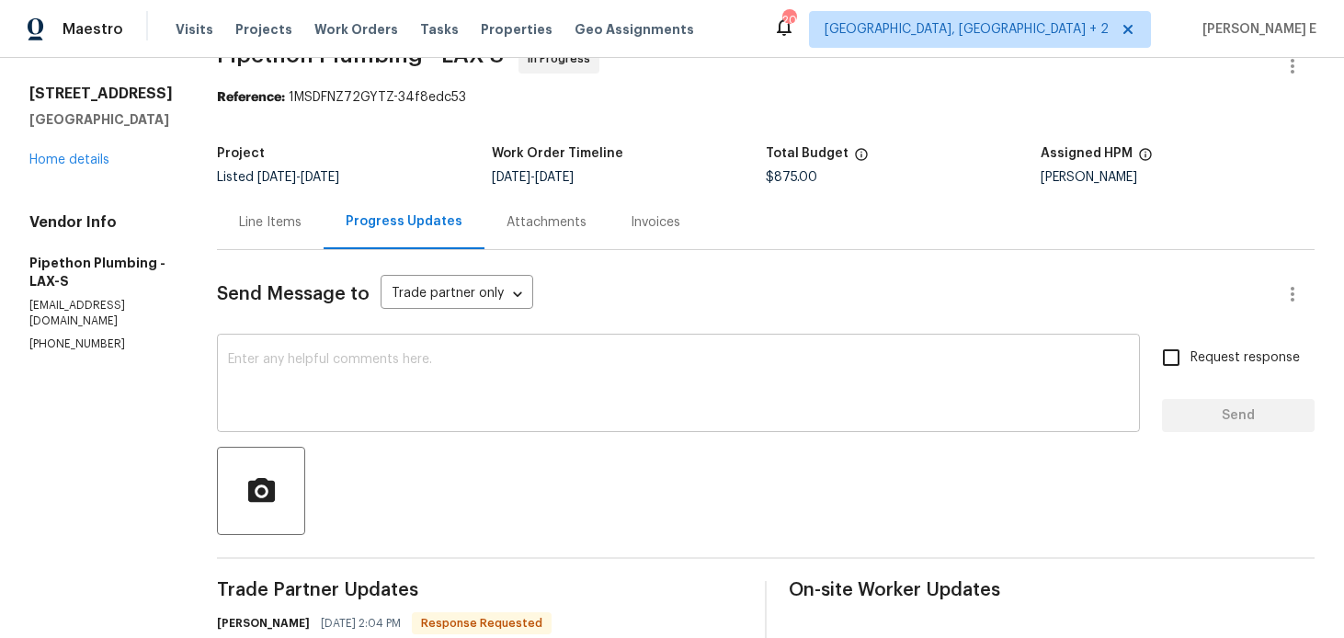
scroll to position [58, 0]
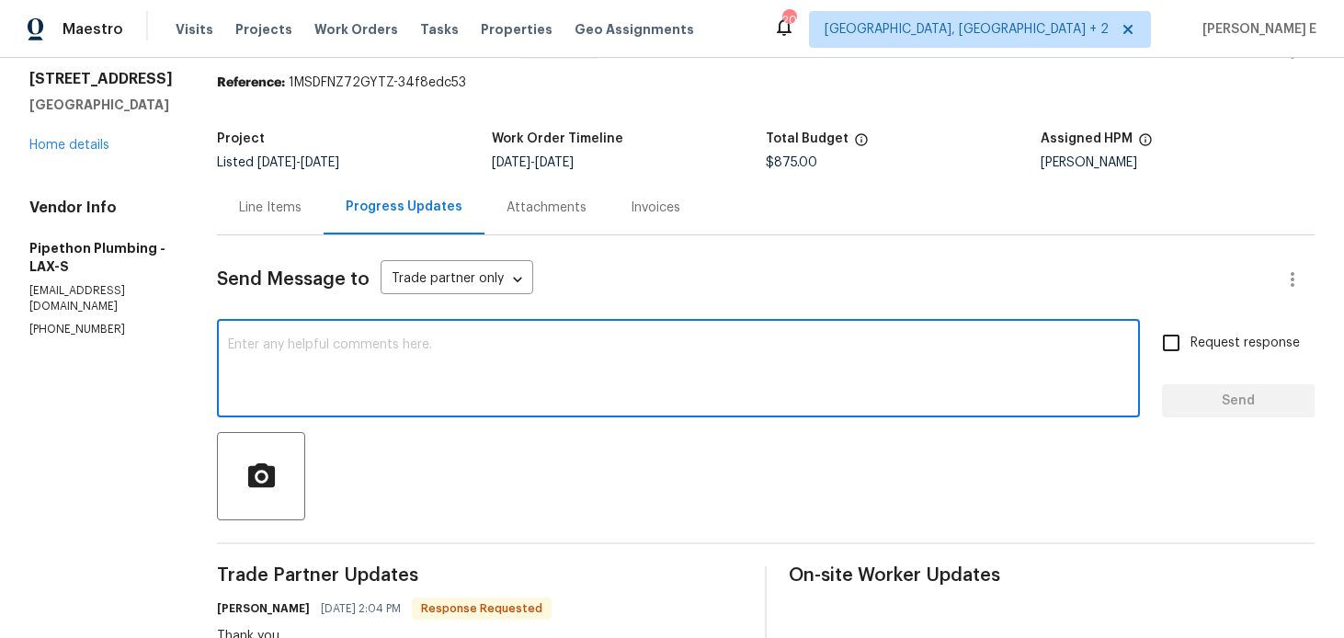
click at [490, 367] on textarea at bounding box center [678, 370] width 901 height 64
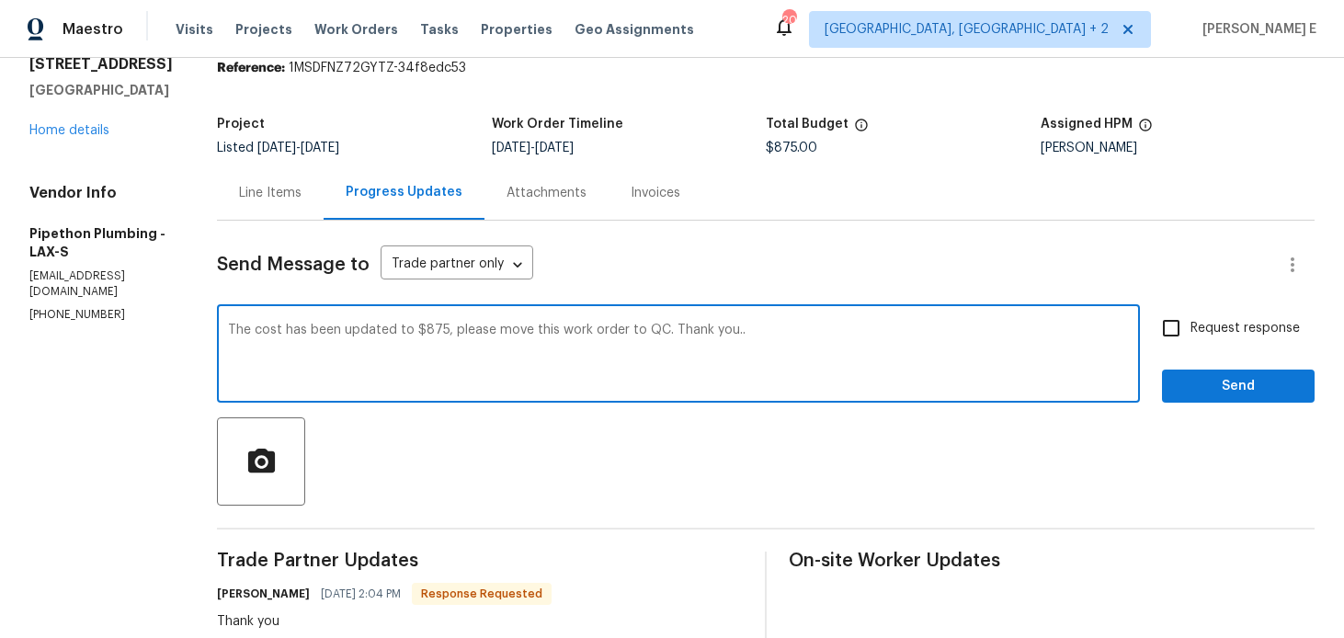
scroll to position [77, 0]
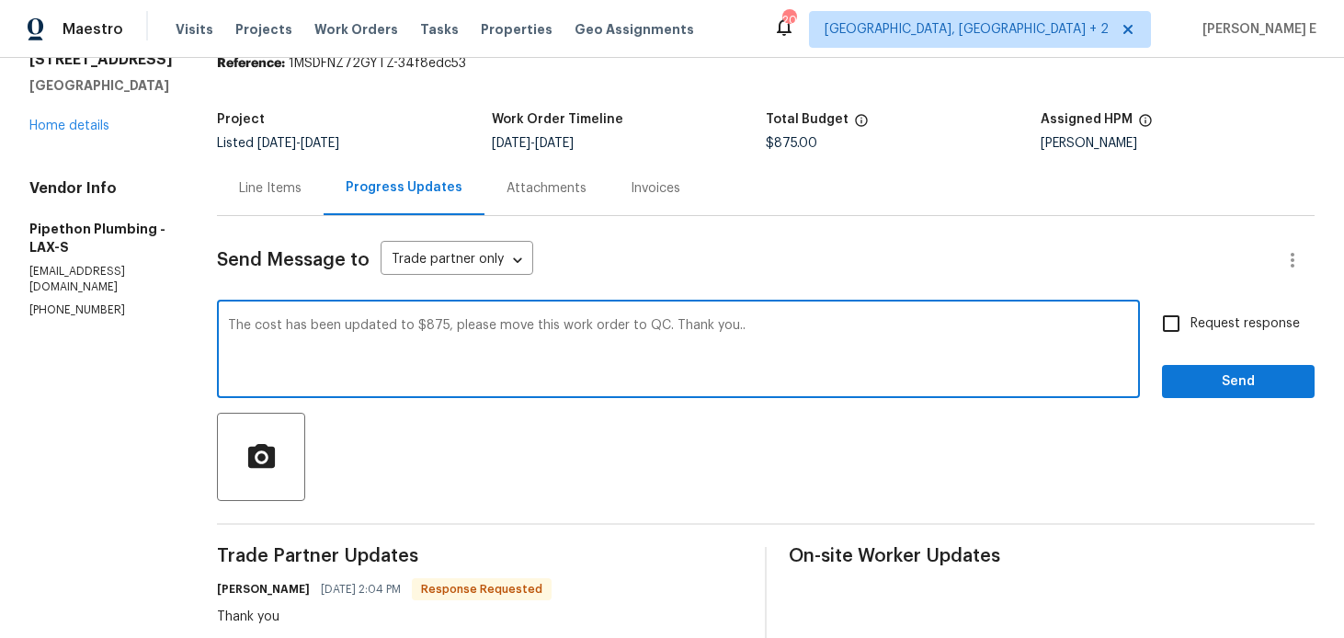
type textarea "The cost has been updated to $875, please move this work order to QC. Thank you…"
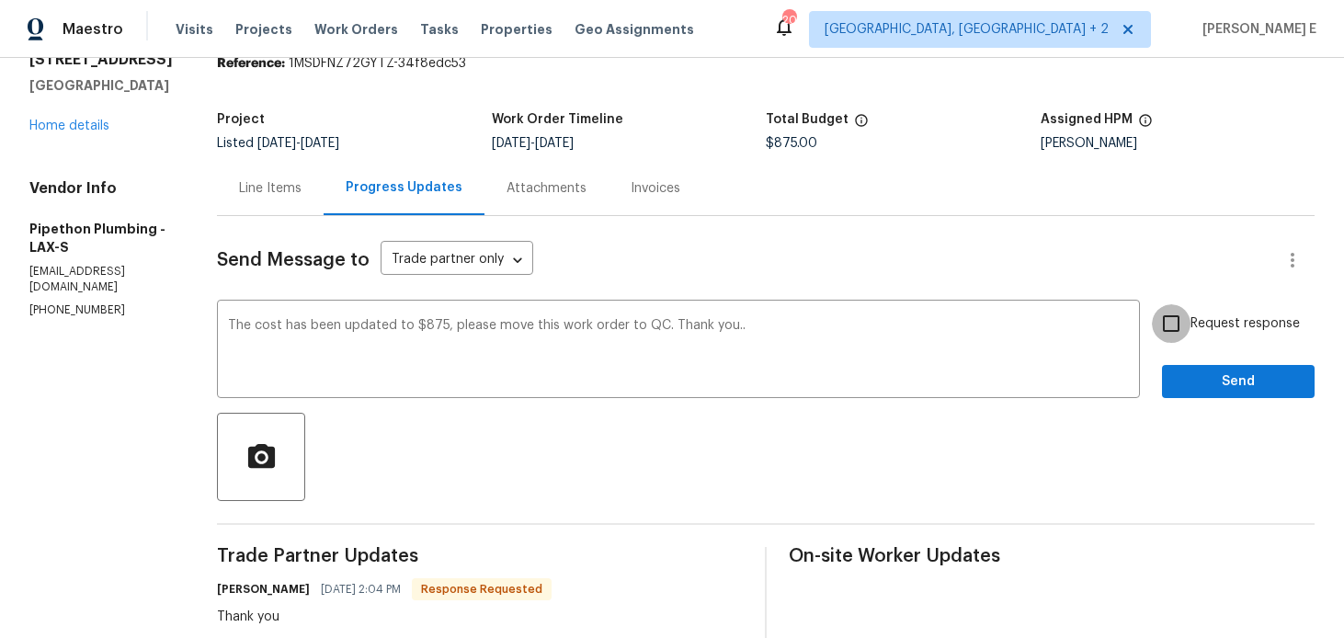
click at [1188, 329] on input "Request response" at bounding box center [1171, 323] width 39 height 39
checkbox input "true"
click at [1197, 366] on button "Send" at bounding box center [1238, 382] width 153 height 34
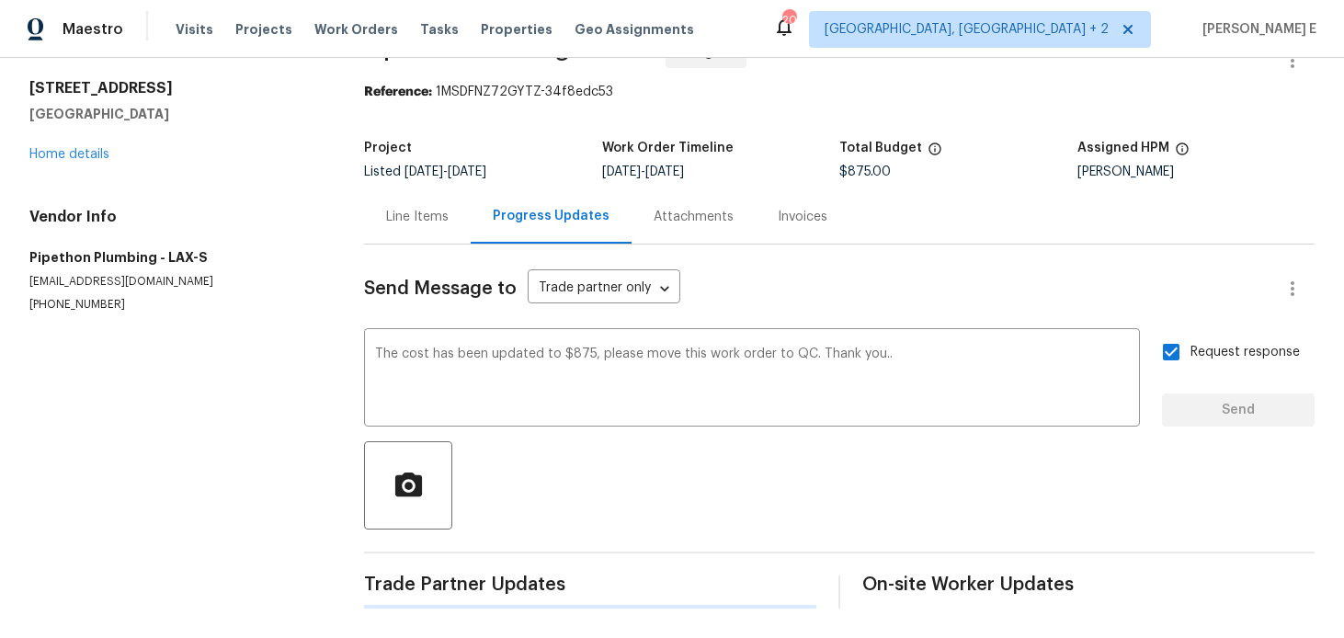
scroll to position [0, 0]
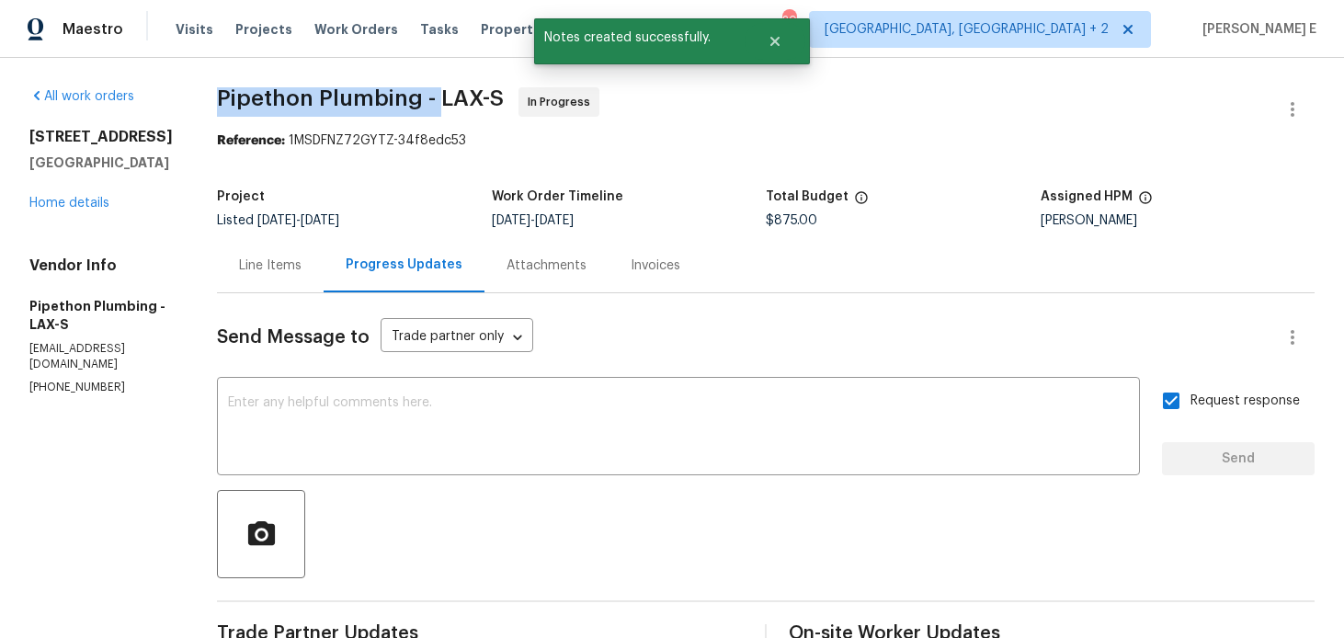
drag, startPoint x: 239, startPoint y: 106, endPoint x: 461, endPoint y: 113, distance: 222.5
copy span "Pipethon Plumbing -"
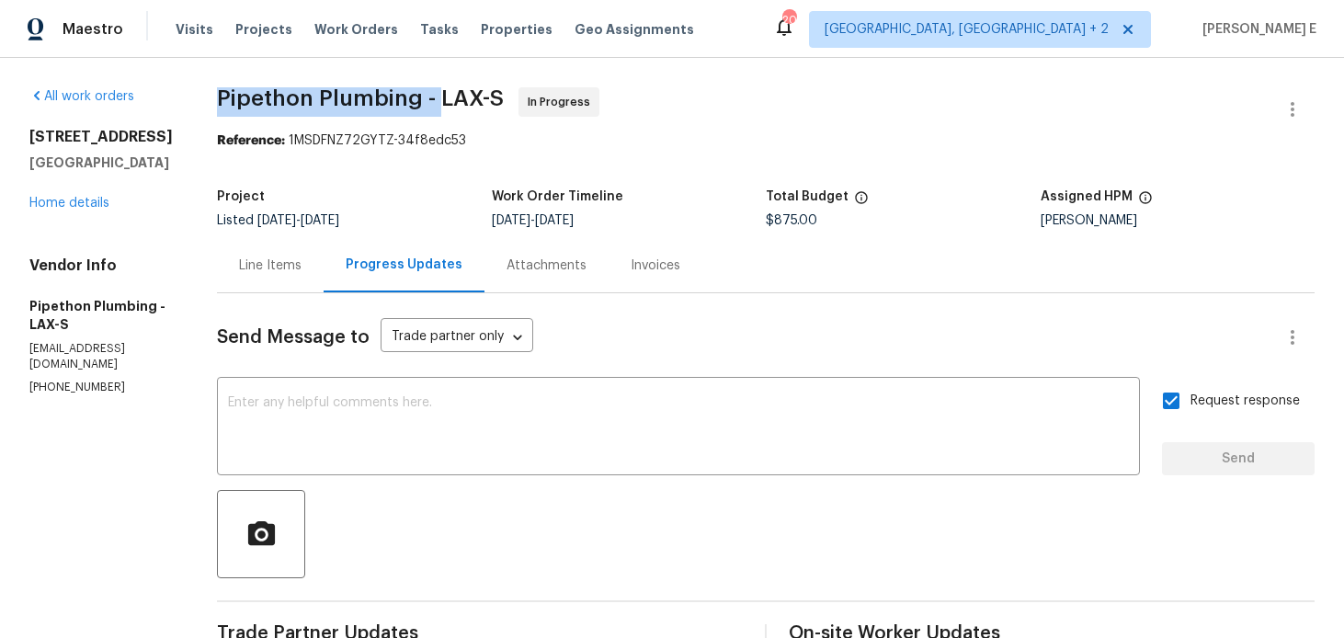
scroll to position [19, 0]
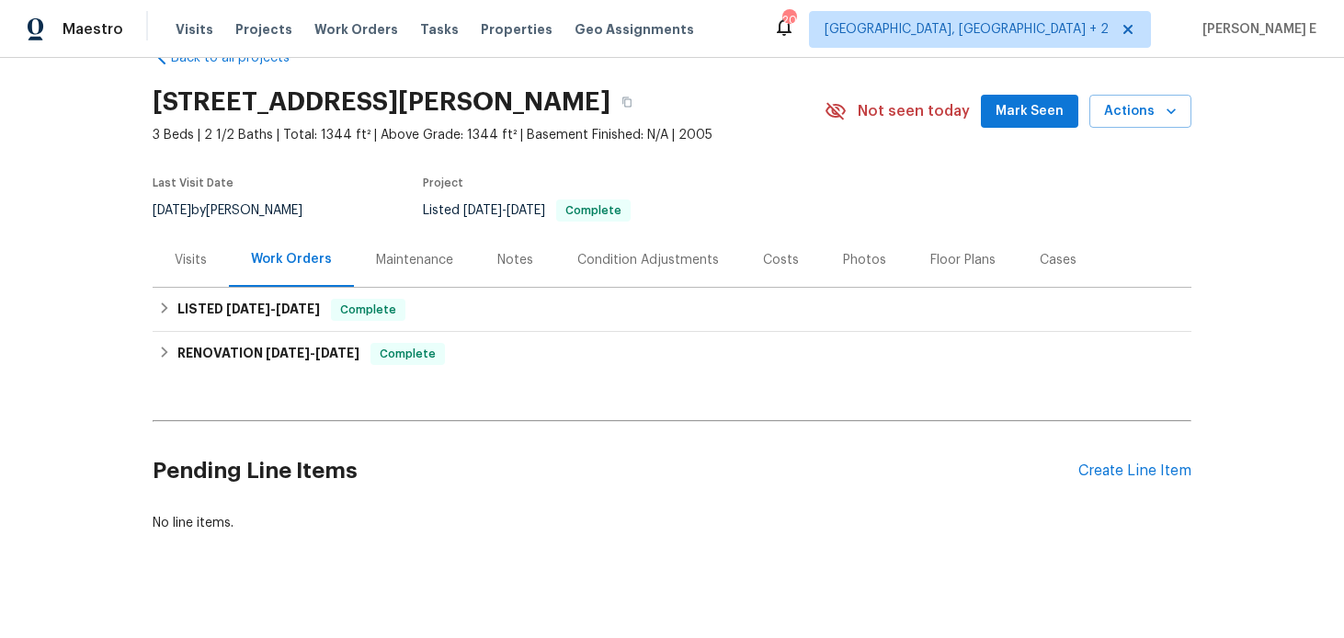
scroll to position [65, 0]
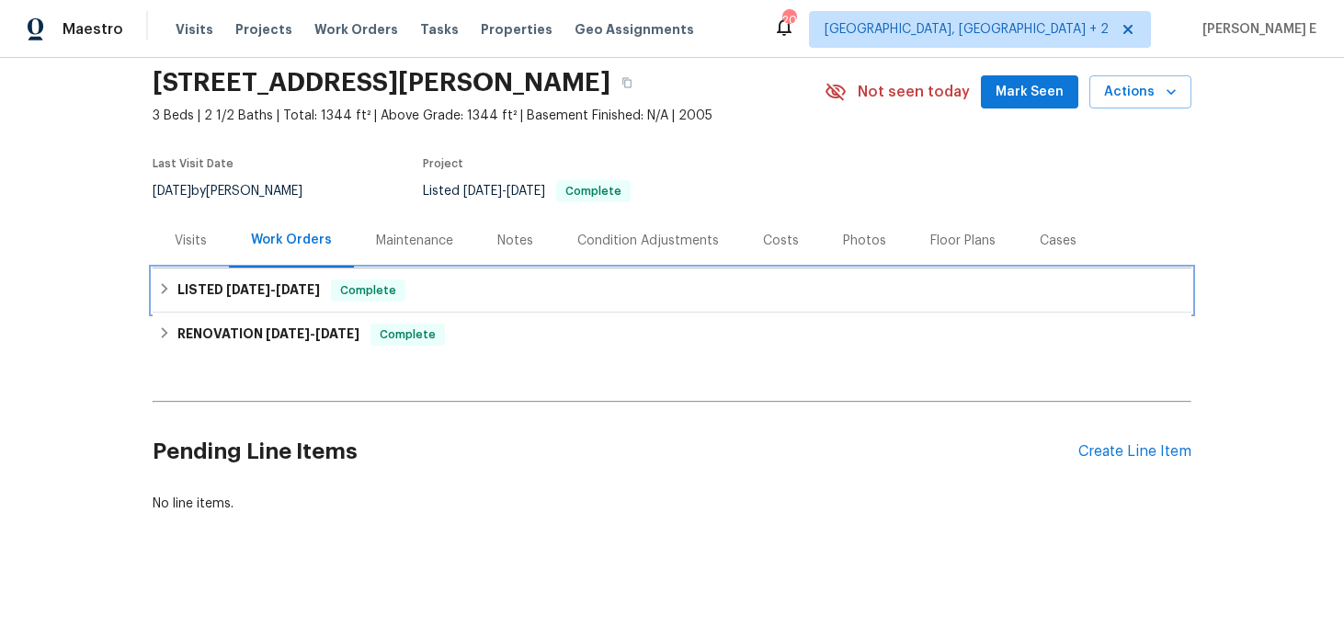
click at [266, 288] on span "[DATE]" at bounding box center [248, 289] width 44 height 13
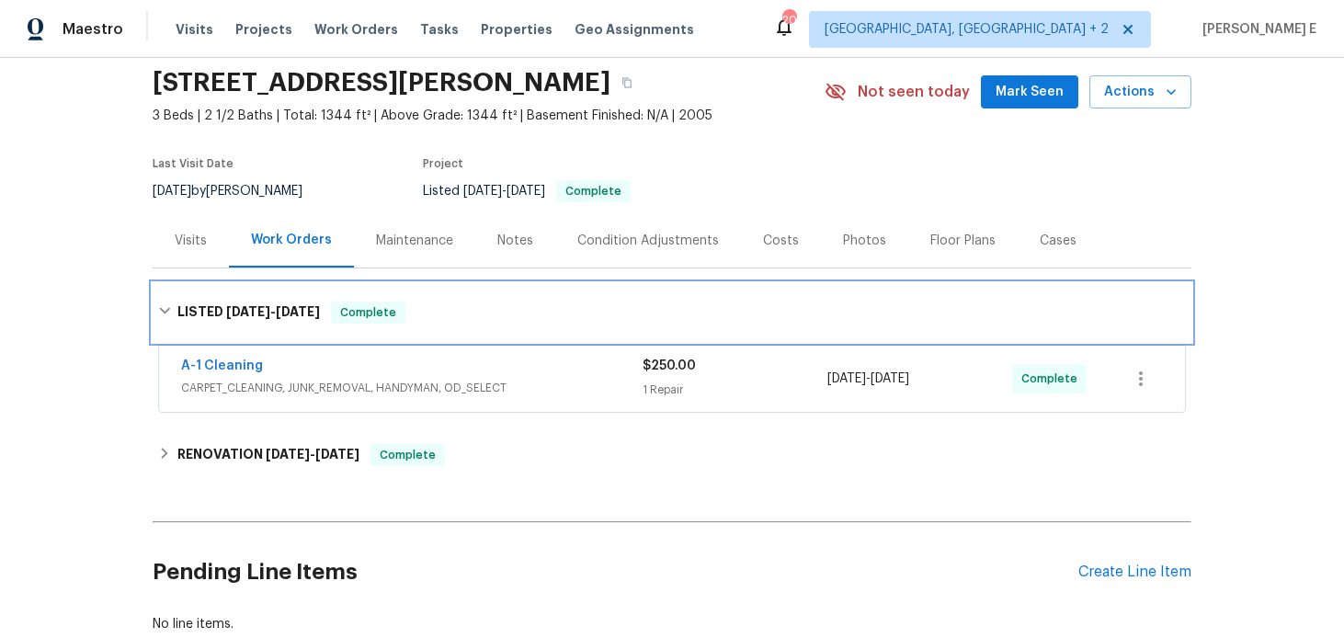
scroll to position [95, 0]
